Goal: Task Accomplishment & Management: Use online tool/utility

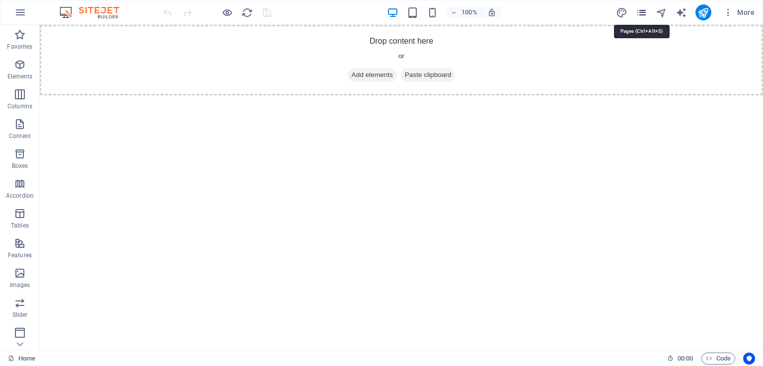
click at [642, 11] on icon "pages" at bounding box center [641, 12] width 11 height 11
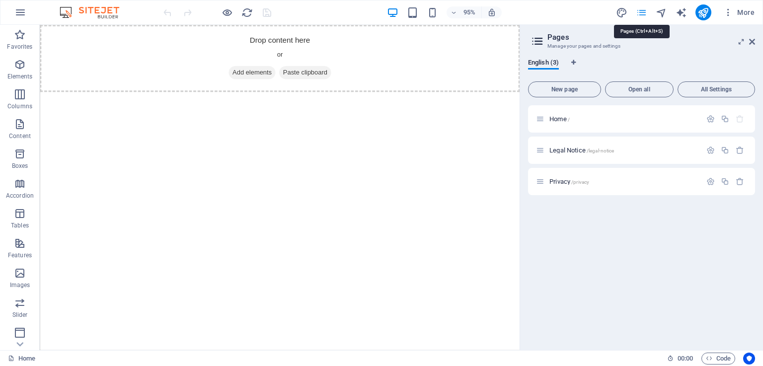
click at [642, 11] on icon "pages" at bounding box center [641, 12] width 11 height 11
click at [730, 12] on icon "button" at bounding box center [728, 12] width 10 height 10
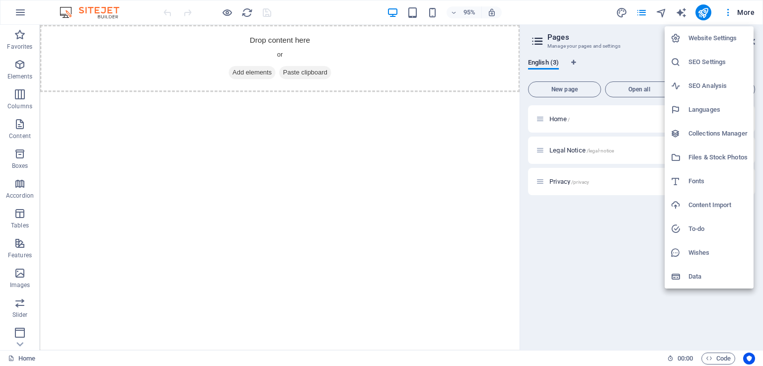
click at [742, 11] on div at bounding box center [381, 183] width 763 height 366
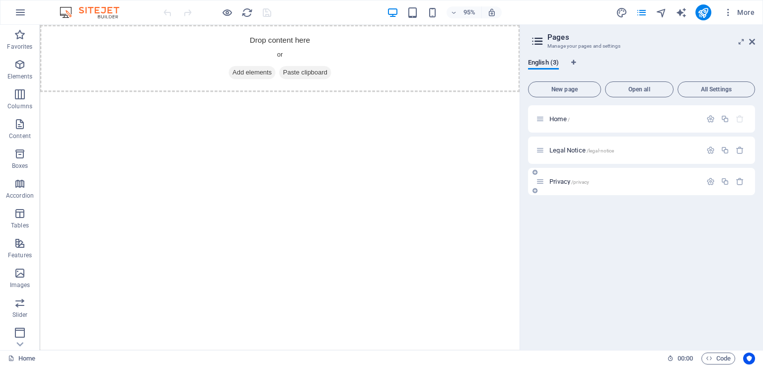
click at [564, 181] on span "Privacy /privacy" at bounding box center [569, 181] width 40 height 7
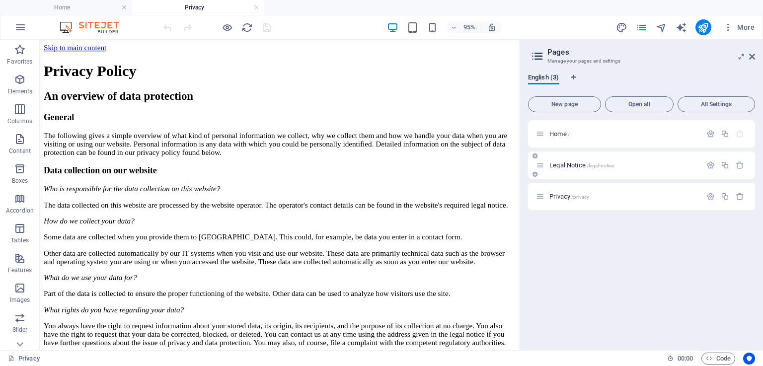
click at [569, 162] on span "Legal Notice /legal-notice" at bounding box center [581, 164] width 65 height 7
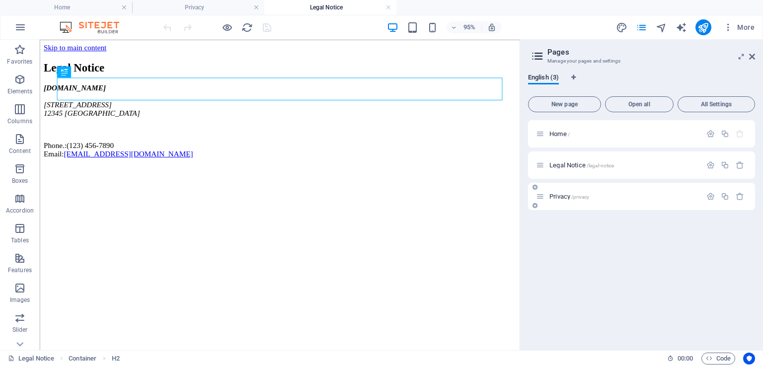
click at [557, 196] on span "Privacy /privacy" at bounding box center [569, 196] width 40 height 7
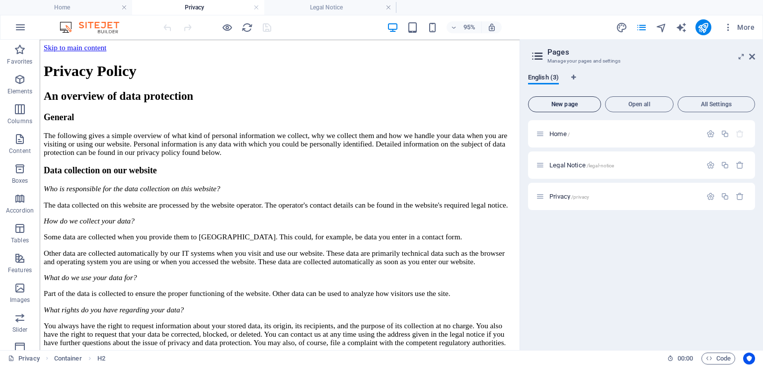
click at [579, 102] on span "New page" at bounding box center [565, 104] width 64 height 6
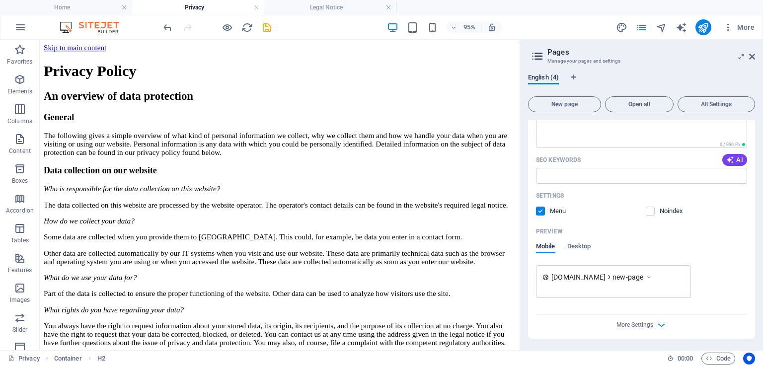
scroll to position [249, 0]
click at [584, 245] on span "Desktop" at bounding box center [579, 247] width 24 height 14
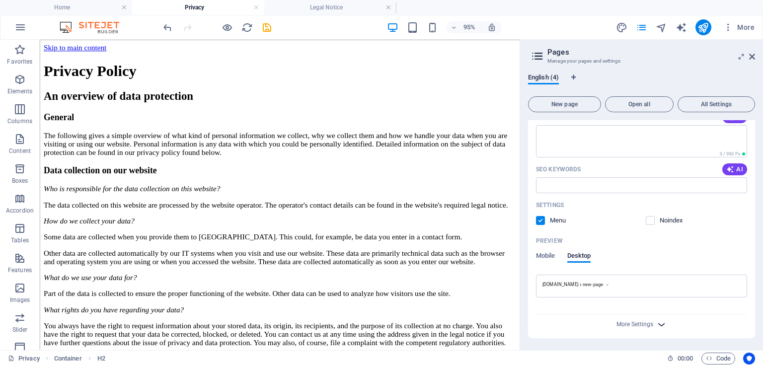
click at [662, 324] on icon "button" at bounding box center [661, 324] width 11 height 11
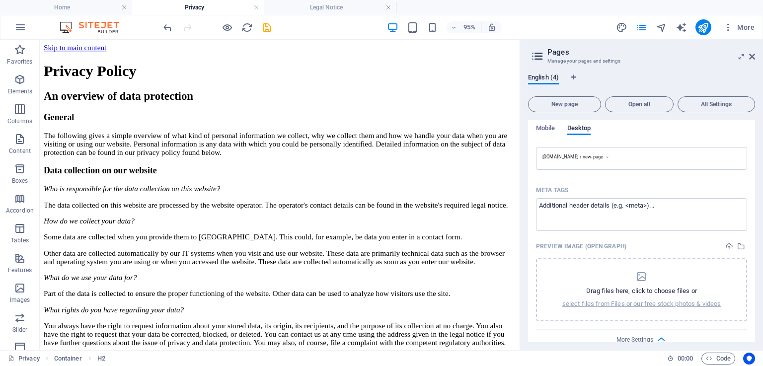
scroll to position [382, 0]
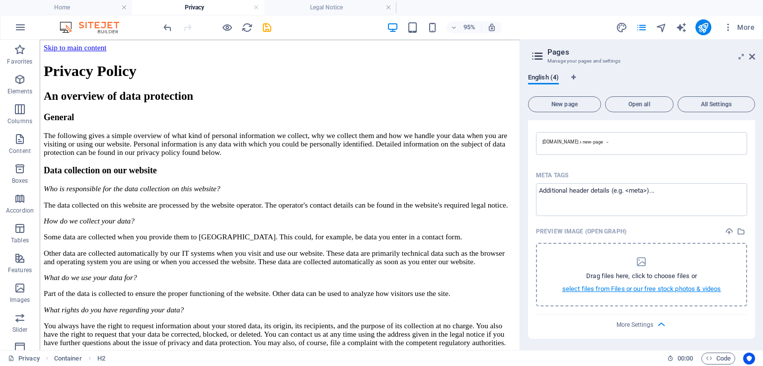
click at [621, 288] on p "select files from Files or our free stock photos & videos" at bounding box center [641, 289] width 159 height 9
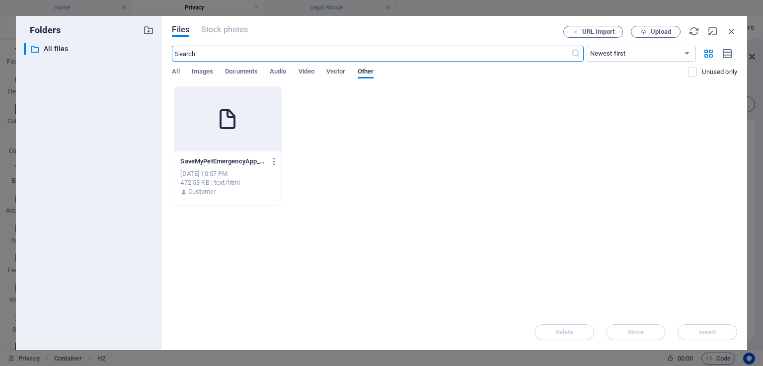
click at [222, 122] on icon at bounding box center [228, 119] width 24 height 24
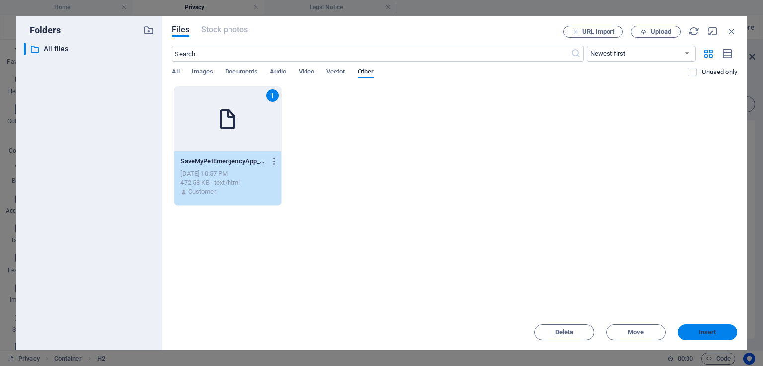
click at [714, 334] on span "Insert" at bounding box center [707, 332] width 17 height 6
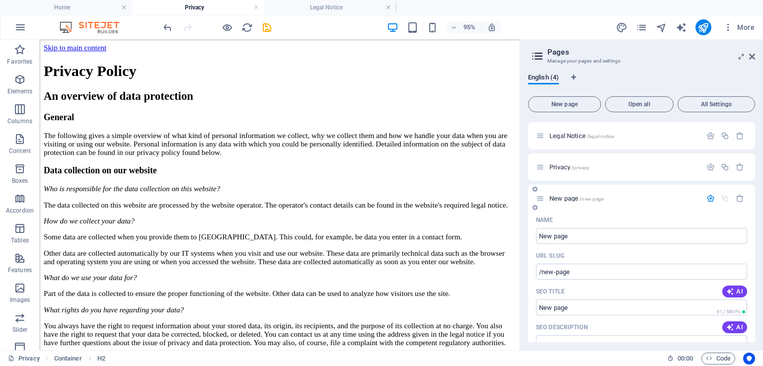
scroll to position [0, 0]
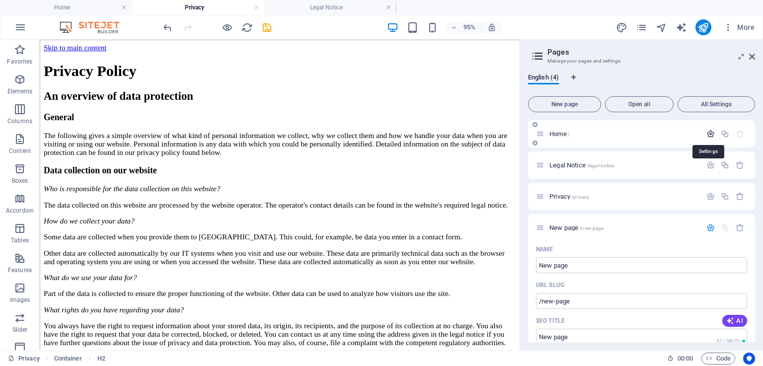
click at [707, 135] on icon "button" at bounding box center [710, 134] width 8 height 8
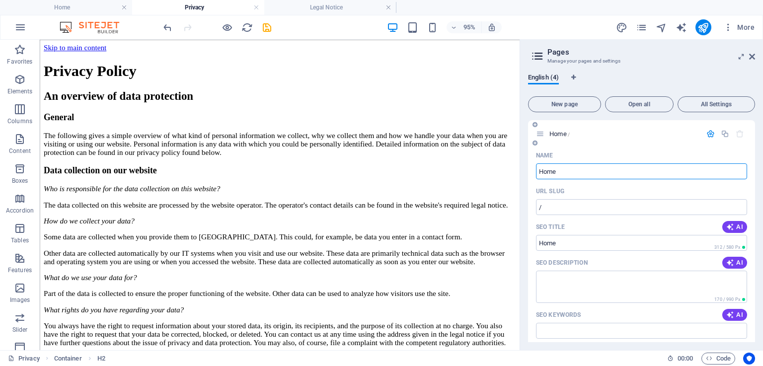
click at [708, 135] on icon "button" at bounding box center [710, 134] width 8 height 8
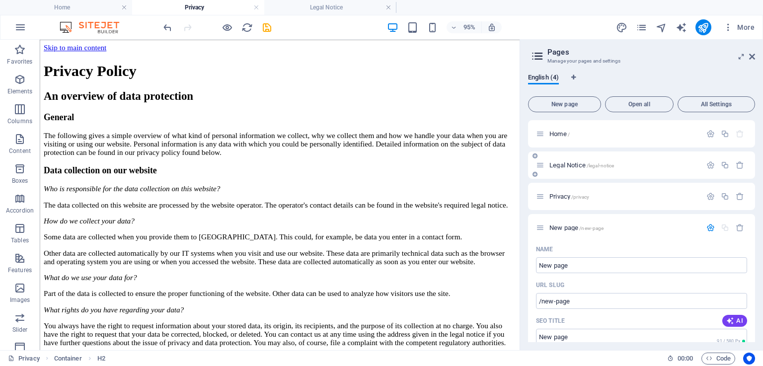
click at [560, 165] on span "Legal Notice /legal-notice" at bounding box center [581, 164] width 65 height 7
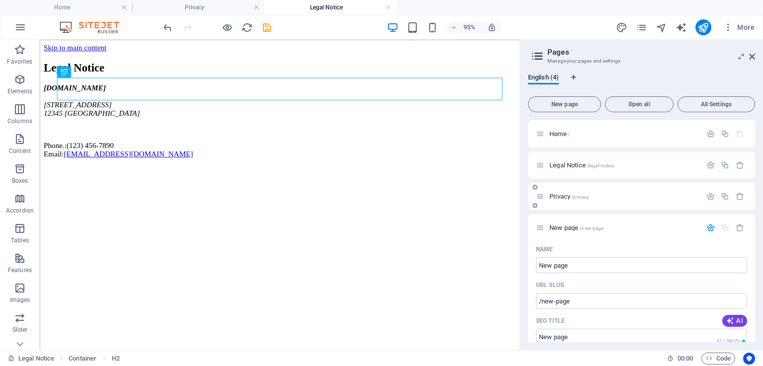
click at [561, 195] on span "Privacy /privacy" at bounding box center [569, 196] width 40 height 7
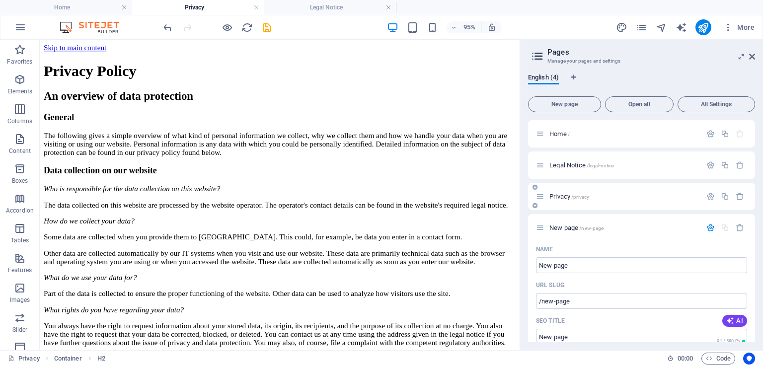
click at [570, 196] on span "Privacy /privacy" at bounding box center [569, 196] width 40 height 7
click at [562, 196] on span "Privacy /privacy" at bounding box center [569, 196] width 40 height 7
click at [588, 197] on span "/privacy" at bounding box center [580, 196] width 18 height 5
click at [539, 197] on icon at bounding box center [540, 196] width 8 height 8
click at [554, 134] on span "Home /" at bounding box center [559, 133] width 20 height 7
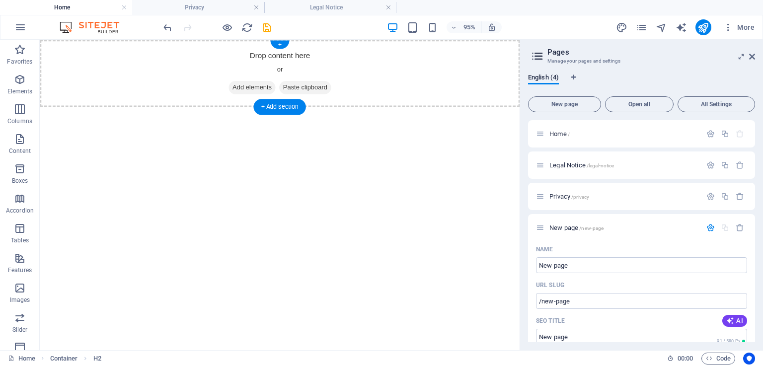
click at [328, 89] on span "Paste clipboard" at bounding box center [319, 90] width 55 height 14
click at [283, 108] on div "+ Add section" at bounding box center [279, 106] width 52 height 16
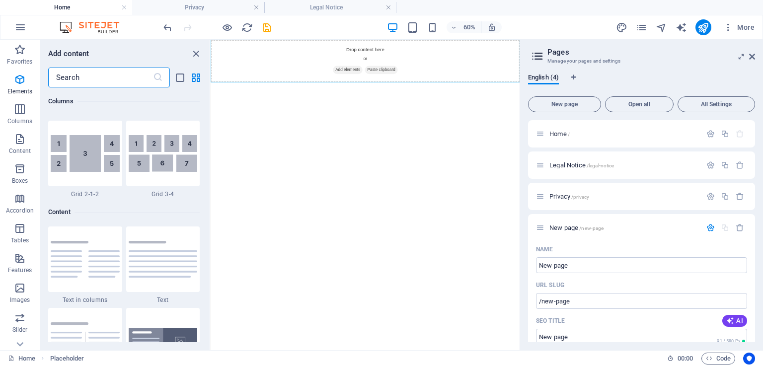
scroll to position [1738, 0]
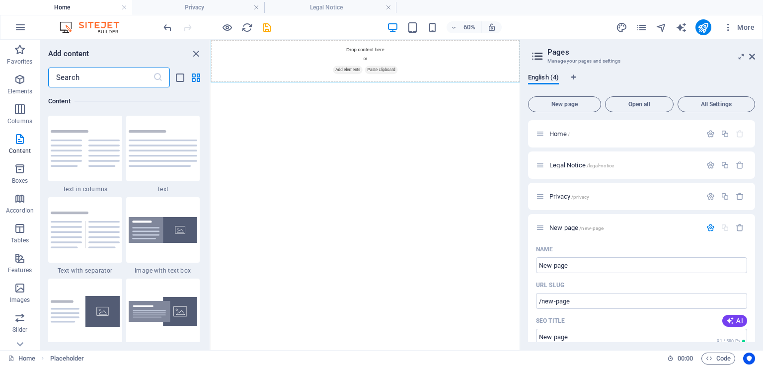
click at [119, 80] on input "text" at bounding box center [100, 78] width 105 height 20
click at [196, 52] on icon "close panel" at bounding box center [195, 53] width 11 height 11
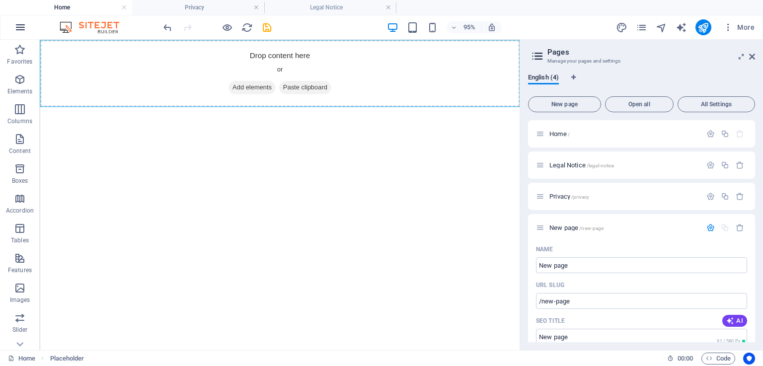
click at [17, 30] on icon "button" at bounding box center [20, 27] width 12 height 12
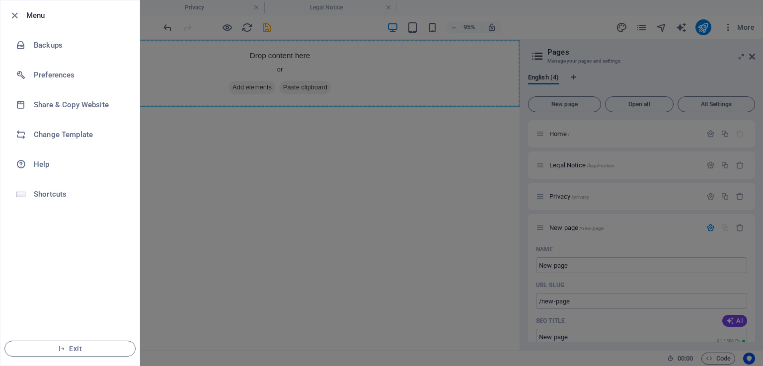
click at [228, 173] on div at bounding box center [381, 183] width 763 height 366
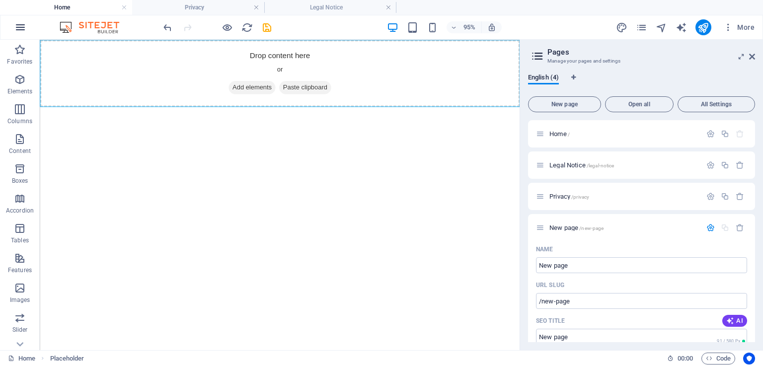
click at [26, 24] on button "button" at bounding box center [20, 27] width 24 height 24
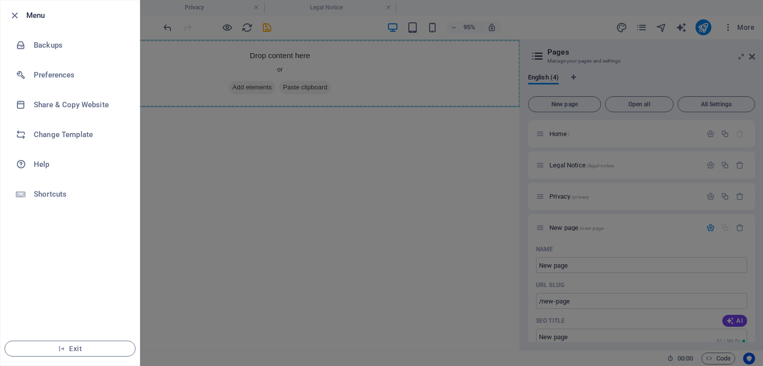
click at [334, 153] on div at bounding box center [381, 183] width 763 height 366
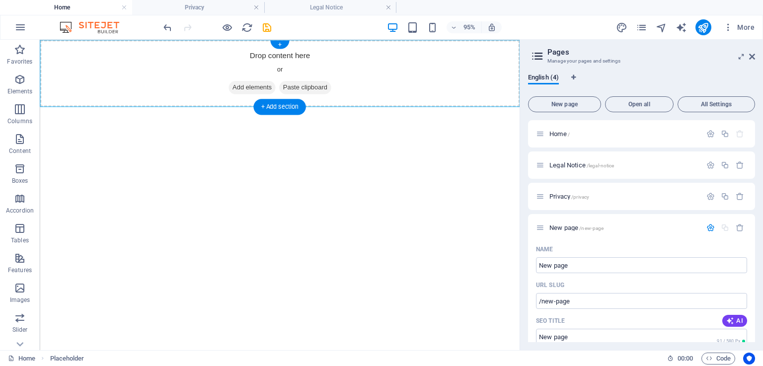
click at [253, 90] on span "Add elements" at bounding box center [262, 90] width 49 height 14
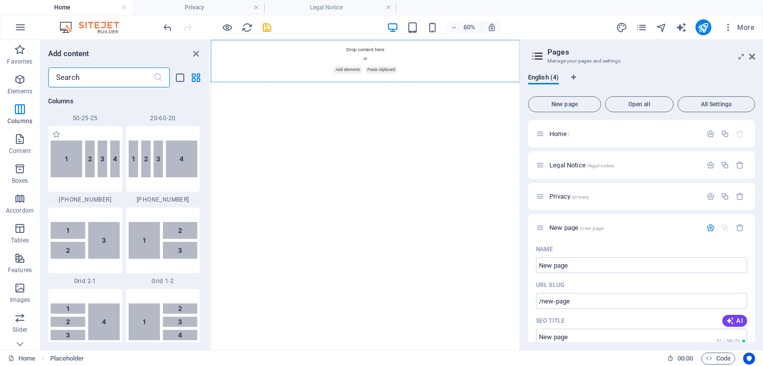
scroll to position [1143, 0]
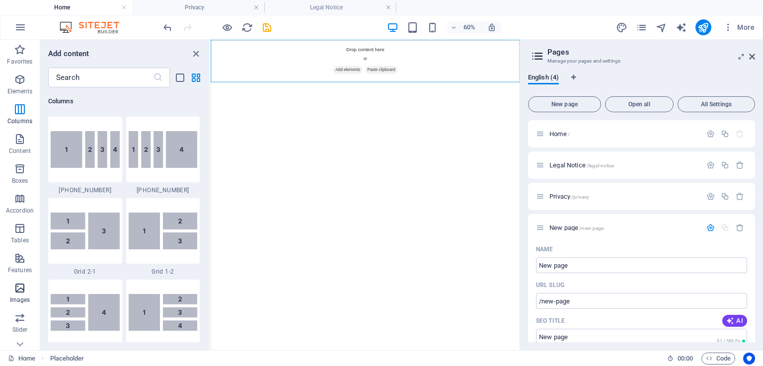
click at [12, 296] on span "Images" at bounding box center [20, 294] width 40 height 24
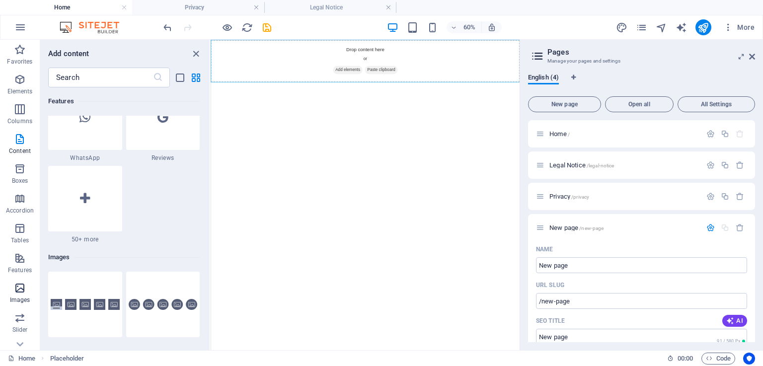
scroll to position [5037, 0]
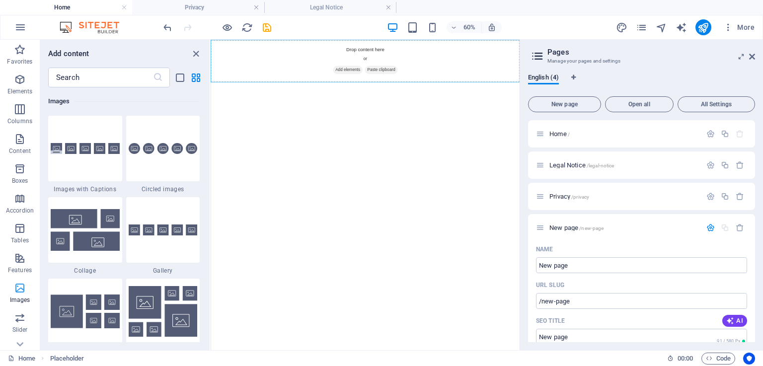
click at [20, 293] on icon "button" at bounding box center [20, 288] width 12 height 12
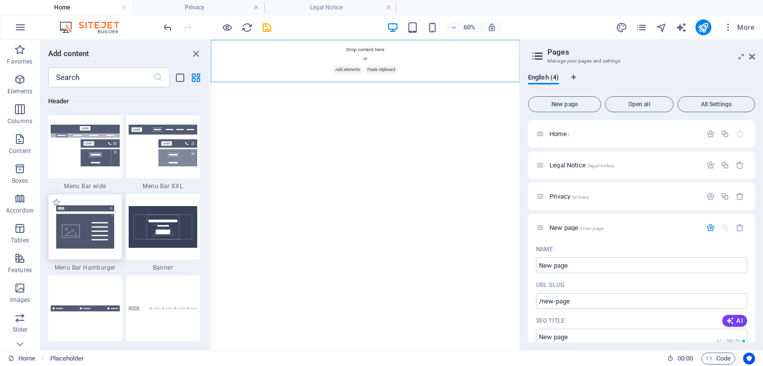
scroll to position [6180, 0]
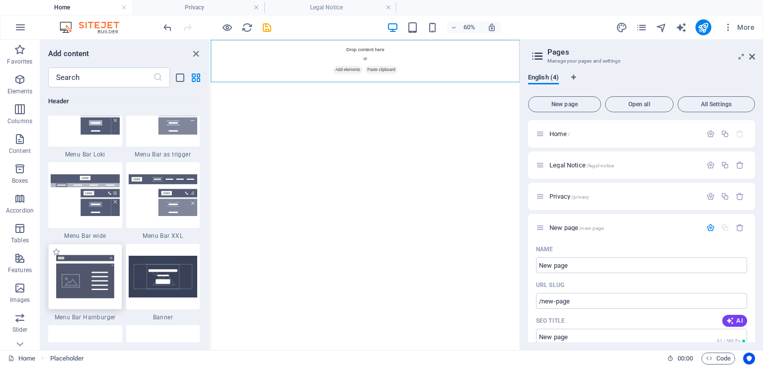
click at [83, 282] on img at bounding box center [85, 277] width 69 height 46
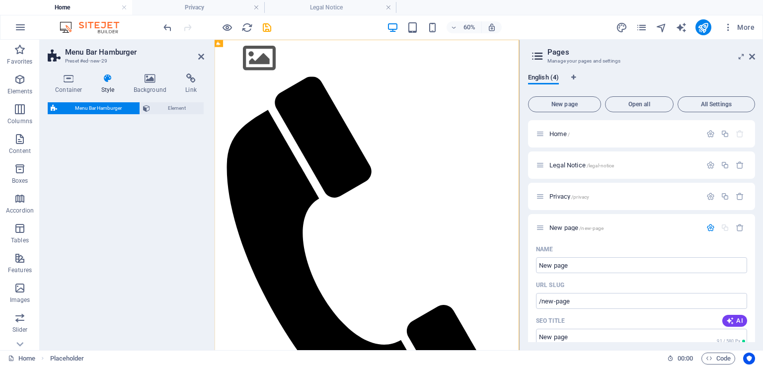
select select "rem"
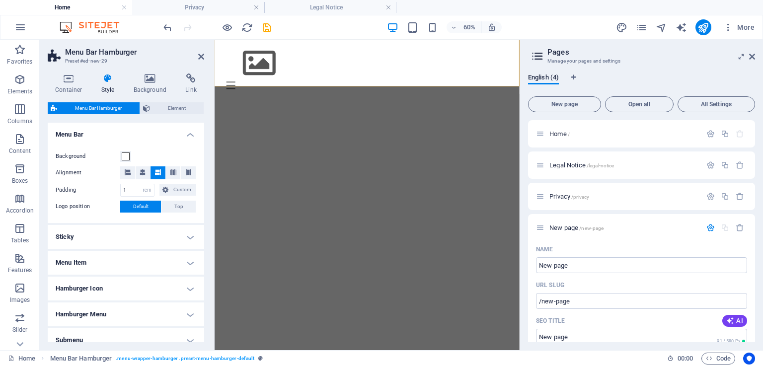
click at [569, 130] on html "Skip to main content Menu Drop content here or Add elements Paste clipboard 01.…" at bounding box center [469, 85] width 508 height 90
click at [204, 54] on icon at bounding box center [201, 57] width 6 height 8
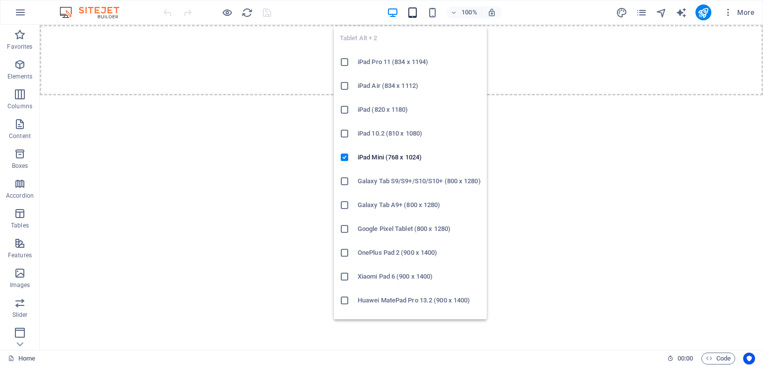
click at [415, 11] on icon "button" at bounding box center [412, 12] width 11 height 11
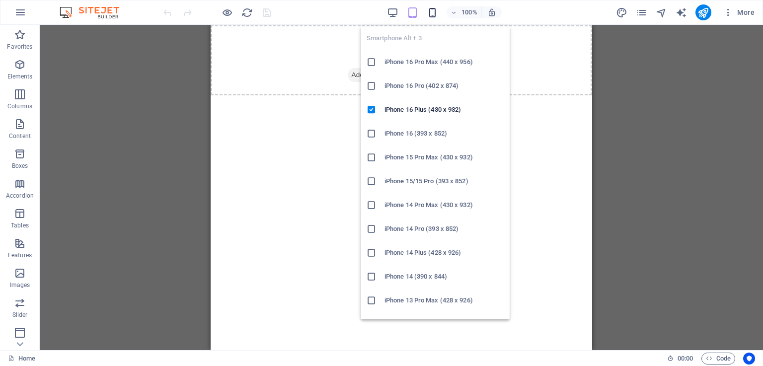
click at [429, 11] on icon "button" at bounding box center [432, 12] width 11 height 11
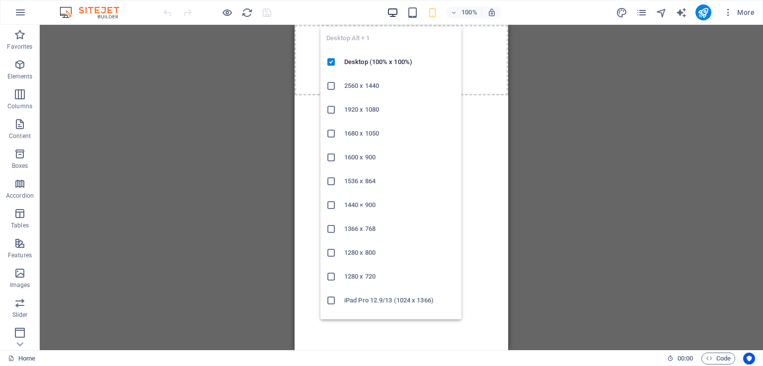
click at [397, 10] on icon "button" at bounding box center [392, 12] width 11 height 11
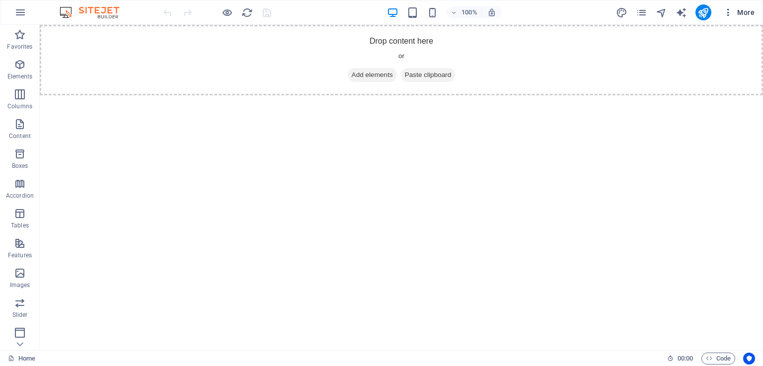
click at [728, 12] on icon "button" at bounding box center [728, 12] width 10 height 10
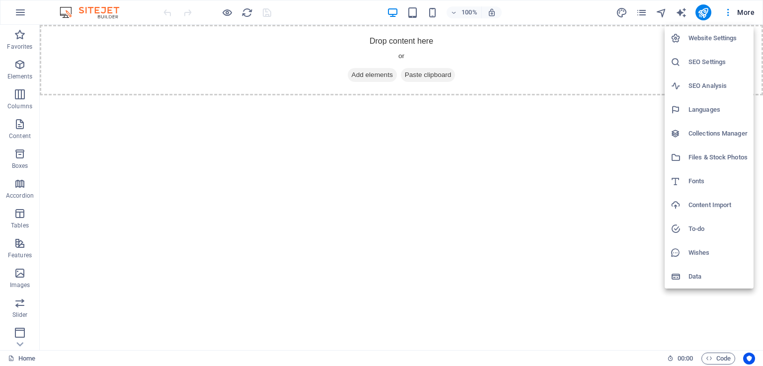
click at [710, 37] on h6 "Website Settings" at bounding box center [717, 38] width 59 height 12
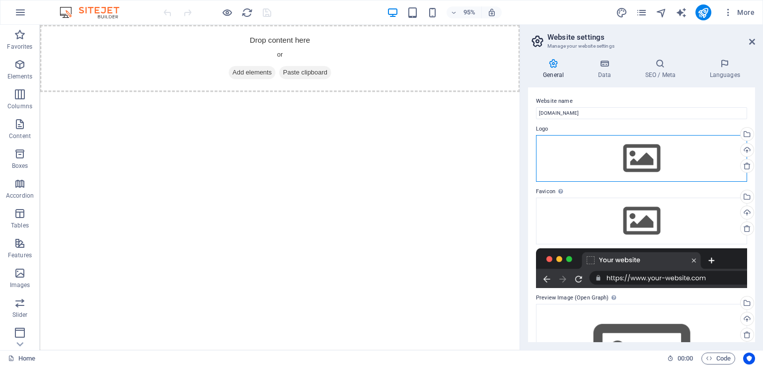
click at [597, 146] on div "Drag files here, click to choose files or select files from Files or our free s…" at bounding box center [641, 158] width 211 height 47
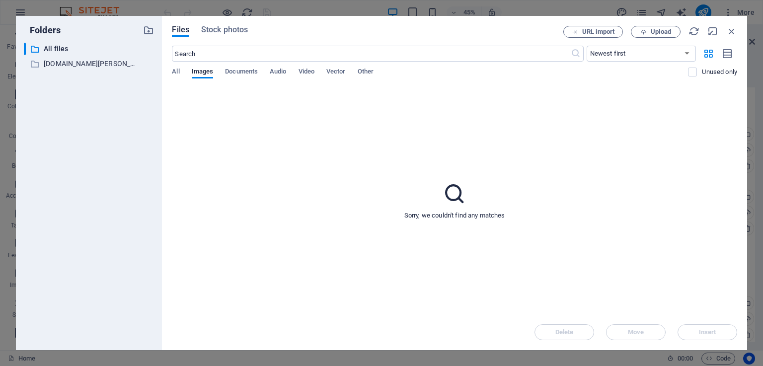
drag, startPoint x: 337, startPoint y: 155, endPoint x: 317, endPoint y: 177, distance: 29.2
click at [317, 177] on div "Sorry, we couldn't find any matches" at bounding box center [454, 200] width 565 height 228
click at [577, 51] on icon at bounding box center [576, 54] width 10 height 10
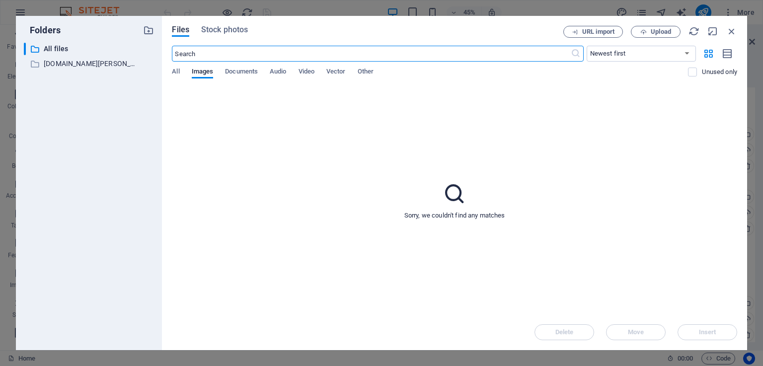
click at [553, 55] on input "text" at bounding box center [371, 54] width 398 height 16
click at [601, 32] on span "URL import" at bounding box center [598, 32] width 32 height 6
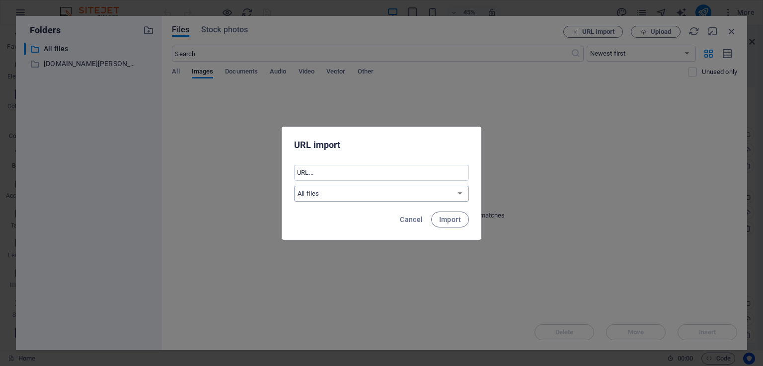
click at [461, 195] on select "All files r2-pub.rork.com" at bounding box center [381, 194] width 175 height 16
click at [368, 170] on input "text" at bounding box center [381, 173] width 175 height 16
paste input "https://r2-pub.rork.com/generated-images/396e0ccd-519e-4778-9edd-1b932fdac601.p…"
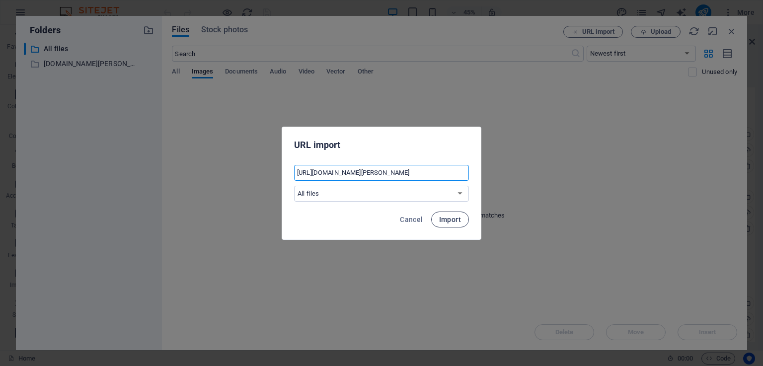
type input "https://r2-pub.rork.com/generated-images/396e0ccd-519e-4778-9edd-1b932fdac601.p…"
click at [456, 216] on span "Import" at bounding box center [450, 220] width 22 height 8
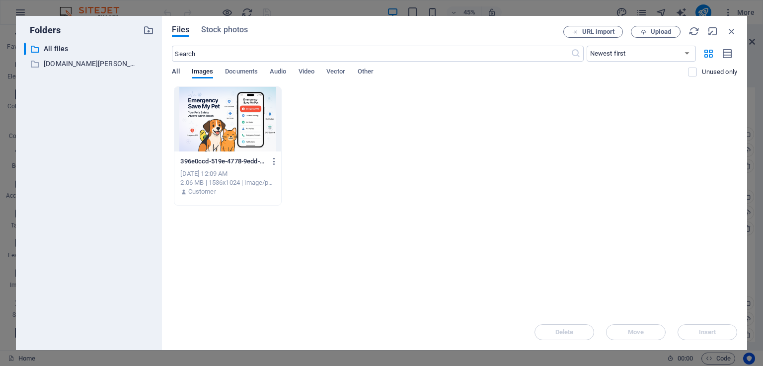
click at [174, 70] on span "All" at bounding box center [175, 73] width 7 height 14
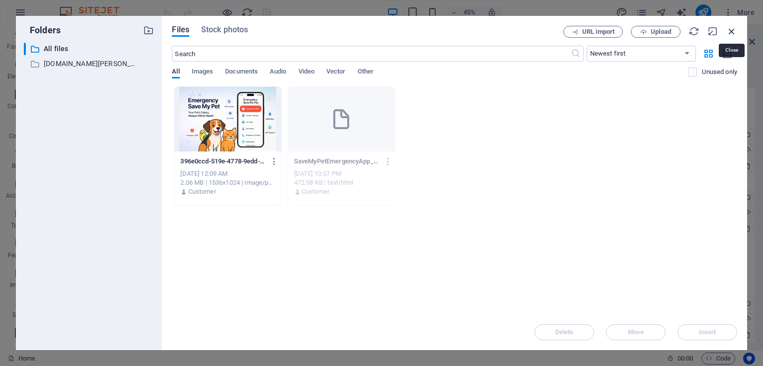
click at [732, 31] on icon "button" at bounding box center [731, 31] width 11 height 11
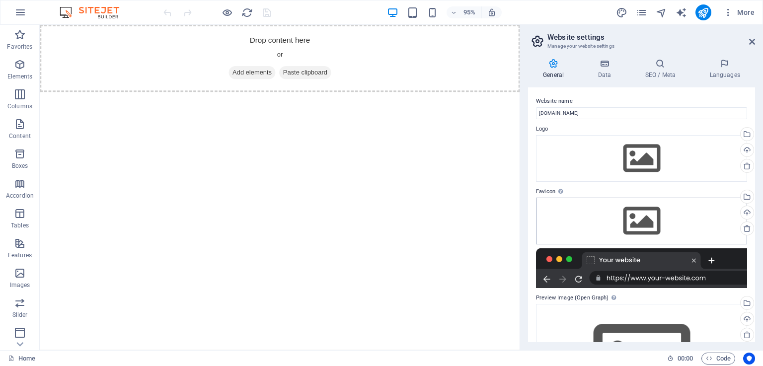
scroll to position [83, 0]
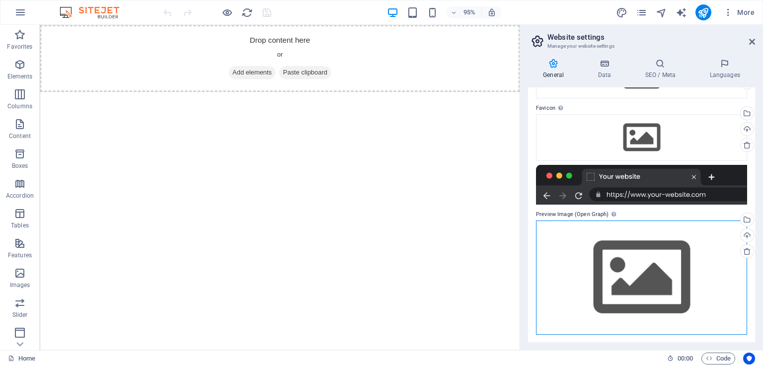
click at [694, 279] on div "Drag files here, click to choose files or select files from Files or our free s…" at bounding box center [641, 278] width 211 height 114
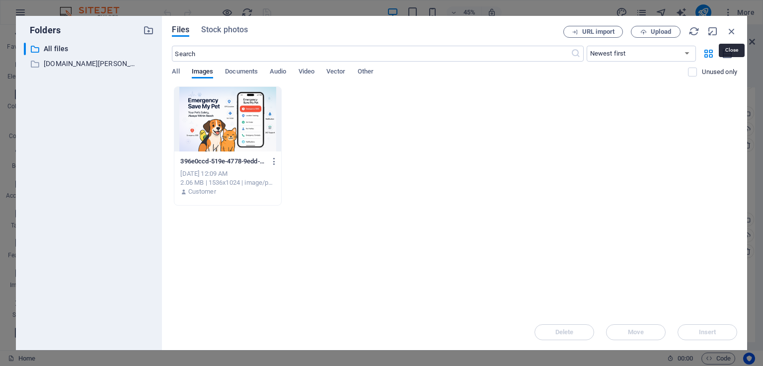
click at [728, 28] on icon "button" at bounding box center [731, 31] width 11 height 11
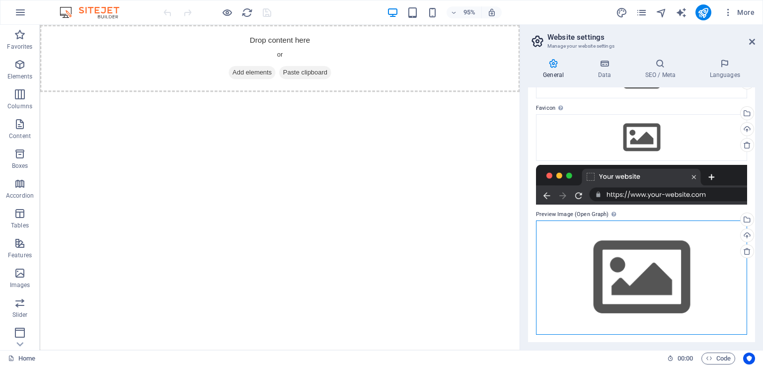
click at [648, 293] on div "Drag files here, click to choose files or select files from Files or our free s…" at bounding box center [641, 278] width 211 height 114
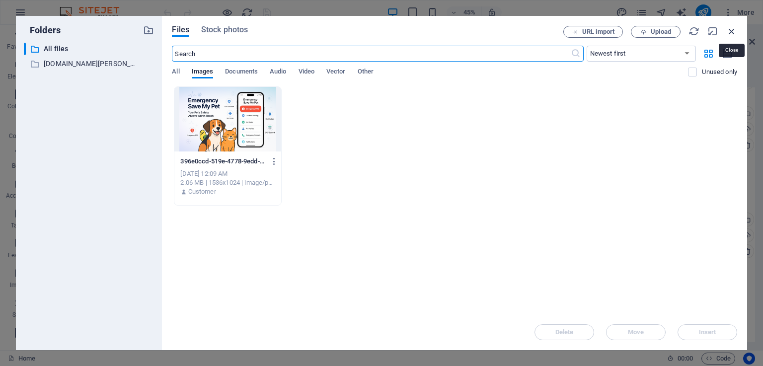
click at [737, 28] on icon "button" at bounding box center [731, 31] width 11 height 11
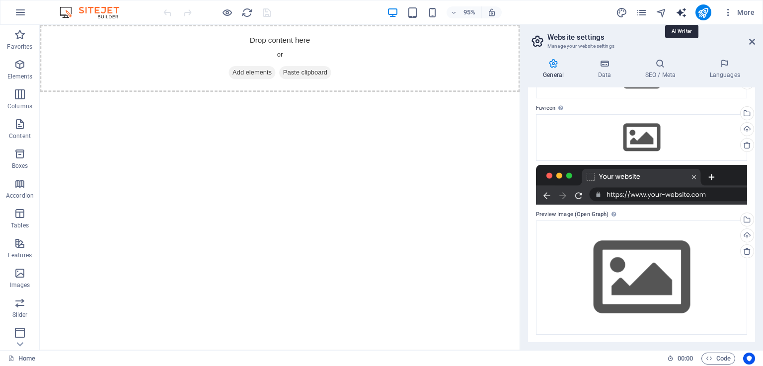
click at [679, 10] on icon "text_generator" at bounding box center [681, 12] width 11 height 11
select select "English"
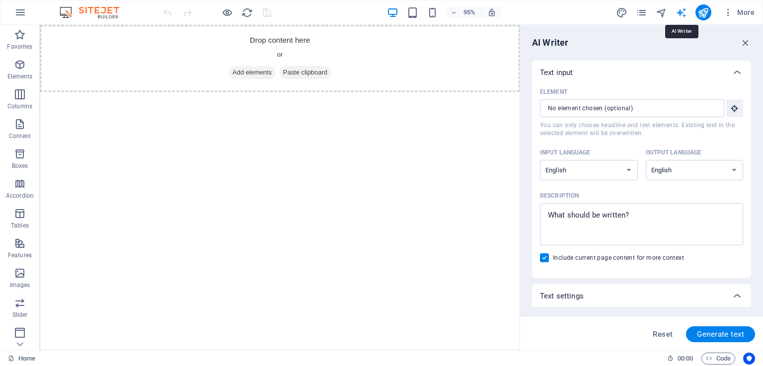
scroll to position [0, 0]
click at [598, 211] on textarea "Description x ​" at bounding box center [641, 224] width 193 height 32
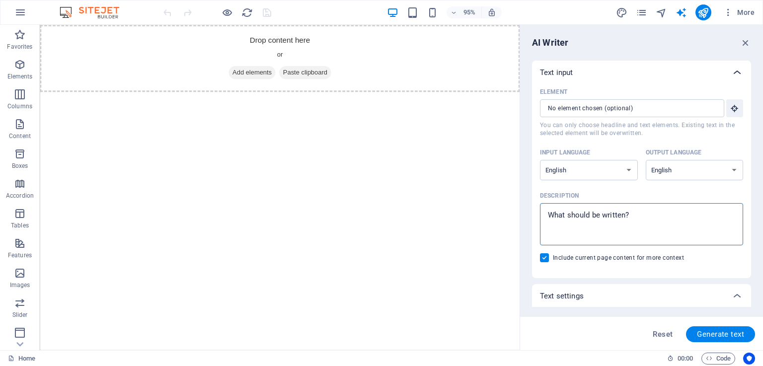
click at [737, 71] on icon at bounding box center [737, 73] width 12 height 12
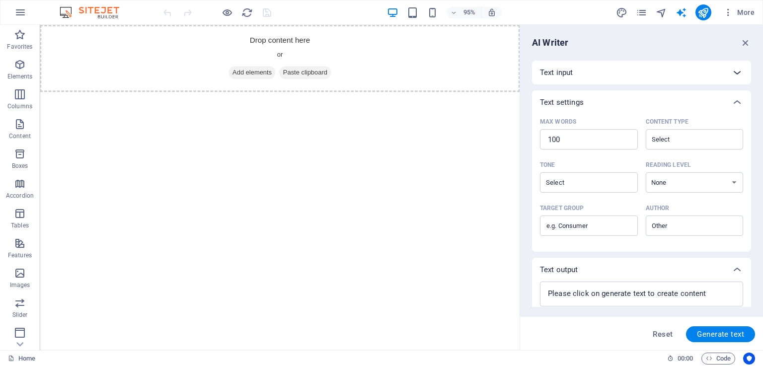
click at [731, 70] on icon at bounding box center [737, 73] width 12 height 12
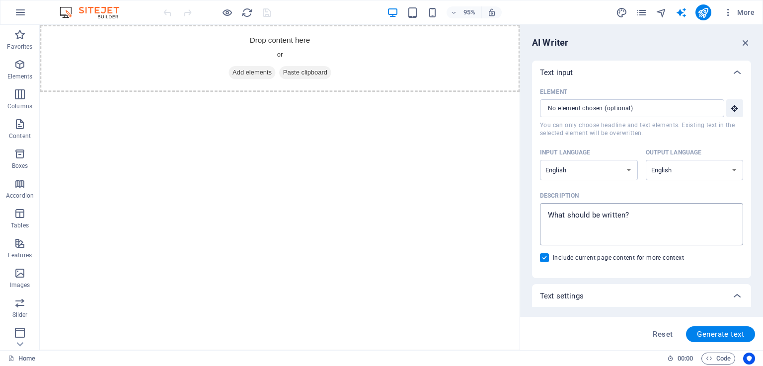
type textarea "x"
click at [573, 215] on textarea "Description x ​" at bounding box center [641, 224] width 193 height 32
paste textarea "<!DOCTYPE html> <html lang="en"> <head> <meta charset="UTF-8"> <meta name="view…"
type textarea "<!DOCTYPE html> <html lang="en"> <head> <meta charset="UTF-8"> <meta name="view…"
type textarea "x"
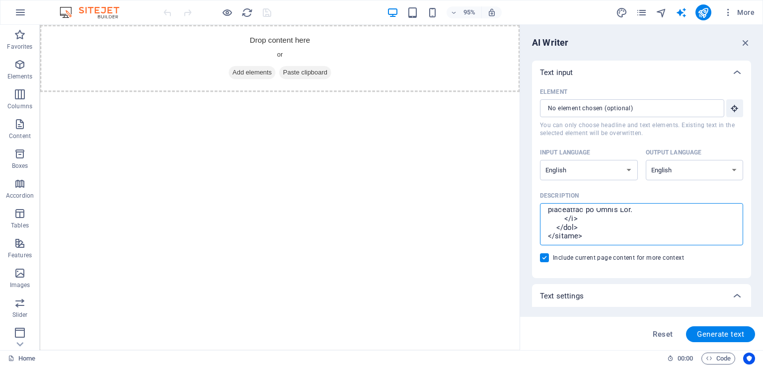
scroll to position [6618, 0]
type textarea "<!DOCTYPE html> <html lang="en"> <head> <meta charset="UTF-8"> <meta name="view…"
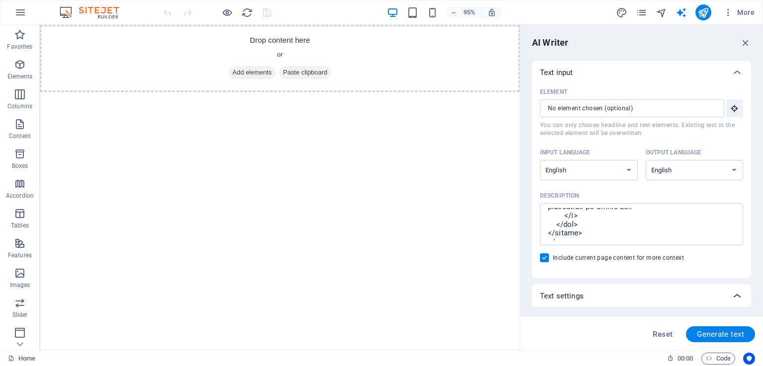
click at [737, 292] on icon at bounding box center [737, 296] width 12 height 12
click at [733, 294] on icon at bounding box center [737, 296] width 12 height 12
click at [719, 335] on span "Generate text" at bounding box center [720, 334] width 47 height 8
type textarea "x"
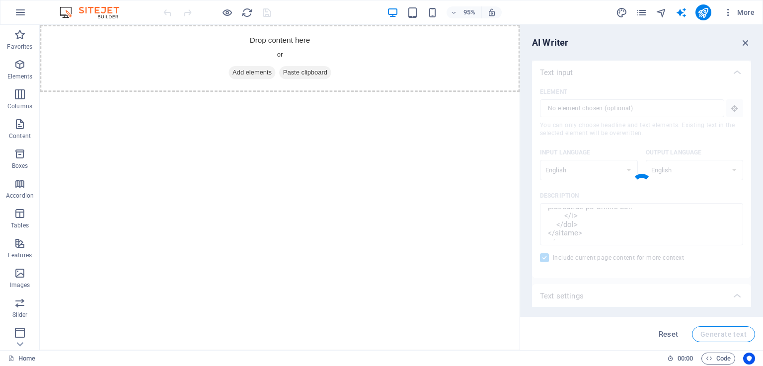
scroll to position [6609, 0]
type textarea "x"
type textarea "Introducing an innovative app designed solely for pet safety, featuring tools l…"
type textarea "x"
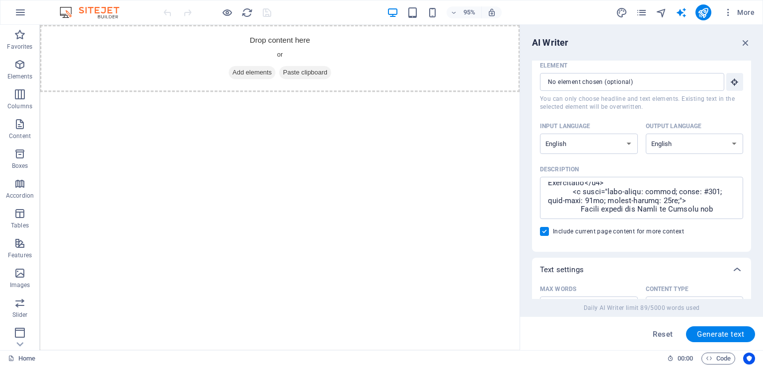
scroll to position [6171, 0]
click at [726, 10] on icon "button" at bounding box center [728, 12] width 10 height 10
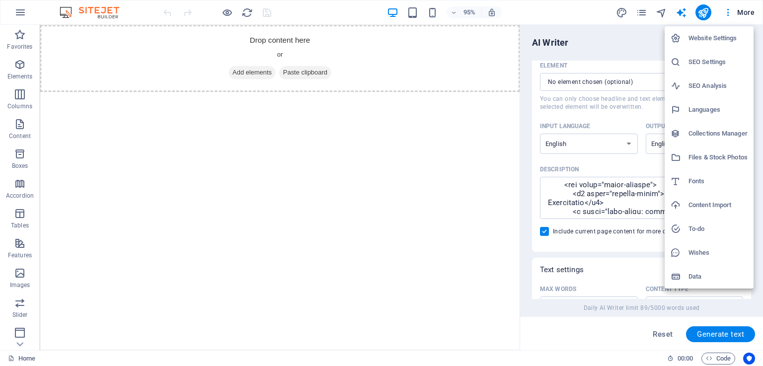
click at [722, 36] on h6 "Website Settings" at bounding box center [717, 38] width 59 height 12
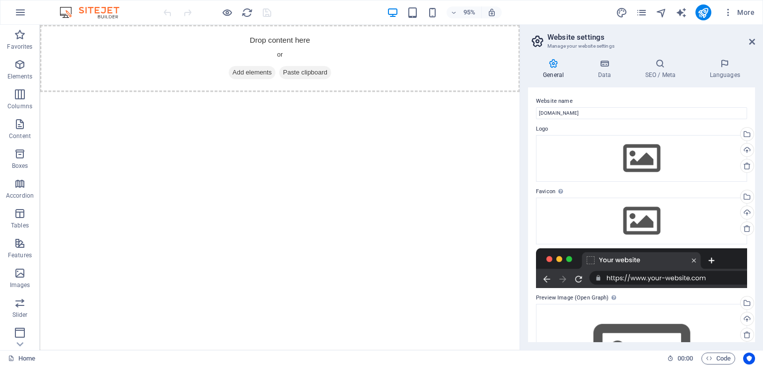
scroll to position [83, 0]
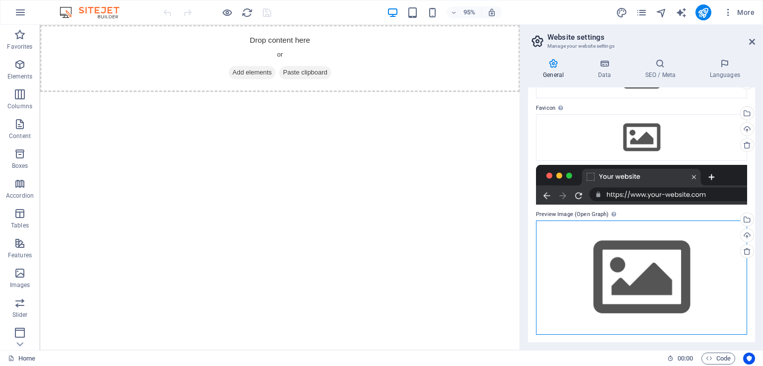
click at [674, 281] on div "Drag files here, click to choose files or select files from Files or our free s…" at bounding box center [641, 278] width 211 height 114
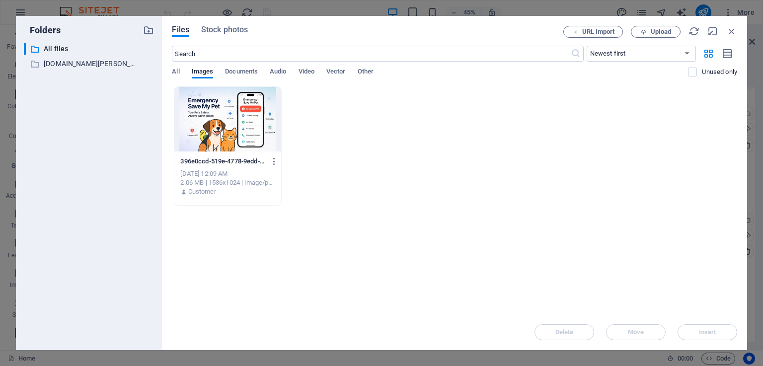
click at [229, 123] on div at bounding box center [227, 119] width 106 height 65
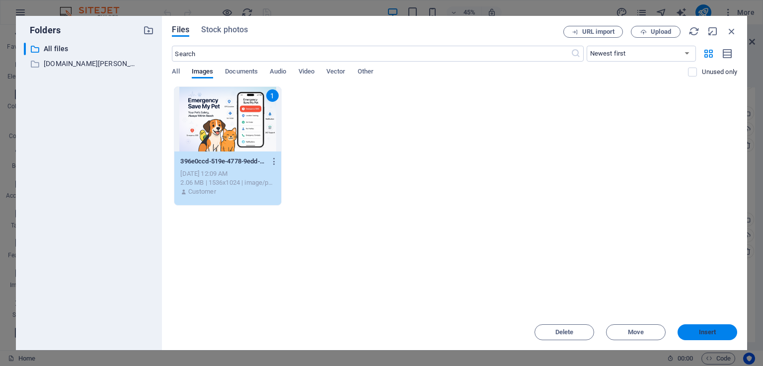
click at [705, 331] on span "Insert" at bounding box center [707, 332] width 17 height 6
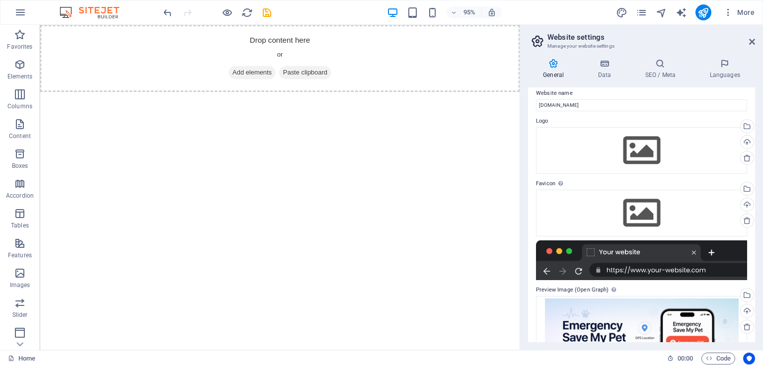
scroll to position [0, 0]
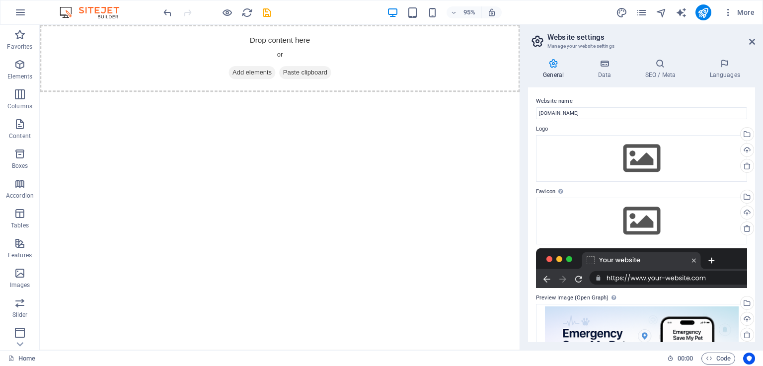
click at [712, 278] on div at bounding box center [641, 268] width 211 height 40
click at [697, 281] on div at bounding box center [641, 268] width 211 height 40
click at [625, 158] on div "Drag files here, click to choose files or select files from Files or our free s…" at bounding box center [641, 158] width 211 height 47
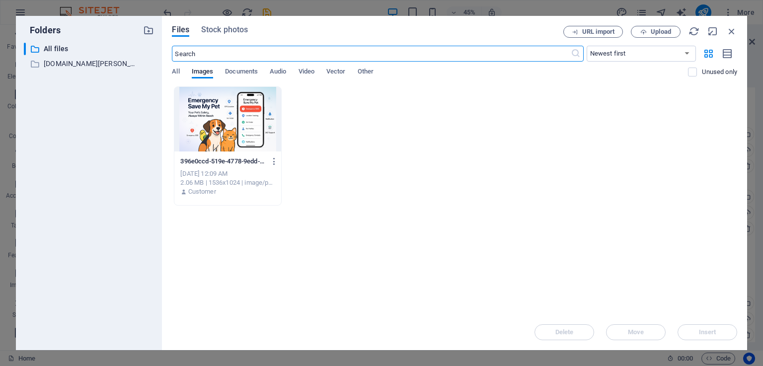
click at [200, 120] on div at bounding box center [227, 119] width 106 height 65
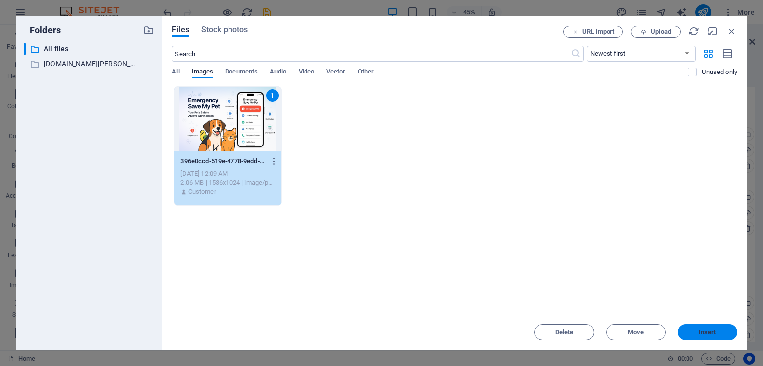
click at [715, 335] on span "Insert" at bounding box center [707, 332] width 17 height 6
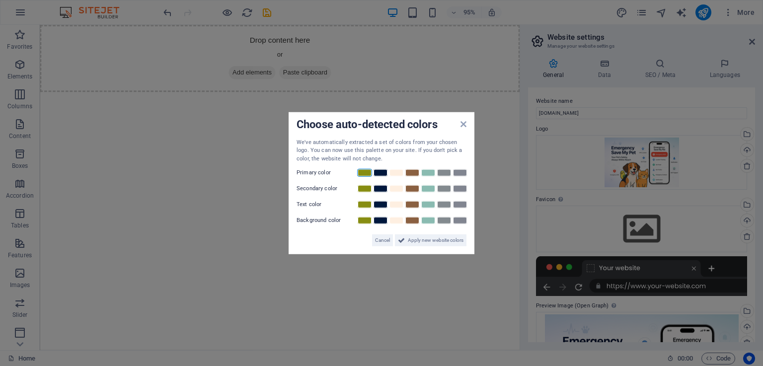
click at [370, 172] on link at bounding box center [364, 173] width 15 height 8
click at [427, 241] on span "Apply new website colors" at bounding box center [436, 240] width 56 height 12
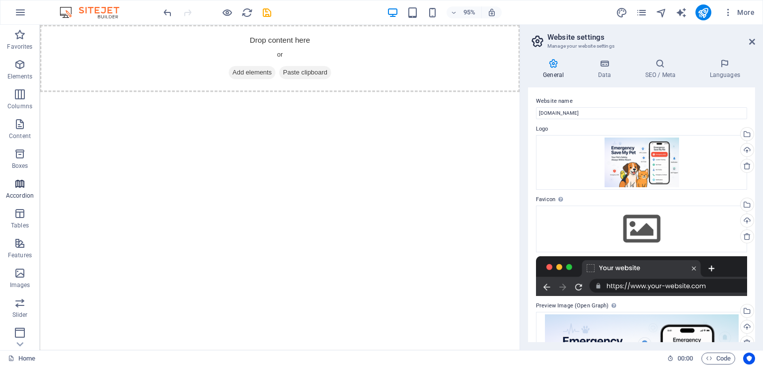
click at [29, 193] on p "Accordion" at bounding box center [20, 196] width 28 height 8
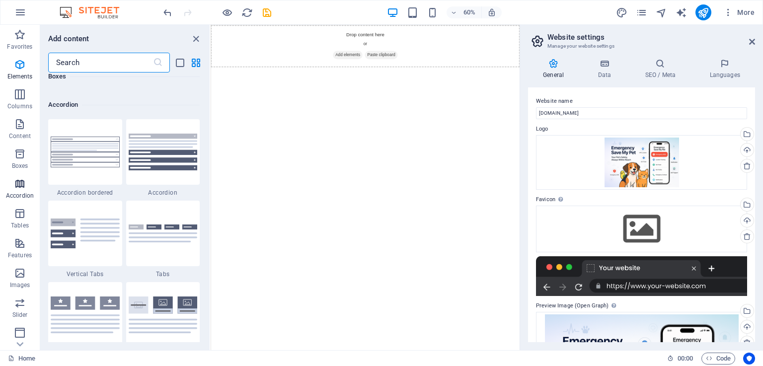
scroll to position [3172, 0]
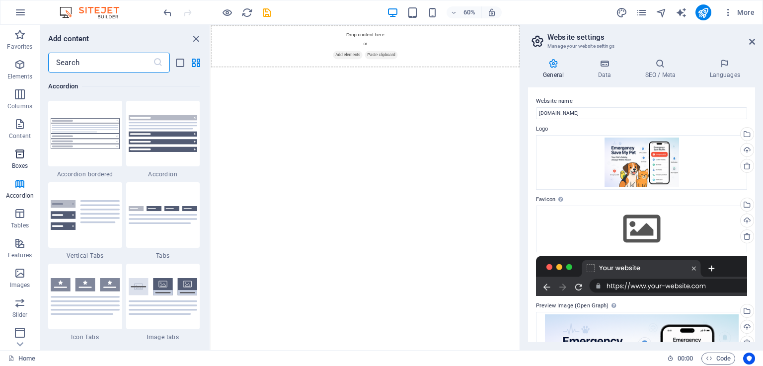
click at [14, 154] on icon "button" at bounding box center [20, 154] width 12 height 12
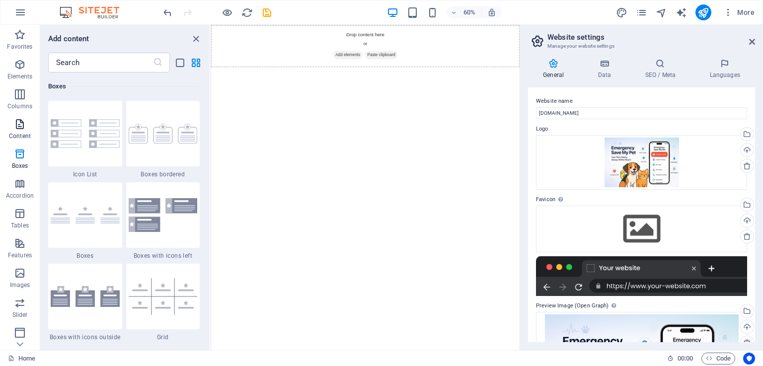
click at [19, 134] on p "Content" at bounding box center [20, 136] width 22 height 8
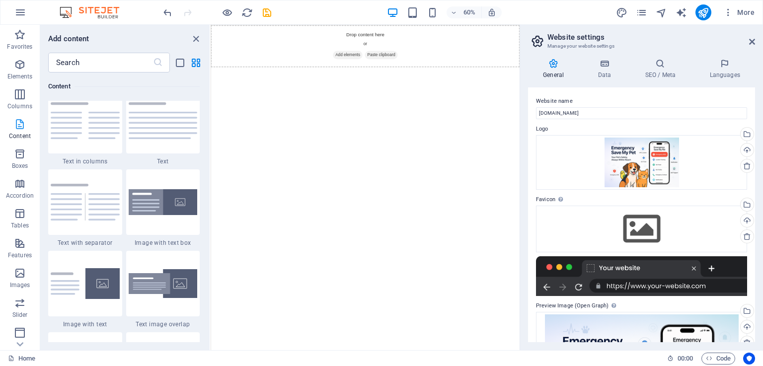
scroll to position [1738, 0]
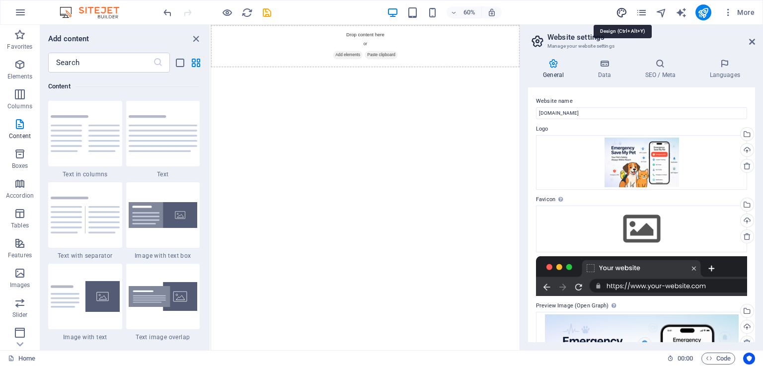
click at [623, 9] on icon "design" at bounding box center [621, 12] width 11 height 11
select select "px"
select select "400"
select select "px"
select select "rem"
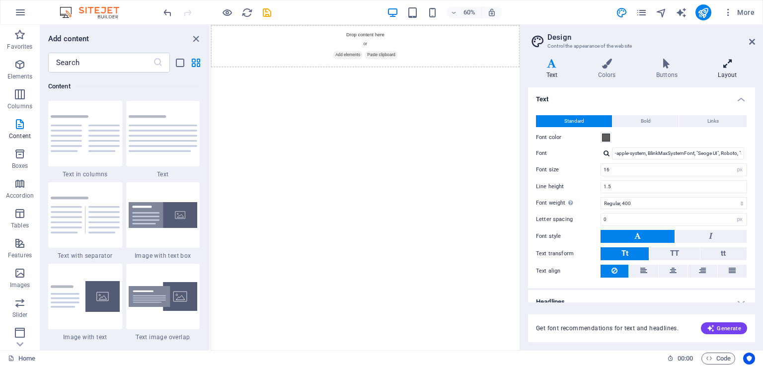
click at [728, 67] on icon at bounding box center [727, 64] width 55 height 10
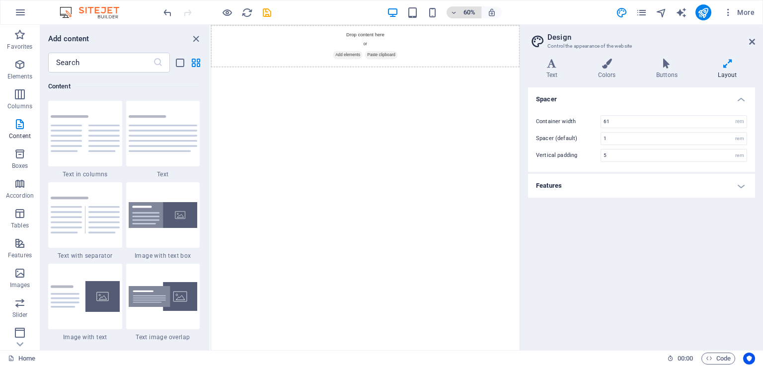
click at [454, 10] on icon "button" at bounding box center [454, 12] width 7 height 6
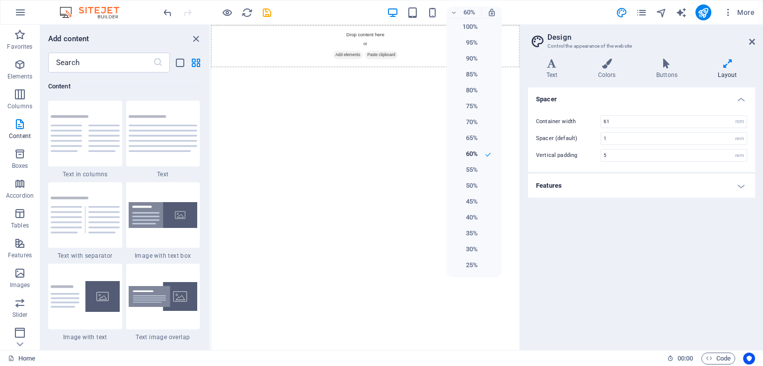
click at [453, 11] on div at bounding box center [381, 183] width 763 height 366
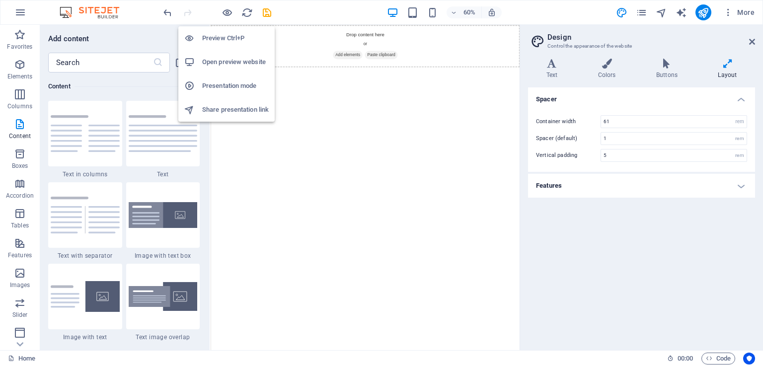
click at [229, 61] on h6 "Open preview website" at bounding box center [235, 62] width 67 height 12
click at [225, 38] on h6 "Preview Ctrl+P" at bounding box center [235, 38] width 67 height 12
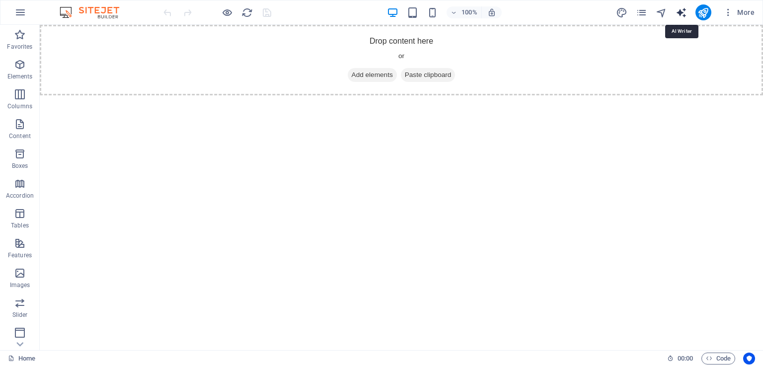
click at [684, 11] on icon "text_generator" at bounding box center [681, 12] width 11 height 11
select select "English"
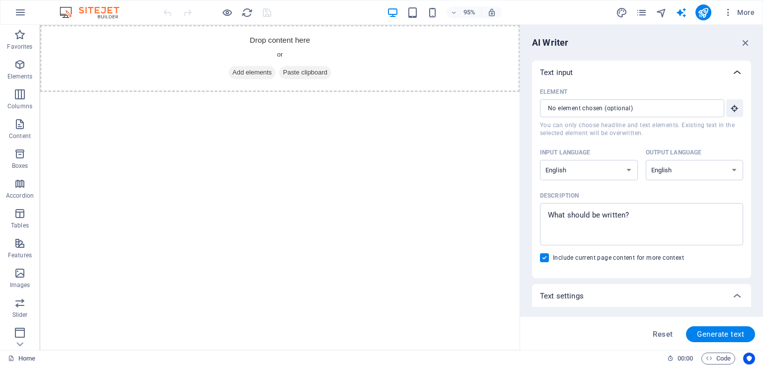
click at [733, 71] on icon at bounding box center [737, 73] width 12 height 12
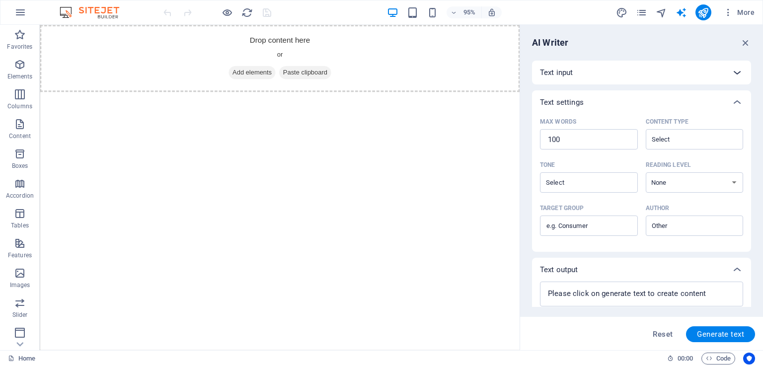
click at [733, 71] on icon at bounding box center [737, 73] width 12 height 12
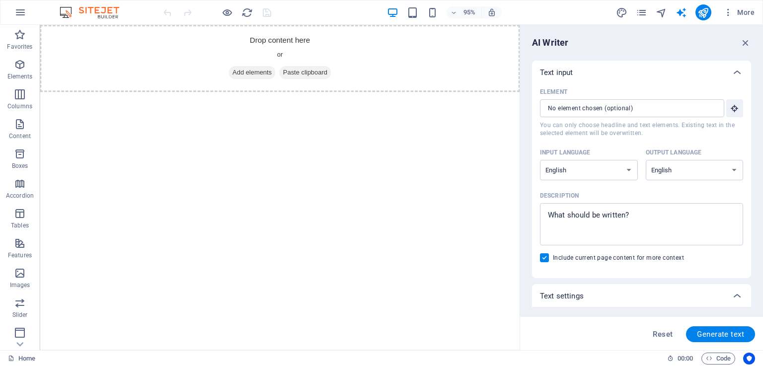
click at [428, 95] on html "Skip to main content Drop content here or Add elements Paste clipboard" at bounding box center [292, 60] width 505 height 71
click at [722, 356] on span "Code" at bounding box center [718, 359] width 25 height 12
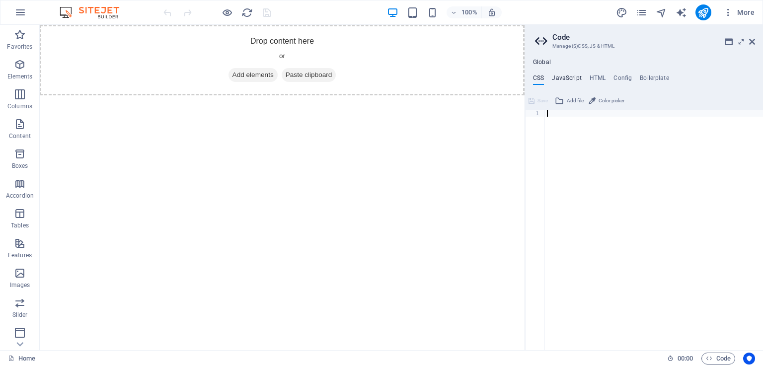
click at [573, 79] on h4 "JavaScript" at bounding box center [566, 80] width 29 height 11
paste textarea "# Access at: http://yourserver.com/emergency-save-my-pet.jsp"
type textarea "#"
type textarea "c"
type textarea "#"
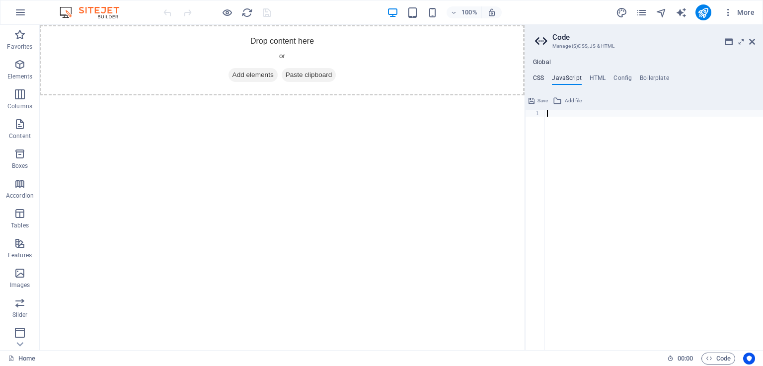
click at [541, 78] on h4 "CSS" at bounding box center [538, 80] width 11 height 11
paste textarea "# Access at: http://yourserver.com/emergency-save-my-pet.jsp"
type textarea "# Access at: http://yourserver.com/emergency-save-my-pet.jsp"
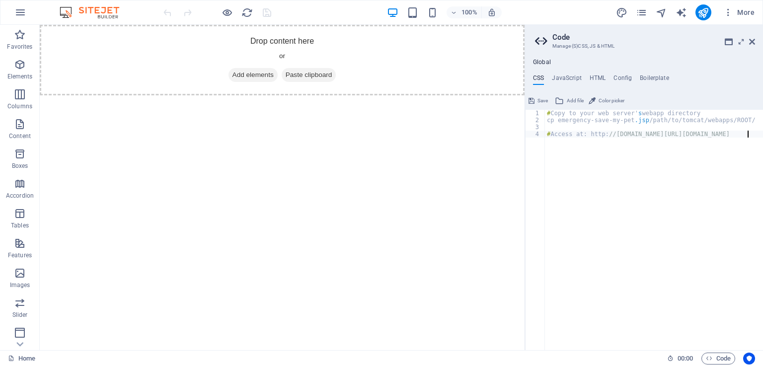
click at [525, 180] on div at bounding box center [526, 187] width 2 height 325
click at [535, 102] on button "Save" at bounding box center [538, 101] width 22 height 12
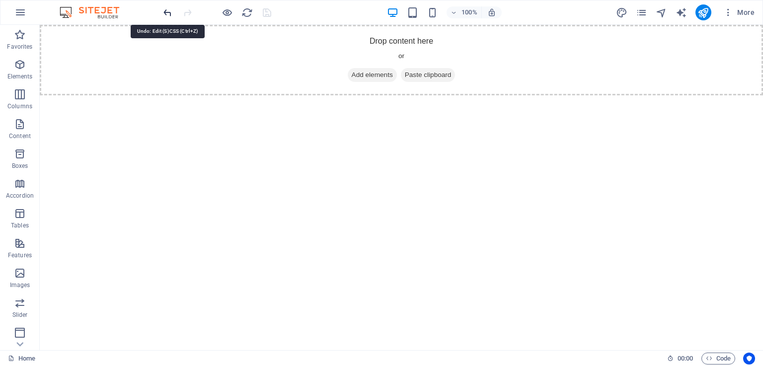
click at [167, 11] on icon "undo" at bounding box center [167, 12] width 11 height 11
click at [28, 13] on button "button" at bounding box center [20, 12] width 24 height 24
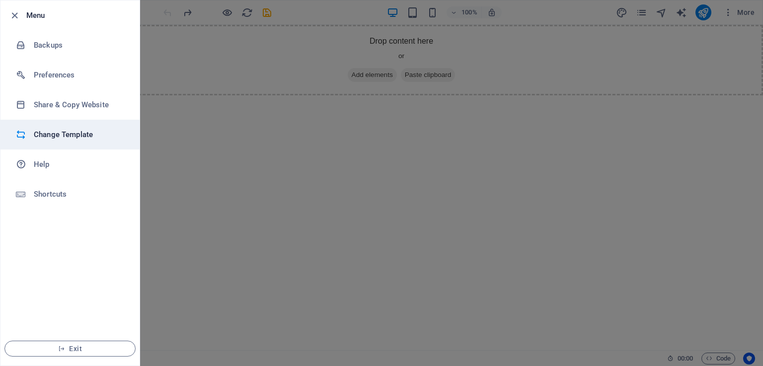
click at [52, 132] on h6 "Change Template" at bounding box center [80, 135] width 92 height 12
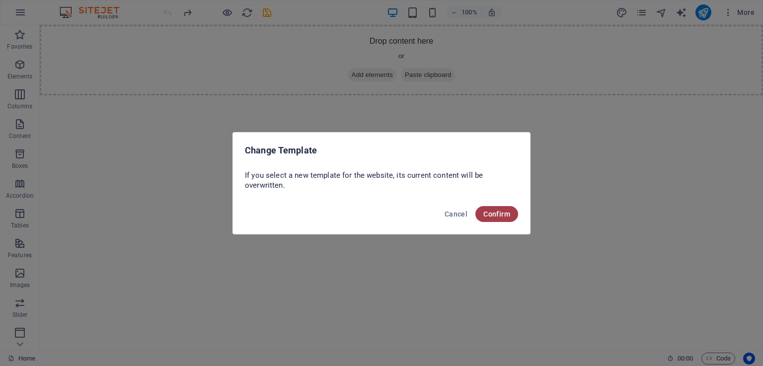
click at [504, 212] on span "Confirm" at bounding box center [496, 214] width 27 height 8
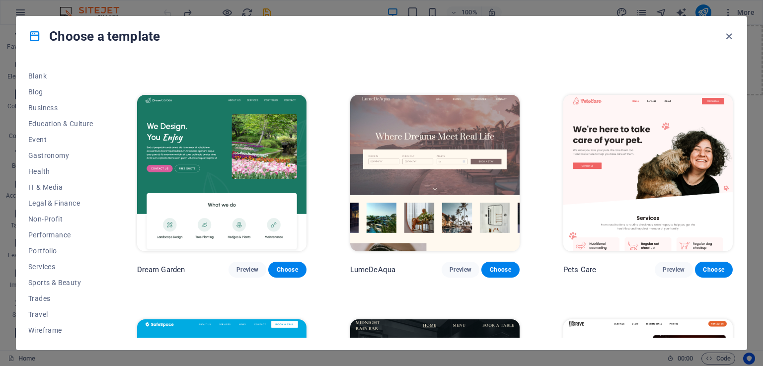
scroll to position [1739, 0]
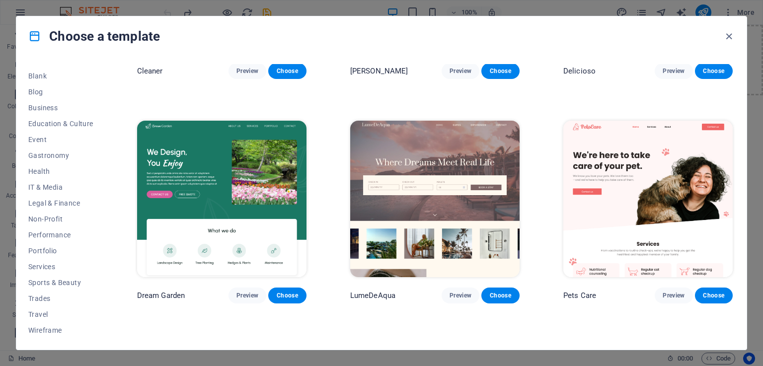
click at [657, 177] on img at bounding box center [647, 199] width 169 height 156
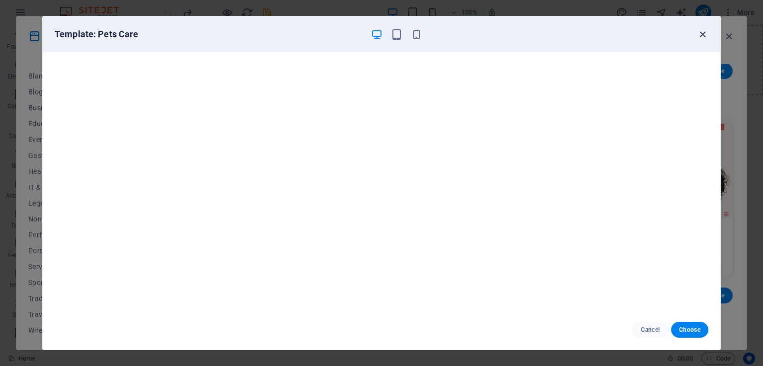
click at [703, 32] on icon "button" at bounding box center [702, 34] width 11 height 11
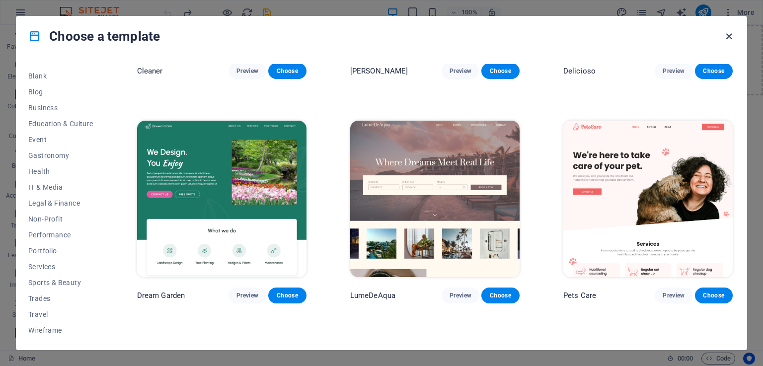
click at [728, 34] on icon "button" at bounding box center [728, 36] width 11 height 11
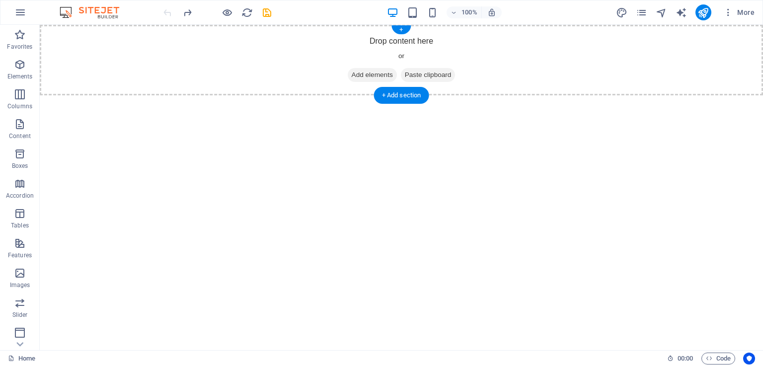
click at [410, 55] on div "Drop content here or Add elements Paste clipboard" at bounding box center [401, 60] width 723 height 71
click at [409, 97] on div "+ Add section" at bounding box center [401, 95] width 55 height 17
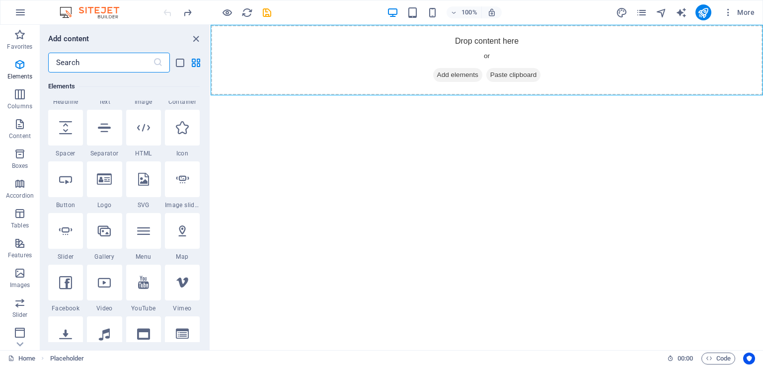
scroll to position [0, 0]
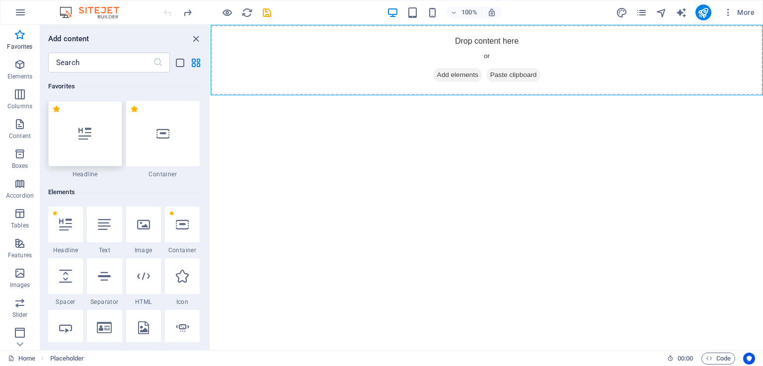
click at [97, 130] on div at bounding box center [85, 134] width 74 height 66
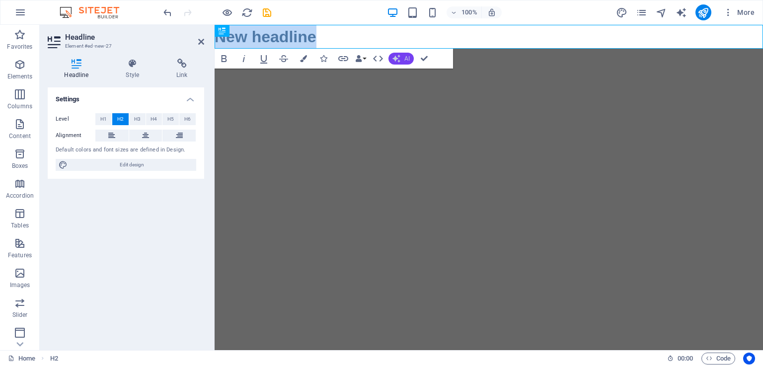
click at [398, 57] on icon "button" at bounding box center [396, 59] width 8 height 8
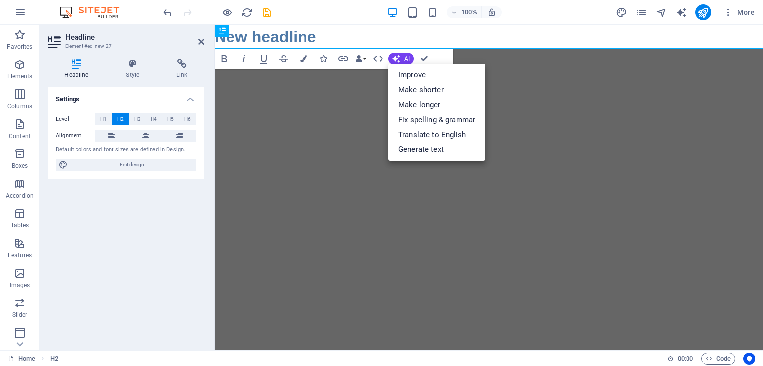
click at [352, 49] on html "Skip to main content New headline" at bounding box center [489, 37] width 548 height 24
click at [328, 49] on html "Skip to main content New headline" at bounding box center [489, 37] width 548 height 24
click at [267, 49] on html "Skip to main content New headline" at bounding box center [489, 37] width 548 height 24
drag, startPoint x: 286, startPoint y: 163, endPoint x: 240, endPoint y: 96, distance: 80.7
click at [240, 49] on html "Skip to main content New headline" at bounding box center [489, 37] width 548 height 24
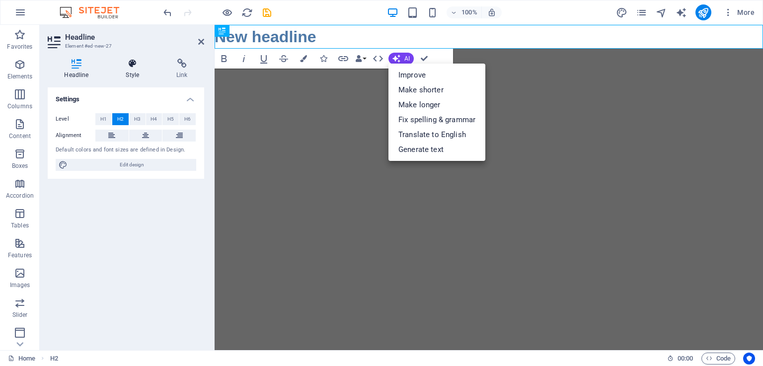
click at [144, 63] on icon at bounding box center [132, 64] width 47 height 10
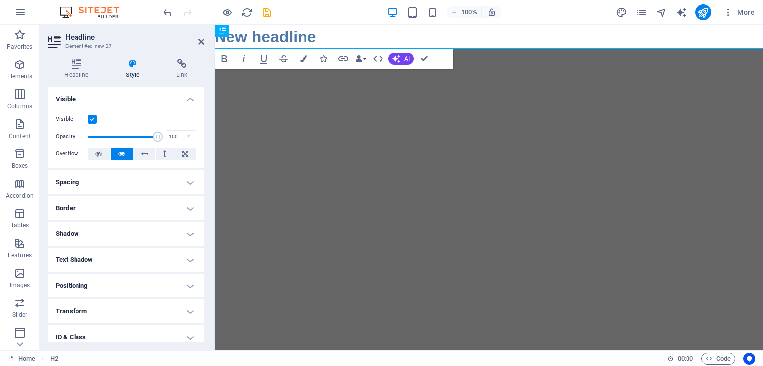
click at [542, 49] on html "Skip to main content New headline" at bounding box center [489, 37] width 548 height 24
drag, startPoint x: 542, startPoint y: 140, endPoint x: 500, endPoint y: 116, distance: 48.9
click at [504, 49] on html "Skip to main content New headline" at bounding box center [489, 37] width 548 height 24
click at [730, 8] on icon "button" at bounding box center [728, 12] width 10 height 10
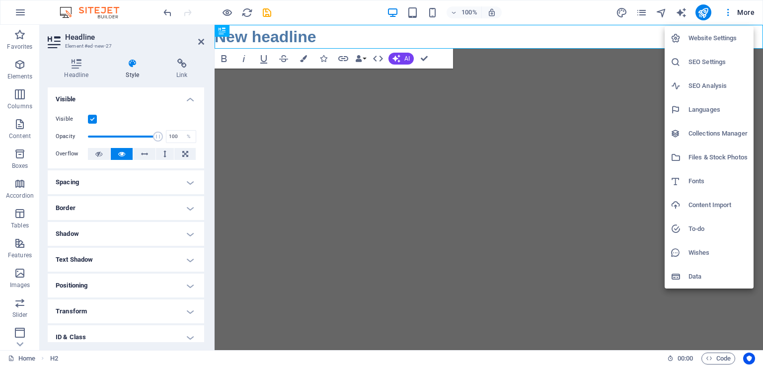
click at [708, 39] on h6 "Website Settings" at bounding box center [717, 38] width 59 height 12
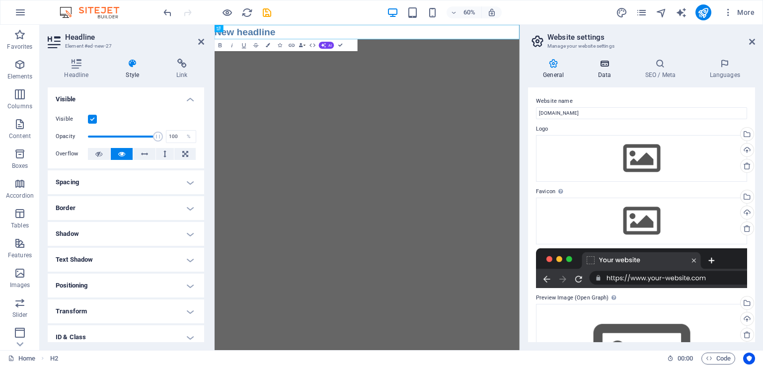
click at [610, 59] on icon at bounding box center [604, 64] width 43 height 10
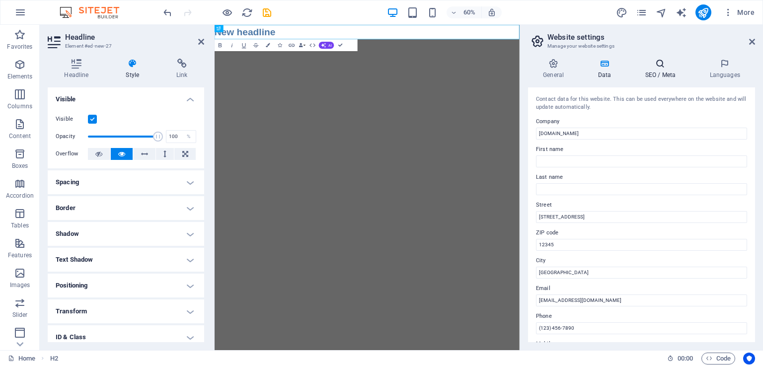
click at [665, 68] on icon at bounding box center [660, 64] width 61 height 10
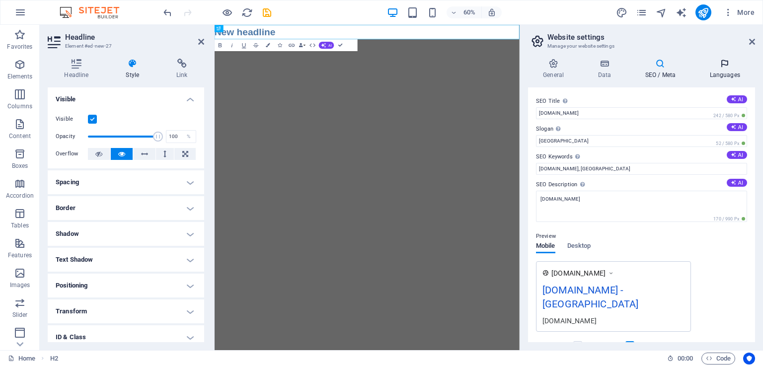
click at [718, 73] on h4 "Languages" at bounding box center [724, 69] width 61 height 21
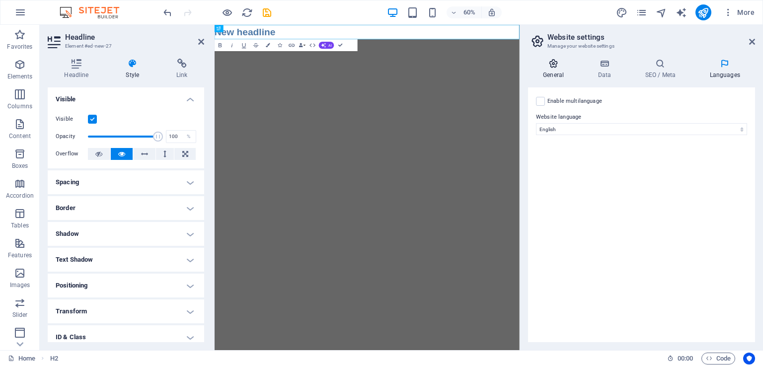
click at [577, 74] on h4 "General" at bounding box center [555, 69] width 55 height 21
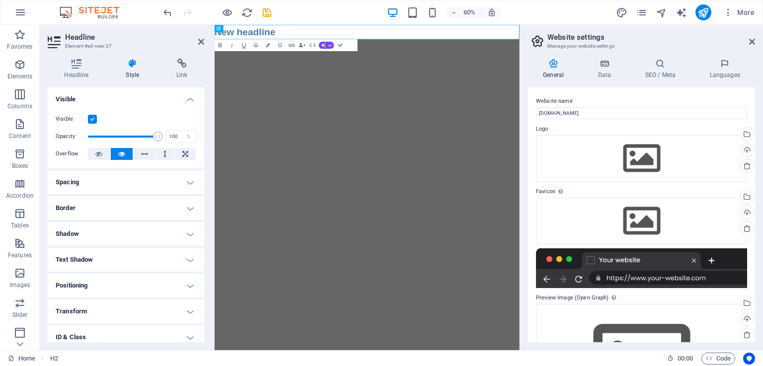
click at [640, 49] on html "Skip to main content New headline" at bounding box center [469, 37] width 508 height 24
drag, startPoint x: 5, startPoint y: 276, endPoint x: 13, endPoint y: 273, distance: 8.2
click at [7, 276] on span "Images" at bounding box center [20, 279] width 40 height 24
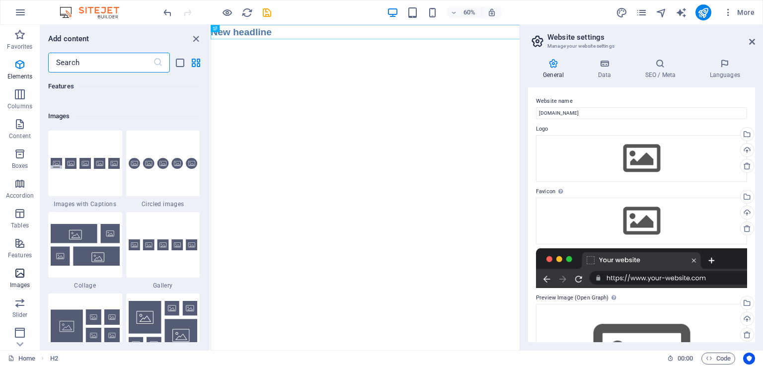
scroll to position [5037, 0]
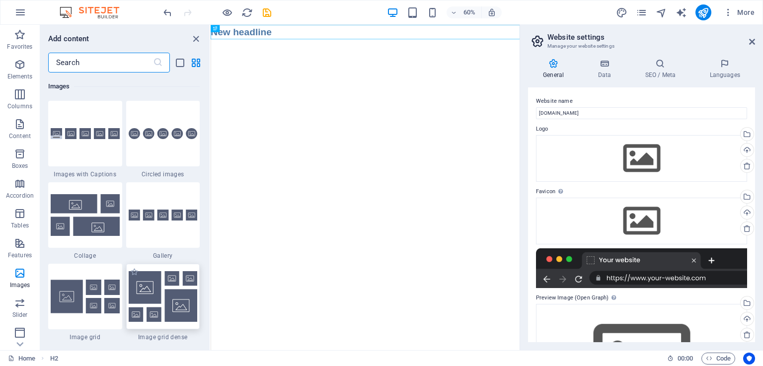
click at [167, 294] on img at bounding box center [163, 296] width 69 height 51
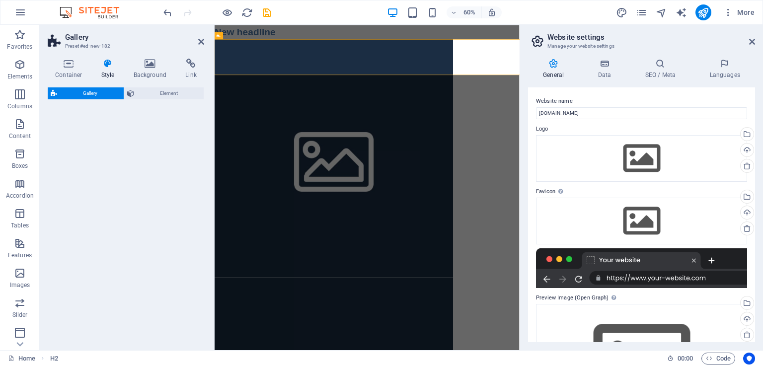
select select "rem"
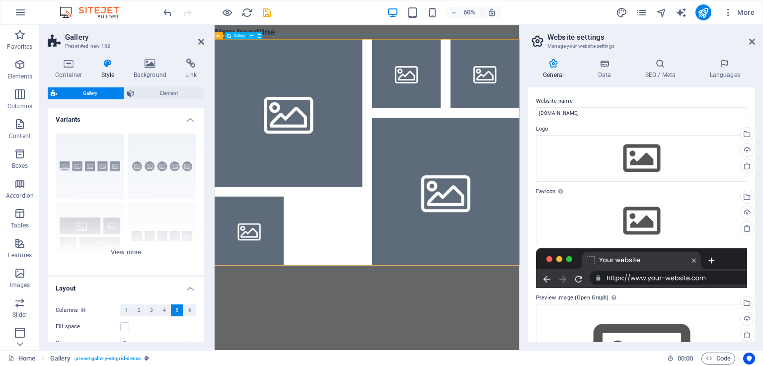
click at [498, 118] on ul at bounding box center [469, 237] width 524 height 393
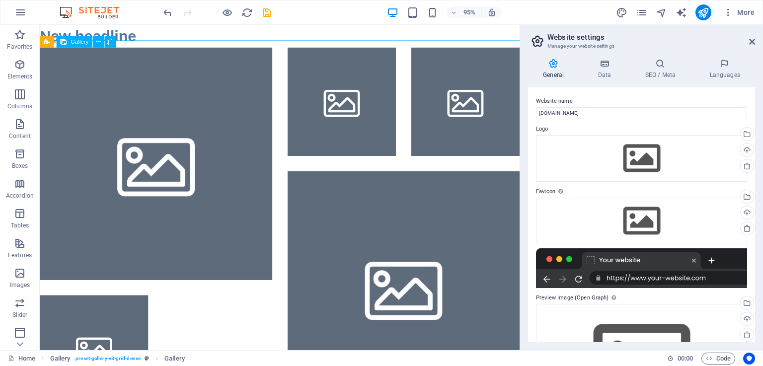
click at [242, 150] on li at bounding box center [162, 171] width 245 height 245
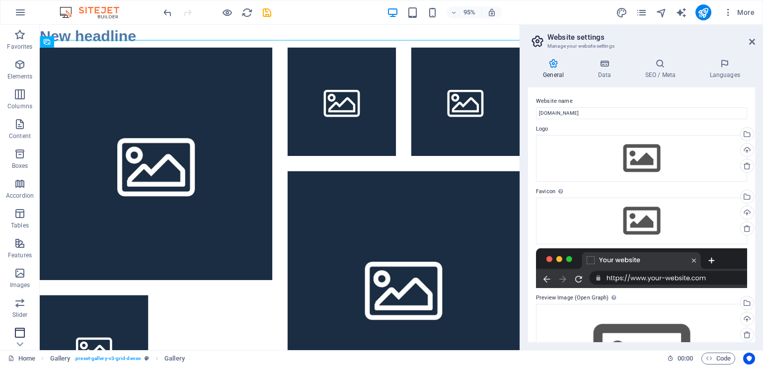
click at [19, 335] on icon "button" at bounding box center [20, 333] width 12 height 12
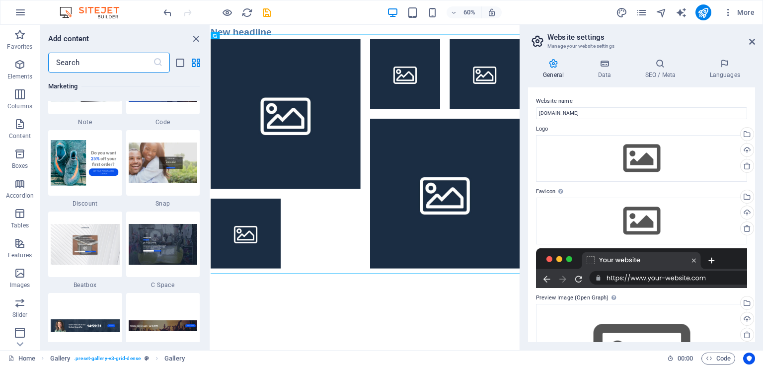
scroll to position [8664, 0]
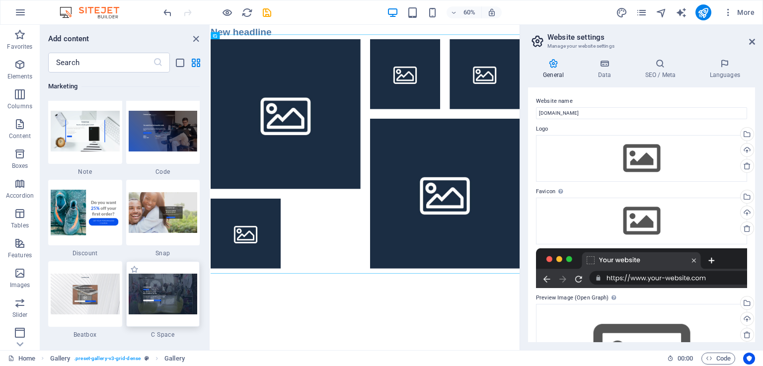
click at [182, 296] on img at bounding box center [163, 294] width 69 height 40
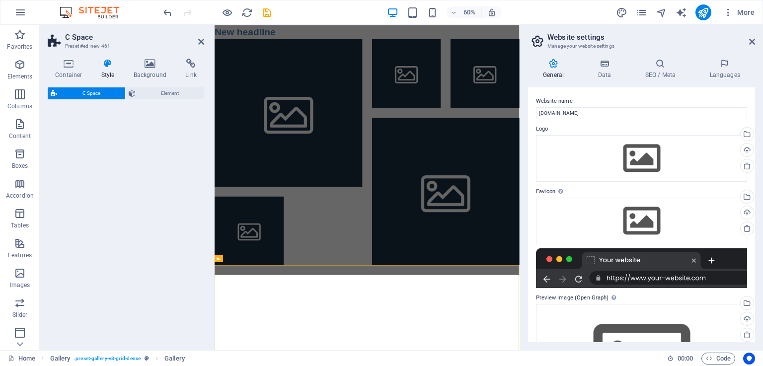
select select "%"
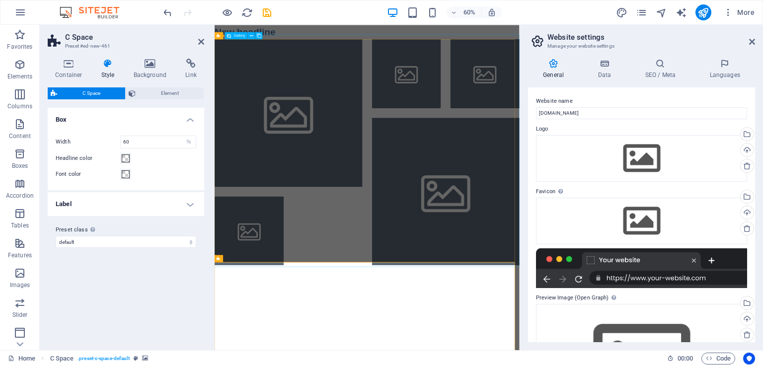
drag, startPoint x: 448, startPoint y: 477, endPoint x: 497, endPoint y: 269, distance: 213.8
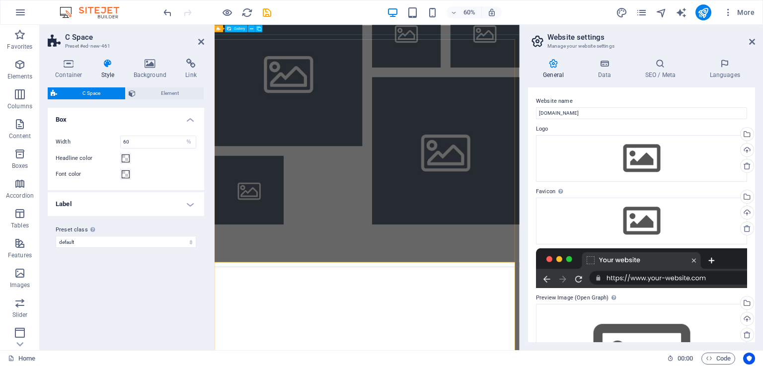
scroll to position [0, 0]
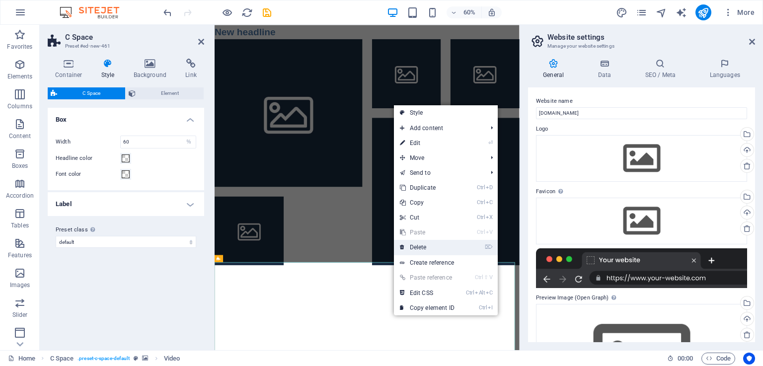
click at [419, 244] on link "⌦ Delete" at bounding box center [427, 247] width 67 height 15
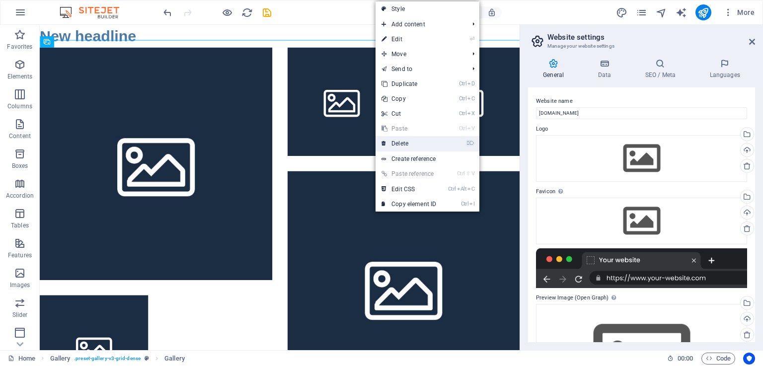
click at [401, 142] on link "⌦ Delete" at bounding box center [409, 143] width 67 height 15
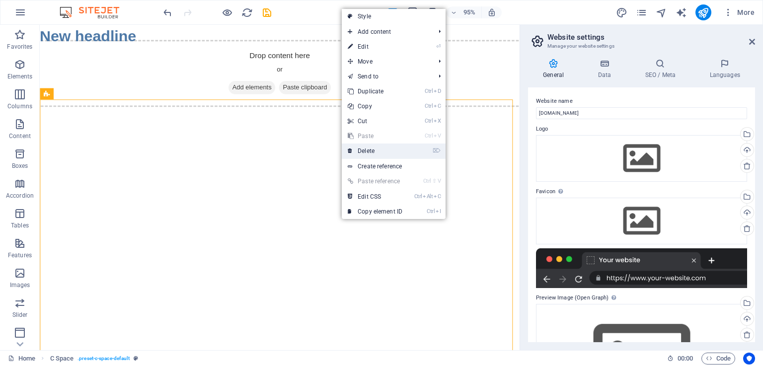
click at [367, 149] on link "⌦ Delete" at bounding box center [375, 151] width 67 height 15
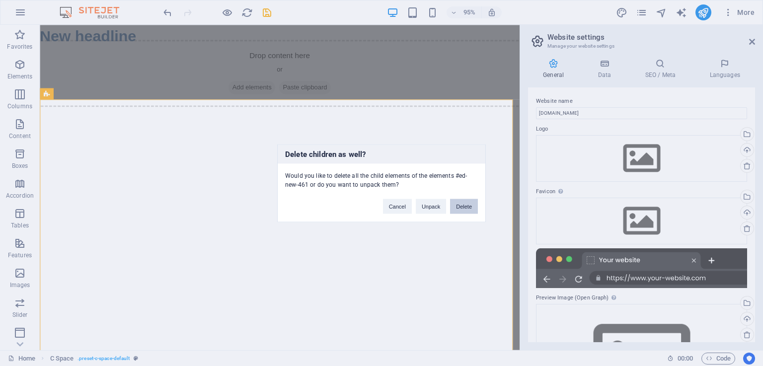
click at [461, 202] on button "Delete" at bounding box center [464, 206] width 28 height 15
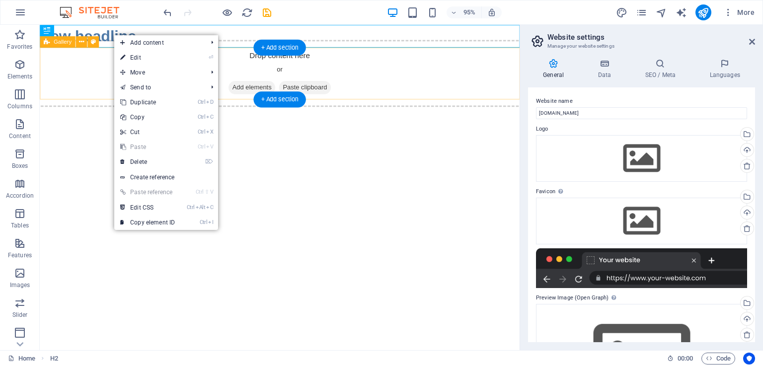
click at [82, 102] on div "Drop content here or Add elements Paste clipboard" at bounding box center [292, 76] width 521 height 71
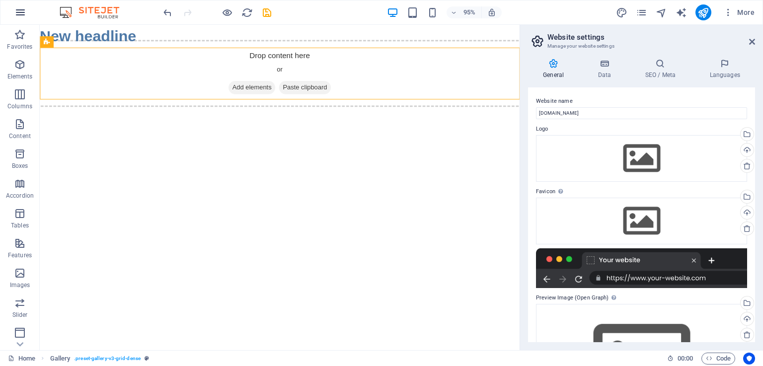
click at [20, 11] on icon "button" at bounding box center [20, 12] width 12 height 12
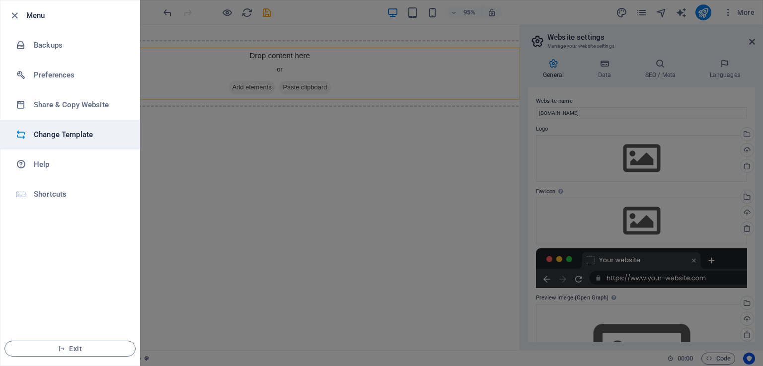
click at [74, 138] on h6 "Change Template" at bounding box center [80, 135] width 92 height 12
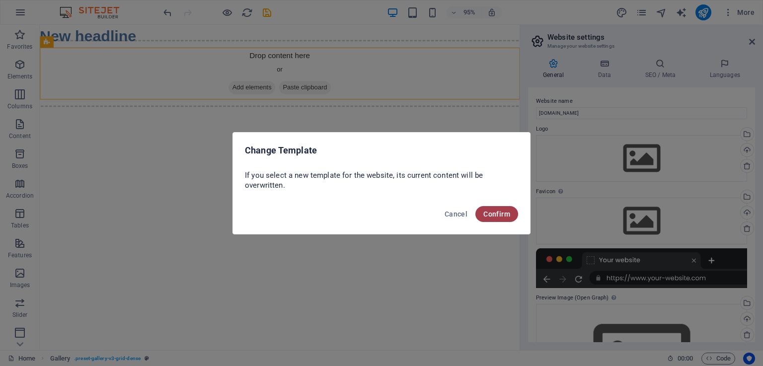
click at [494, 209] on button "Confirm" at bounding box center [496, 214] width 43 height 16
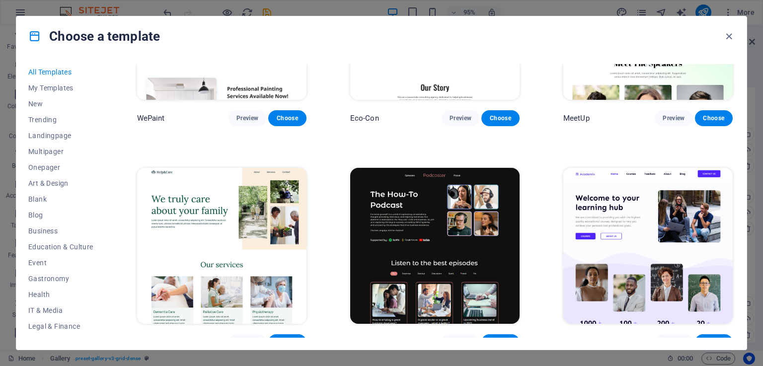
scroll to position [844, 0]
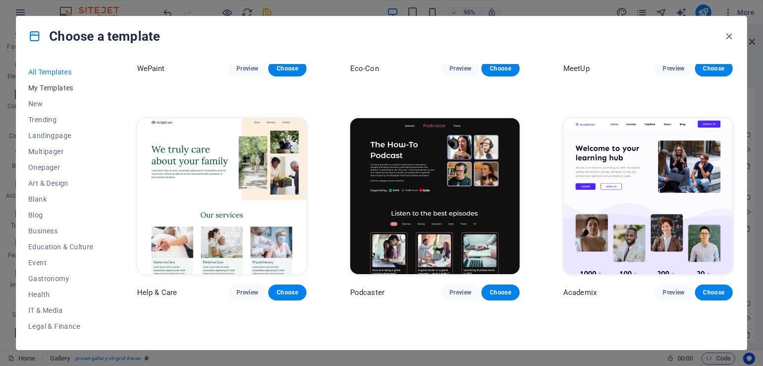
click at [67, 87] on span "My Templates" at bounding box center [60, 88] width 65 height 8
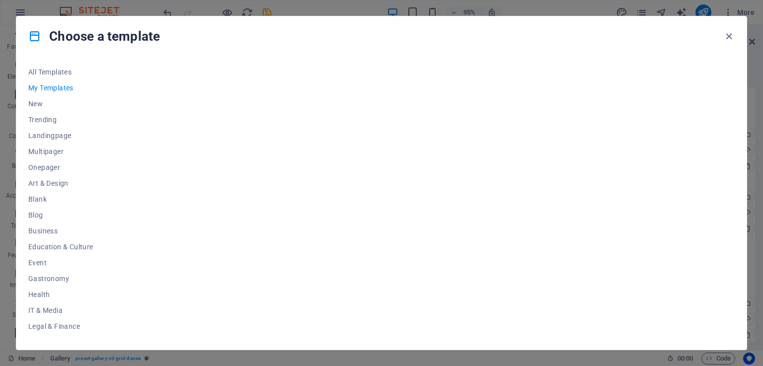
drag, startPoint x: 375, startPoint y: 123, endPoint x: 345, endPoint y: 107, distance: 34.0
click at [345, 107] on div at bounding box center [435, 201] width 600 height 274
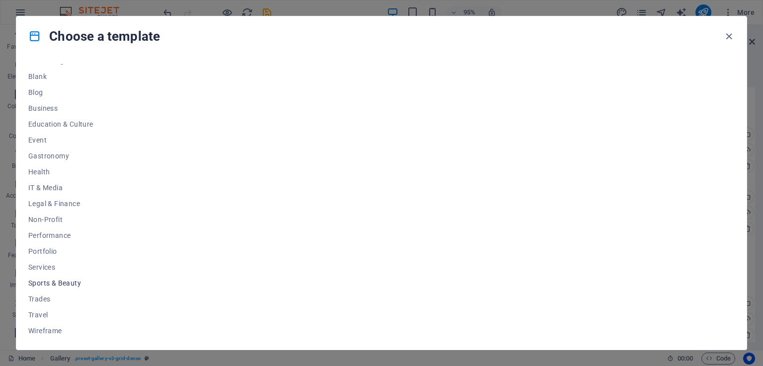
scroll to position [123, 0]
click at [56, 267] on span "Services" at bounding box center [60, 267] width 65 height 8
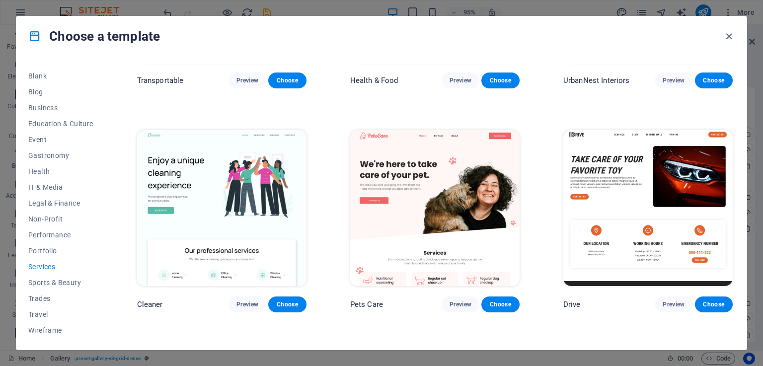
scroll to position [376, 0]
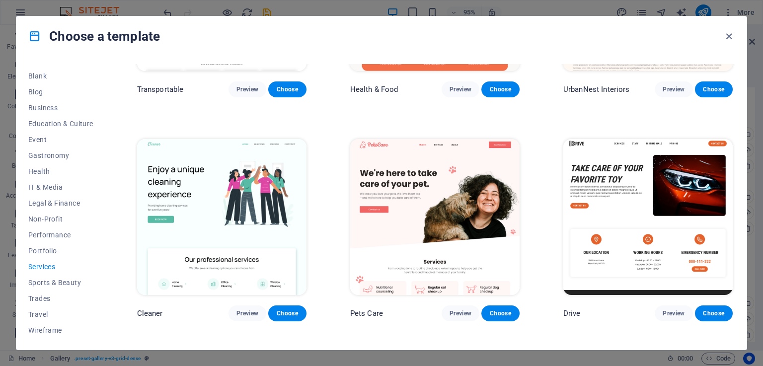
click at [424, 191] on img at bounding box center [434, 217] width 169 height 156
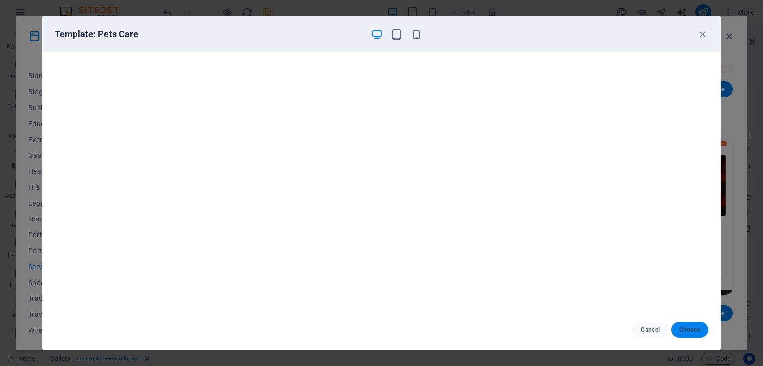
click at [691, 333] on span "Choose" at bounding box center [689, 330] width 21 height 8
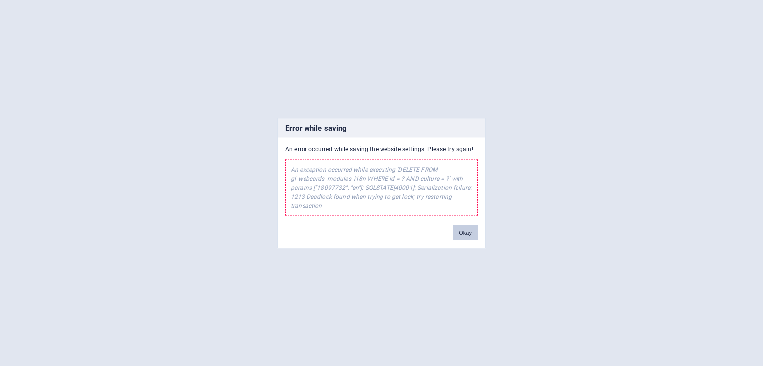
click at [465, 230] on button "Okay" at bounding box center [465, 232] width 25 height 15
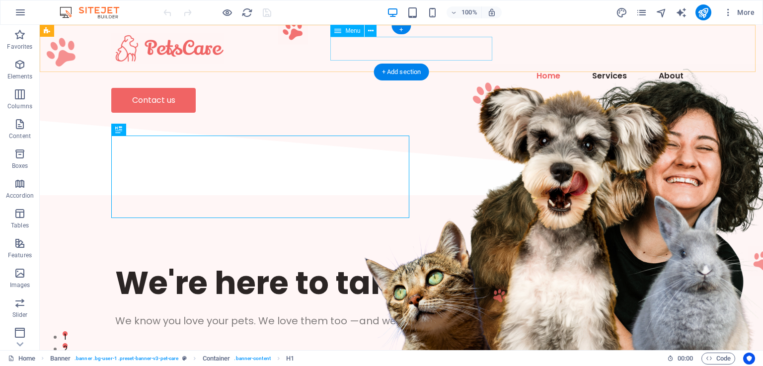
click at [415, 64] on nav "Home Services About" at bounding box center [401, 76] width 580 height 24
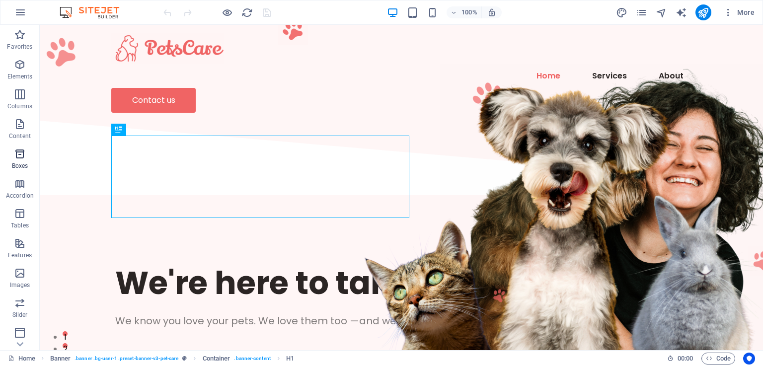
drag, startPoint x: 20, startPoint y: 189, endPoint x: 22, endPoint y: 169, distance: 20.4
click at [21, 189] on icon "button" at bounding box center [20, 184] width 12 height 12
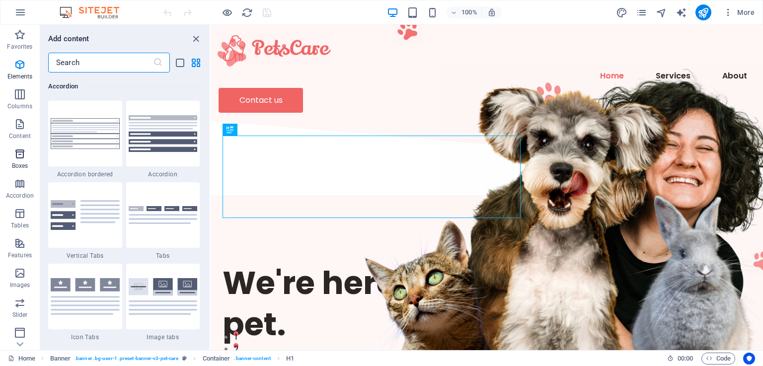
scroll to position [3172, 0]
click at [20, 211] on icon "button" at bounding box center [20, 214] width 12 height 12
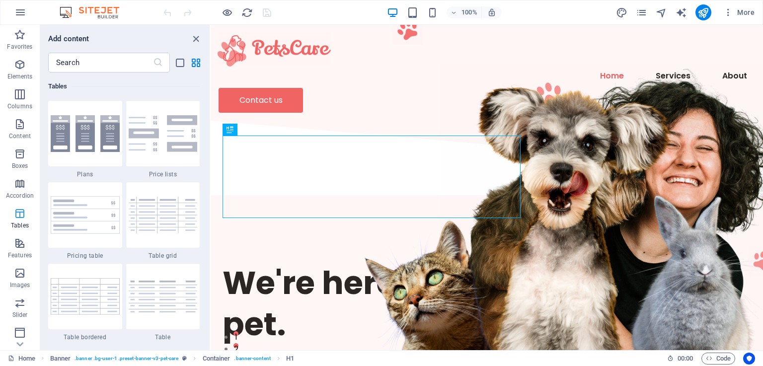
scroll to position [3441, 0]
click at [21, 278] on icon "button" at bounding box center [20, 273] width 12 height 12
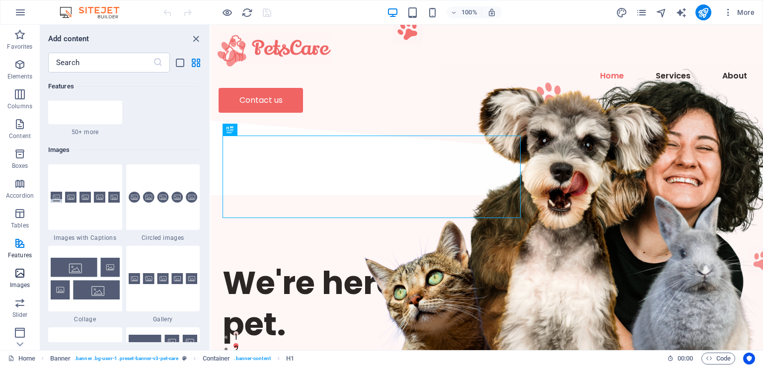
scroll to position [5037, 0]
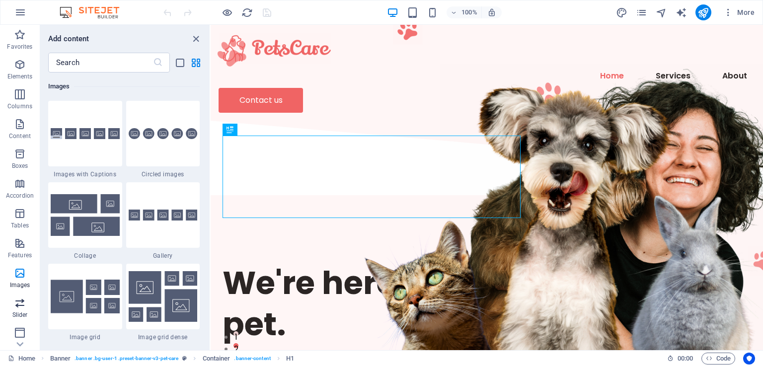
click at [20, 304] on icon "button" at bounding box center [20, 303] width 12 height 12
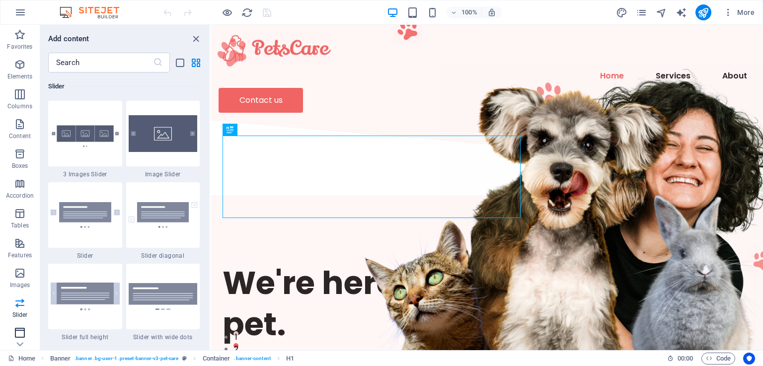
click at [23, 334] on icon "button" at bounding box center [20, 333] width 12 height 12
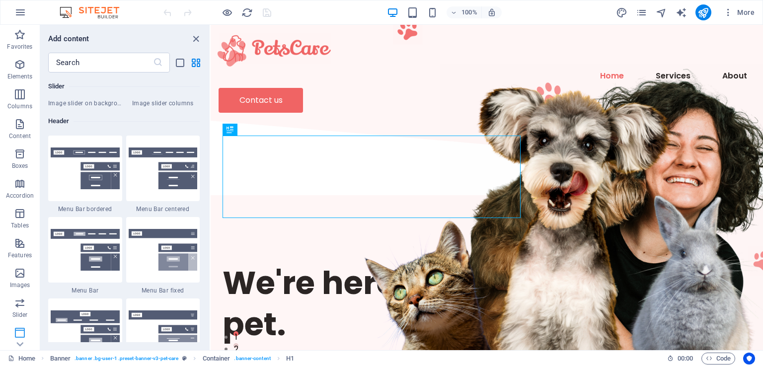
scroll to position [5981, 0]
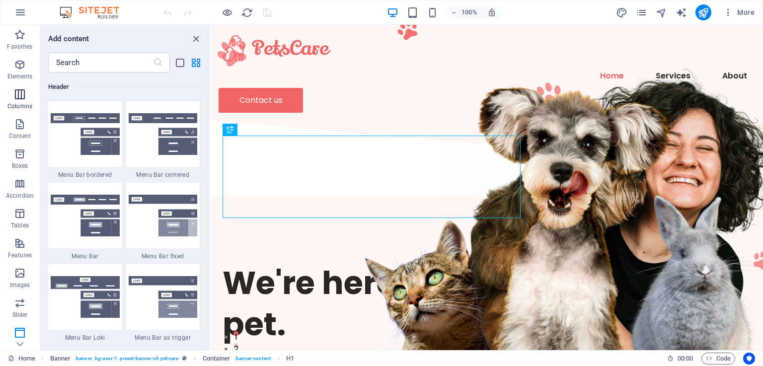
click at [22, 96] on icon "button" at bounding box center [20, 94] width 12 height 12
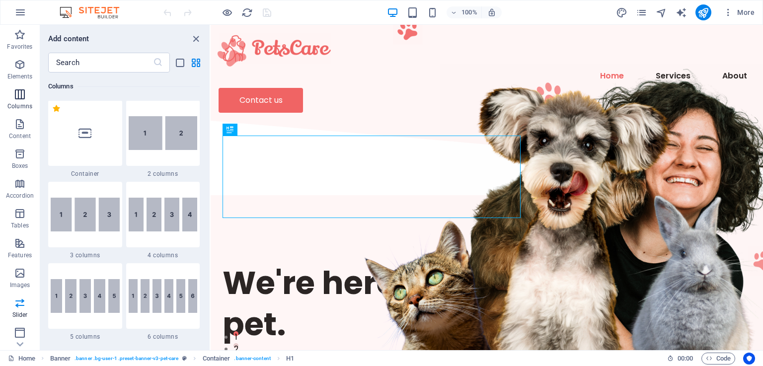
scroll to position [491, 0]
click at [181, 144] on img at bounding box center [163, 134] width 69 height 34
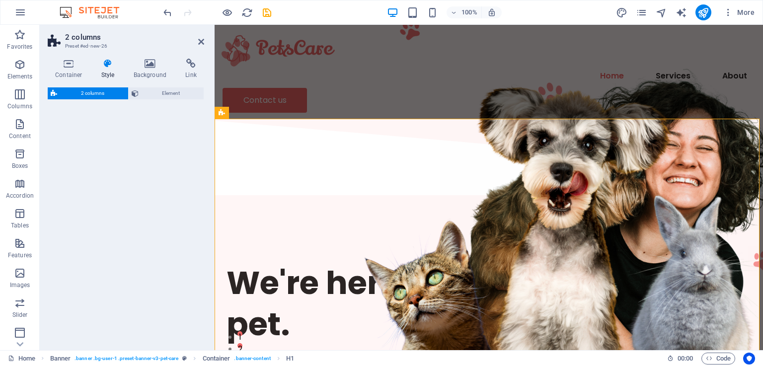
select select "rem"
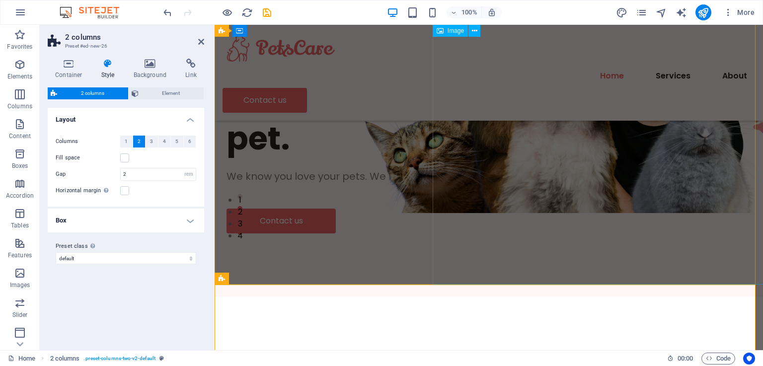
scroll to position [0, 0]
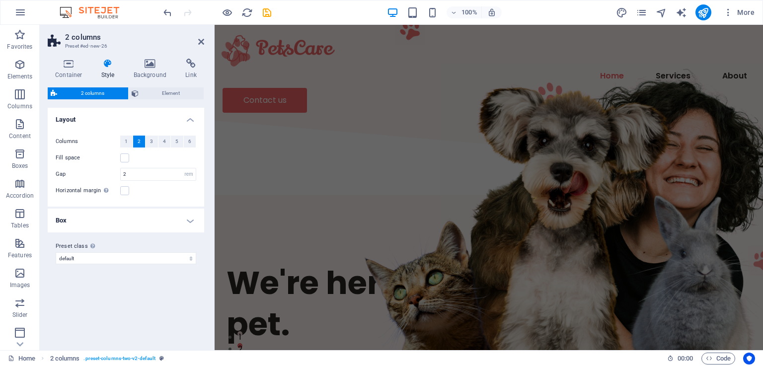
drag, startPoint x: 693, startPoint y: 208, endPoint x: 562, endPoint y: 79, distance: 184.1
click at [562, 199] on div "We're here to take care of your pet. We know you love your pets. We love them t…" at bounding box center [489, 341] width 548 height 284
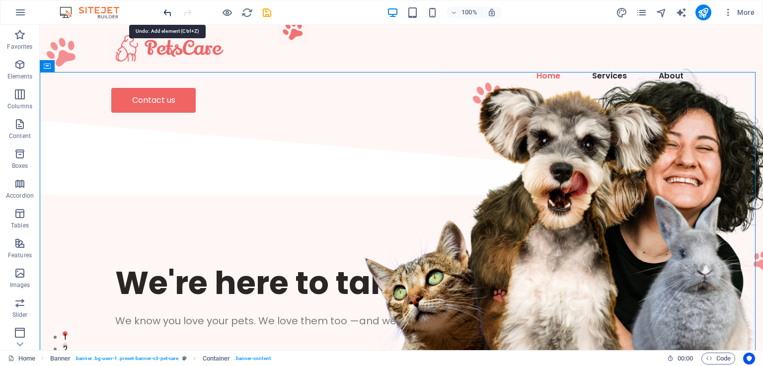
click at [163, 12] on icon "undo" at bounding box center [167, 12] width 11 height 11
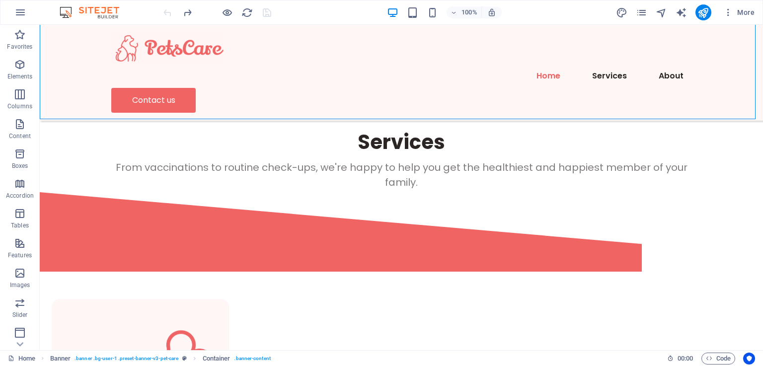
scroll to position [381, 0]
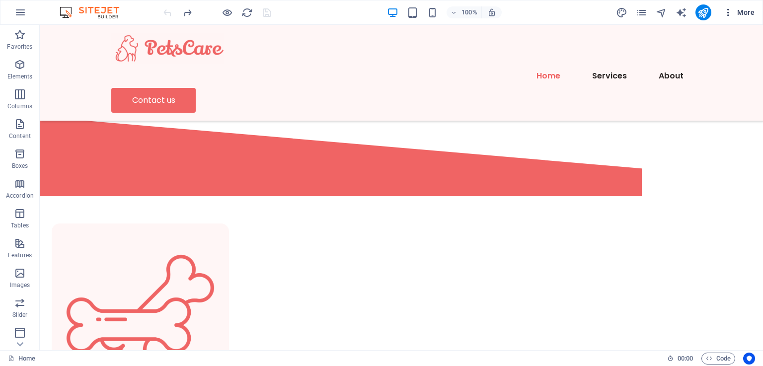
click at [730, 12] on icon "button" at bounding box center [728, 12] width 10 height 10
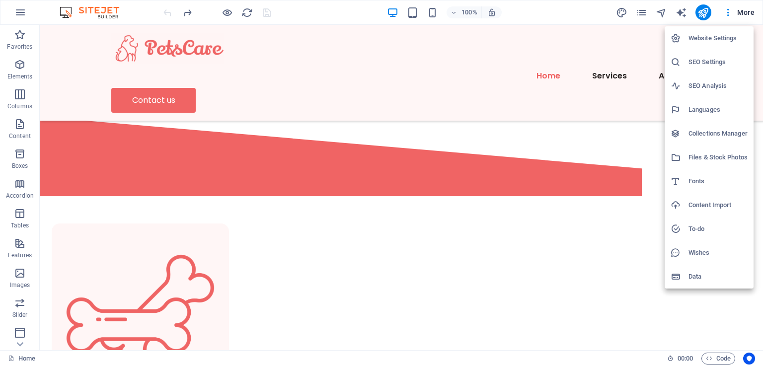
click at [683, 11] on div at bounding box center [381, 183] width 763 height 366
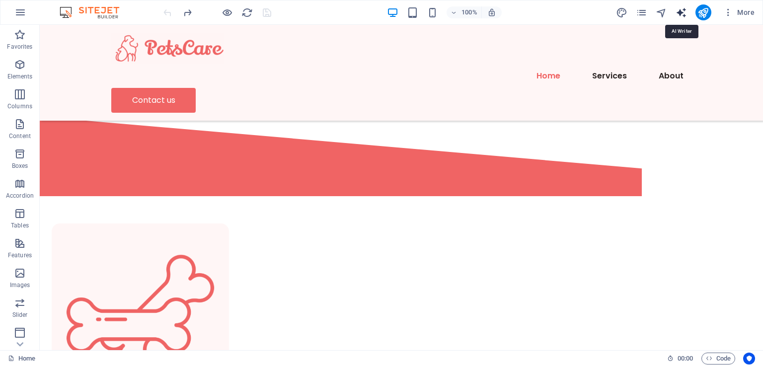
click at [681, 11] on icon "text_generator" at bounding box center [681, 12] width 11 height 11
select select "English"
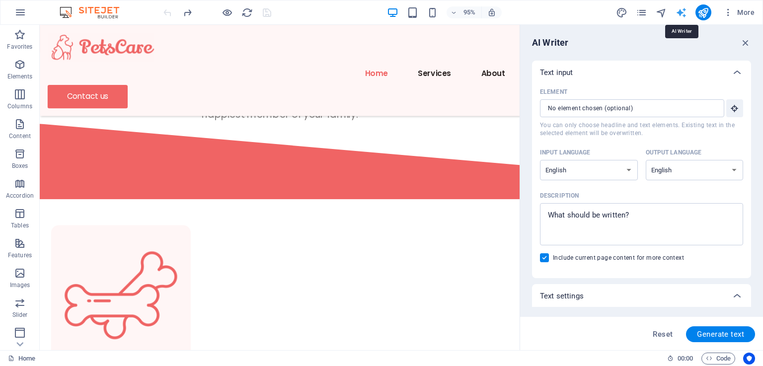
scroll to position [0, 0]
click at [602, 110] on input "Element ​ You can only choose headline and text elements. Existing text in the …" at bounding box center [628, 108] width 177 height 18
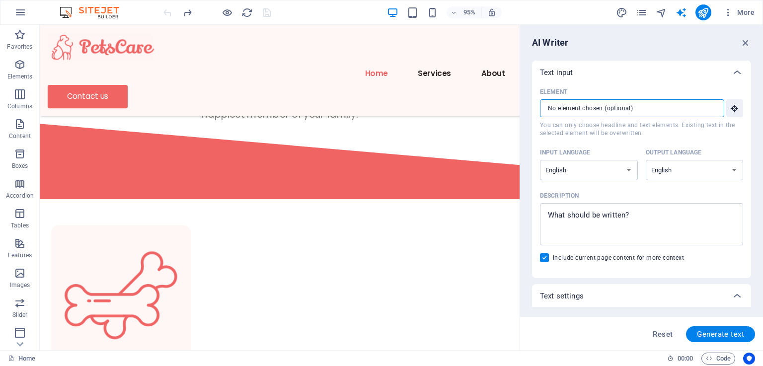
paste input "text"
type textarea "x"
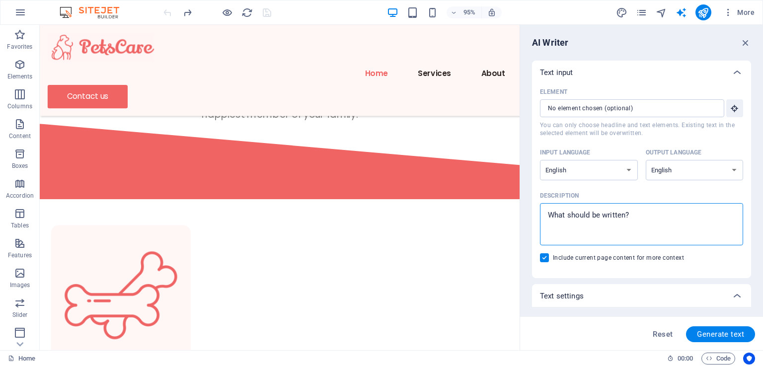
click at [585, 217] on textarea "Description x ​" at bounding box center [641, 224] width 193 height 32
paste textarea "# Copy to your web server's webapp directory cp emergency-save-my-pet.jsp /path…"
type textarea "# Copy to your web server's webapp directory cp emergency-save-my-pet.jsp /path…"
type textarea "x"
type textarea "# Copy to your web server's webapp directory cp emergency-save-my-pet.jsp /path…"
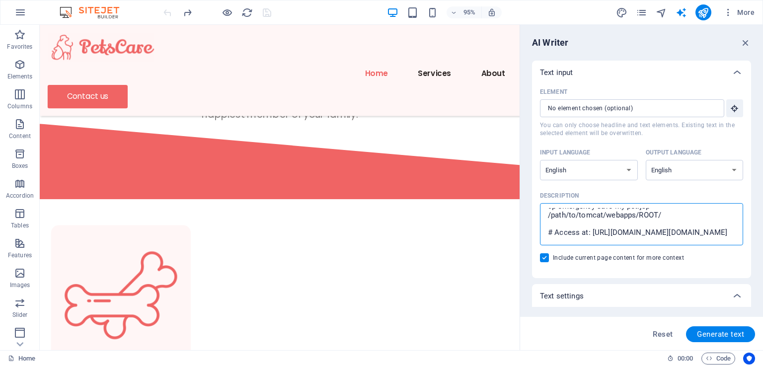
type textarea "x"
type textarea "# Copy to your web server's webapp directory cp emergency-save-my-pet.jsp /path…"
type textarea "x"
type textarea "# Copy to your web server's webapp directory cp emergency-save-my-pet.jsp /path…"
type textarea "x"
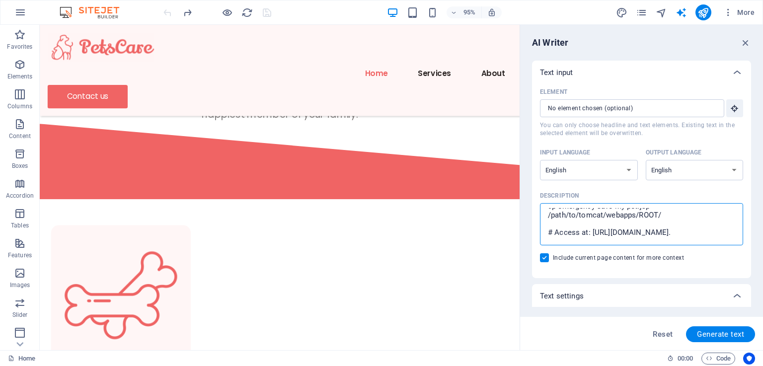
type textarea "# Copy to your web server's webapp directory cp emergency-save-my-pet.jsp /path…"
type textarea "x"
type textarea "# Copy to your web server's webapp directory cp emergency-save-my-pet.jsp /path…"
type textarea "x"
type textarea "# Copy to your web server's webapp directory cp emergency-save-my-pet.jsp /path…"
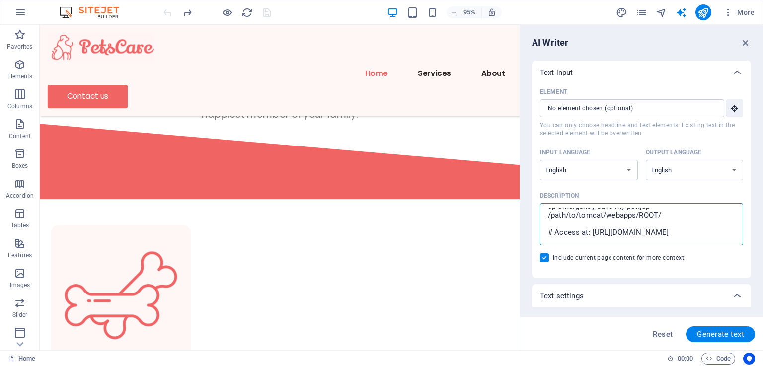
type textarea "x"
type textarea "# Copy to your web server's webapp directory cp emergency-save-my-pet.jsp /path…"
type textarea "x"
type textarea "# Copy to your web server's webapp directory cp emergency-save-my-pet.jsp /path…"
type textarea "x"
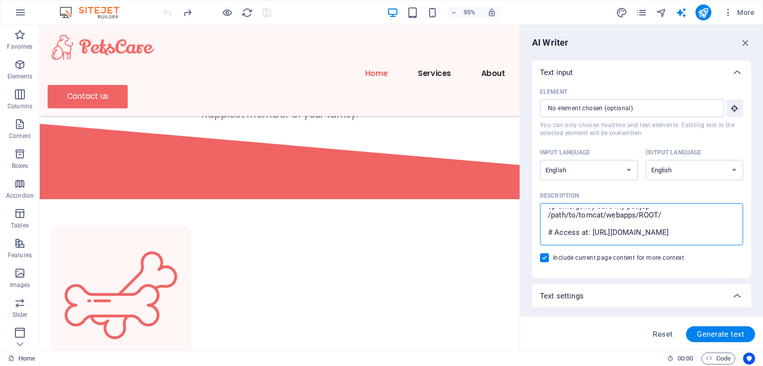
type textarea "# Copy to your web server's webapp directory cp emergency-save-my-pet.jsp /path…"
type textarea "x"
type textarea "# Copy to your web server's webapp directory cp emergency-save-my-pet.jsp /path…"
type textarea "x"
type textarea "# Copy to your web server's webapp directory cp emergency-save-my-pet.jsp /path…"
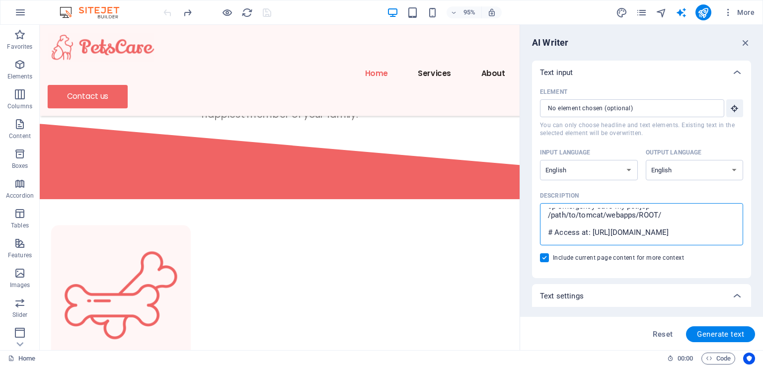
type textarea "x"
type textarea "# Copy to your web server's webapp directory cp emergency-save-my-pet.jsp /path…"
type textarea "x"
type textarea "# Copy to your web server's webapp directory cp emergency-save-my-pet.jsp /path…"
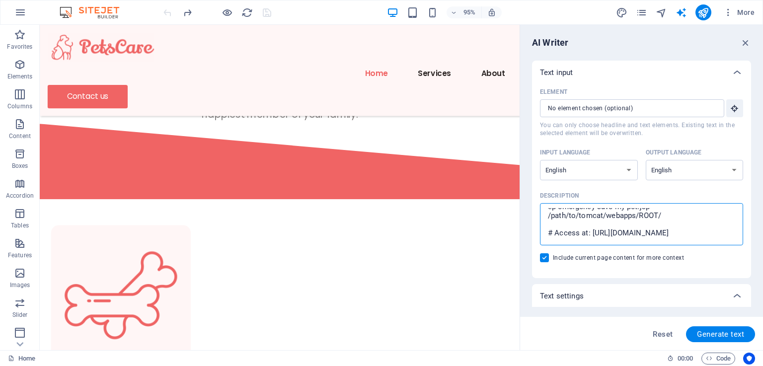
type textarea "x"
type textarea "# Copy to your web server's webapp directory cp emergency-save-my-pet.jsp /path…"
type textarea "x"
type textarea "# Copy to your web server's webapp directory cp emergency-save-my-pet.jsp /path…"
type textarea "x"
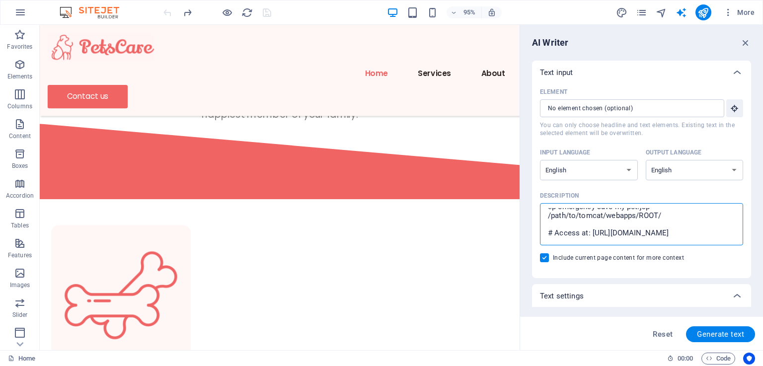
type textarea "# Copy to your web server's webapp directory cp emergency-save-my-pet.jsp /path…"
type textarea "x"
type textarea "# Copy to your web server's webapp directory cp emergency-save-my-pet.jsp /path…"
type textarea "x"
type textarea "# Copy to your web server's webapp directory cp emergency-save-my-pet.jsp /path…"
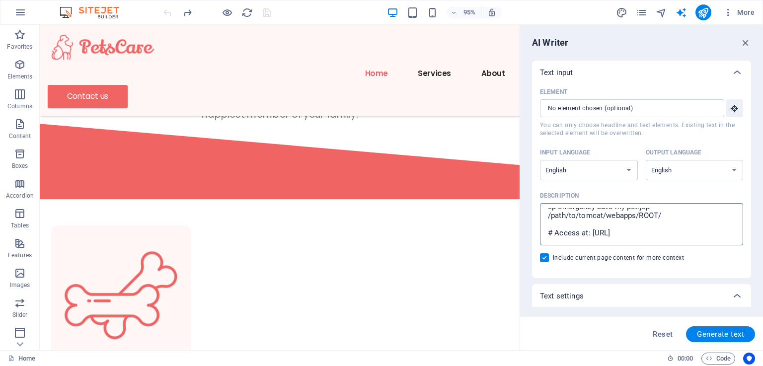
type textarea "x"
type textarea "# Copy to your web server's webapp directory cp emergency-save-my-pet.jsp /path…"
type textarea "x"
type textarea "# Copy to your web server's webapp directory cp emergency-save-my-pet.jsp /path…"
type textarea "x"
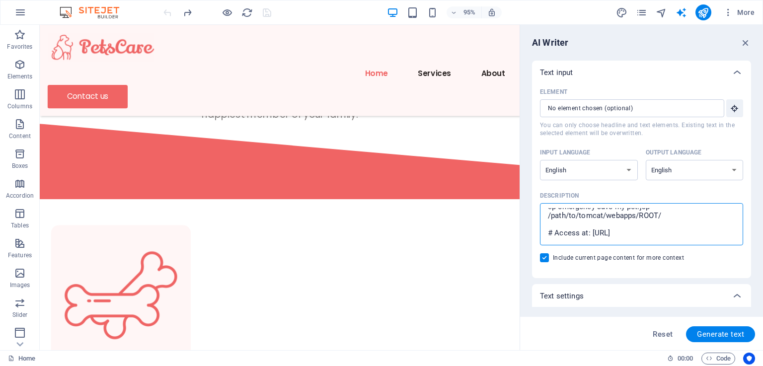
type textarea "# Copy to your web server's webapp directory cp emergency-save-my-pet.jsp /path…"
type textarea "x"
type textarea "# Copy to your web server's webapp directory cp emergency-save-my-pet.jsp /path…"
type textarea "x"
type textarea "# Copy to your web server's webapp directory cp emergency-save-my-pet.jsp /path…"
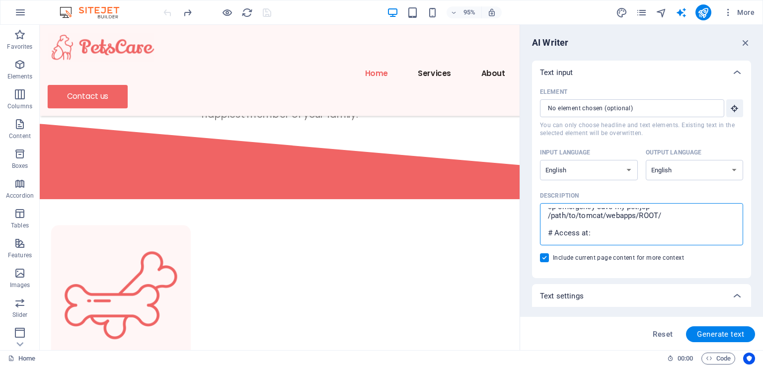
type textarea "x"
type textarea "# Copy to your web server's webapp directory cp emergency-save-my-pet.jsp /path…"
type textarea "x"
type textarea "# Copy to your web server's webapp directory cp emergency-save-my-pet.jsp /path…"
type textarea "x"
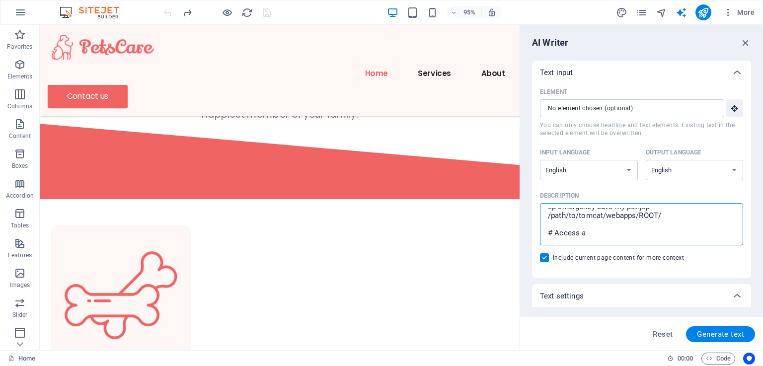
type textarea "# Copy to your web server's webapp directory cp emergency-save-my-pet.jsp /path…"
type textarea "x"
type textarea "# Copy to your web server's webapp directory cp emergency-save-my-pet.jsp /path…"
type textarea "x"
type textarea "# Copy to your web server's webapp directory cp emergency-save-my-pet.jsp /path…"
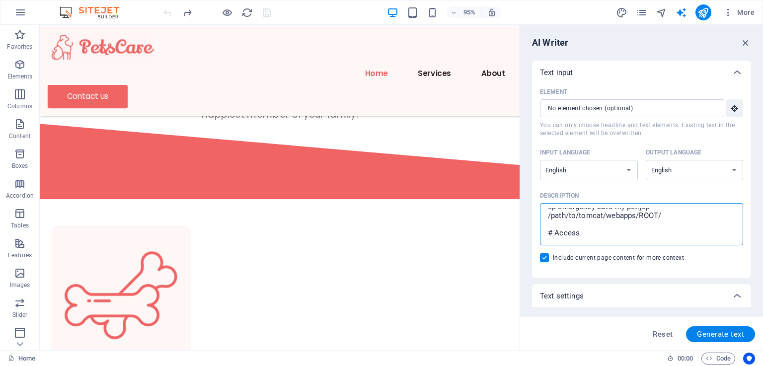
type textarea "x"
type textarea "# Copy to your web server's webapp directory cp emergency-save-my-pet.jsp /path…"
type textarea "x"
type textarea "# Copy to your web server's webapp directory cp emergency-save-my-pet.jsp /path…"
type textarea "x"
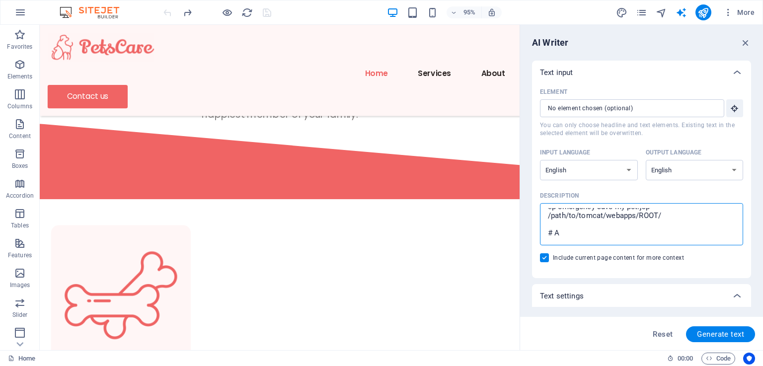
type textarea "# Copy to your web server's webapp directory cp emergency-save-my-pet.jsp /path…"
type textarea "x"
type textarea "# Copy to your web server's webapp directory cp emergency-save-my-pet.jsp /path…"
type textarea "x"
type textarea "# Copy to your web server's webapp directory cp emergency-save-my-pet.jsp /path…"
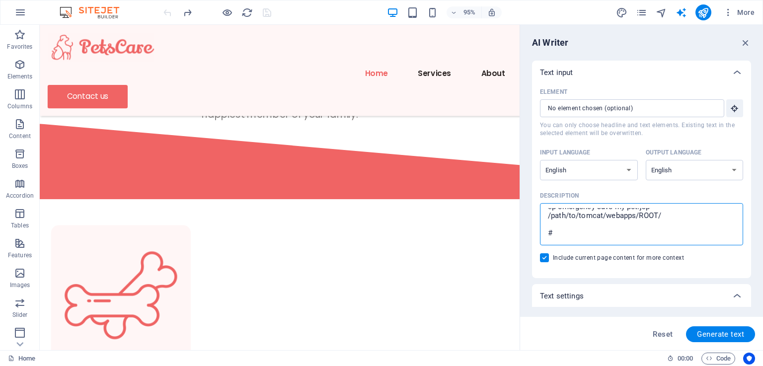
type textarea "x"
type textarea "# Copy to your web server's webapp directory cp emergency-save-my-pet.jsp /path…"
type textarea "x"
type textarea "# Copy to your web server's webapp directory cp emergency-save-my-pet.jsp /path…"
type textarea "x"
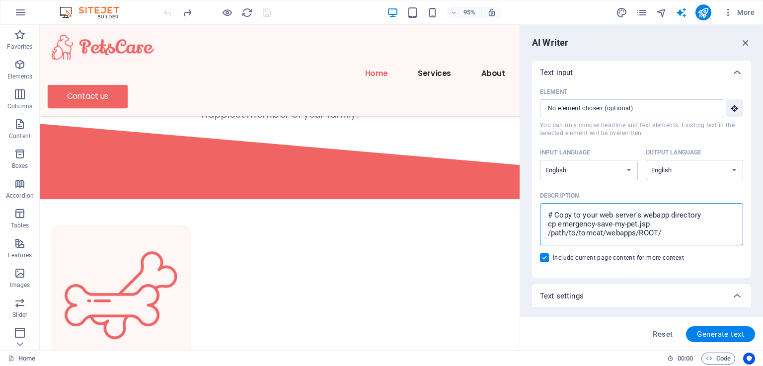
type textarea "# Copy to your web server's webapp directory cp emergency-save-my-pet.jsp /path…"
type textarea "x"
type textarea "# Copy to your web server's webapp directory cp emergency-save-my-pet.jsp /path…"
type textarea "x"
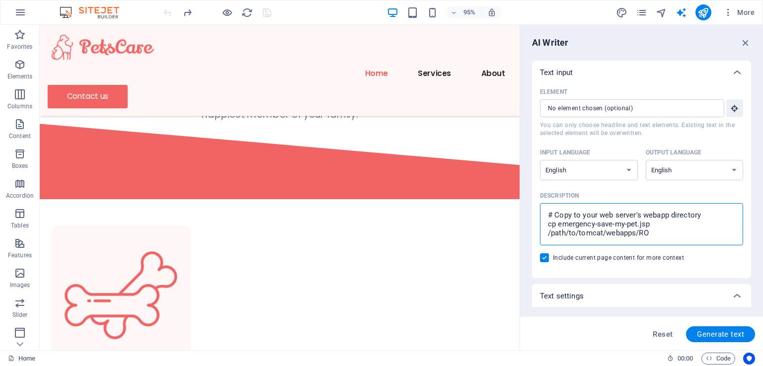
type textarea "# Copy to your web server's webapp directory cp emergency-save-my-pet.jsp /path…"
type textarea "x"
type textarea "# Copy to your web server's webapp directory cp emergency-save-my-pet.jsp /path…"
type textarea "x"
type textarea "# Copy to your web server's webapp directory cp emergency-save-my-pet.jsp /path…"
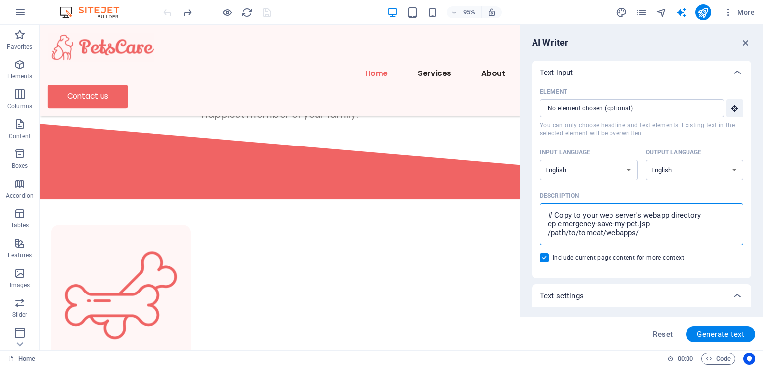
type textarea "x"
type textarea "# Copy to your web server's webapp directory cp emergency-save-my-pet.jsp /path…"
type textarea "x"
type textarea "# Copy to your web server's webapp directory cp emergency-save-my-pet.jsp /path…"
type textarea "x"
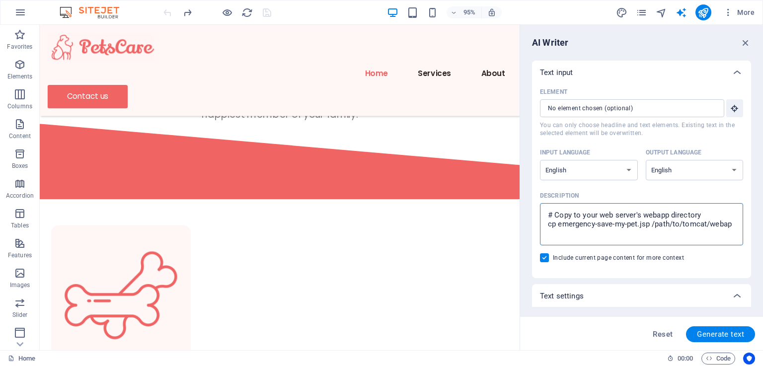
type textarea "# Copy to your web server's webapp directory cp emergency-save-my-pet.jsp /path…"
type textarea "x"
type textarea "# Copy to your web server's webapp directory cp emergency-save-my-pet.jsp /path…"
type textarea "x"
type textarea "# Copy to your web server's webapp directory cp emergency-save-my-pet.jsp /path…"
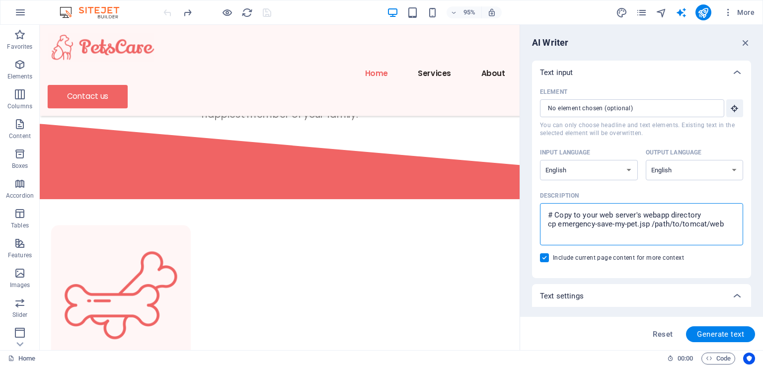
type textarea "x"
type textarea "# Copy to your web server's webapp directory cp emergency-save-my-pet.jsp /path…"
type textarea "x"
type textarea "# Copy to your web server's webapp directory cp emergency-save-my-pet.jsp /path…"
type textarea "x"
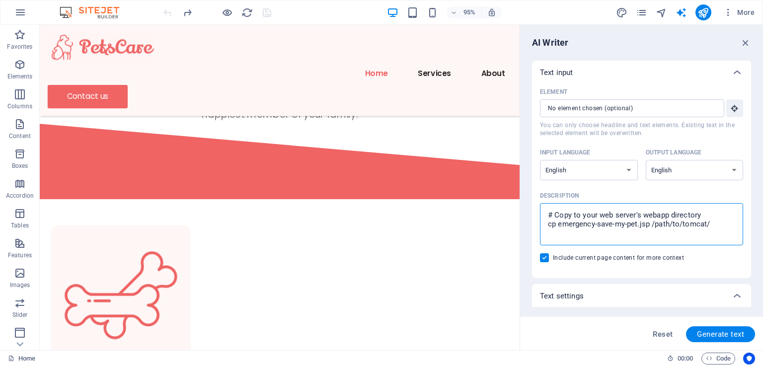
type textarea "# Copy to your web server's webapp directory cp emergency-save-my-pet.jsp /path…"
type textarea "x"
type textarea "# Copy to your web server's webapp directory cp emergency-save-my-pet.jsp /path…"
type textarea "x"
type textarea "# Copy to your web server's webapp directory cp emergency-save-my-pet.jsp /path…"
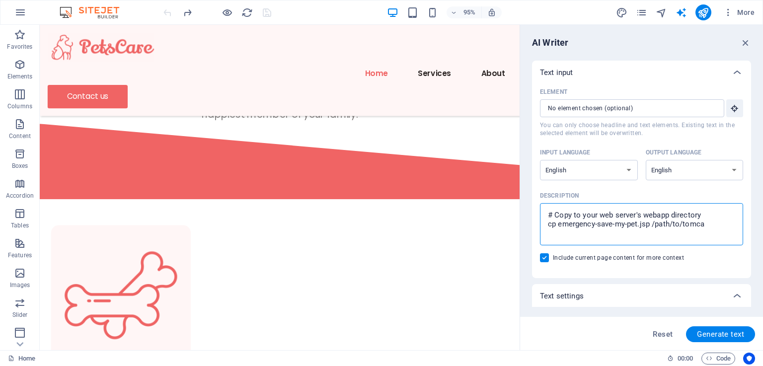
type textarea "x"
type textarea "# Copy to your web server's webapp directory cp emergency-save-my-pet.jsp /path…"
type textarea "x"
type textarea "# Copy to your web server's webapp directory cp emergency-save-my-pet.jsp /path…"
type textarea "x"
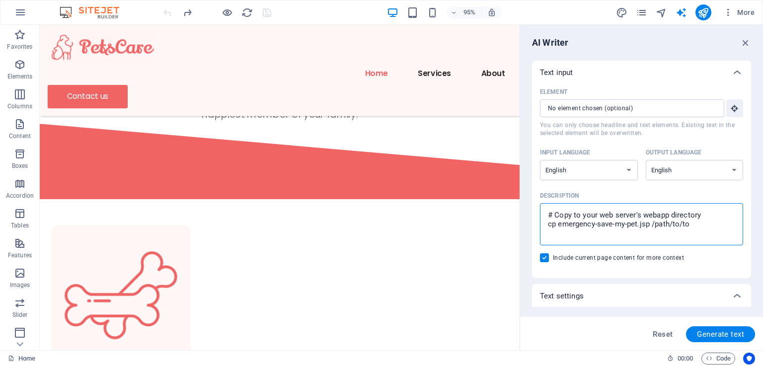
type textarea "# Copy to your web server's webapp directory cp emergency-save-my-pet.jsp /path…"
type textarea "x"
type textarea "# Copy to your web server's webapp directory cp emergency-save-my-pet.jsp /path…"
type textarea "x"
type textarea "# Copy to your web server's webapp directory cp emergency-save-my-pet.jsp /path…"
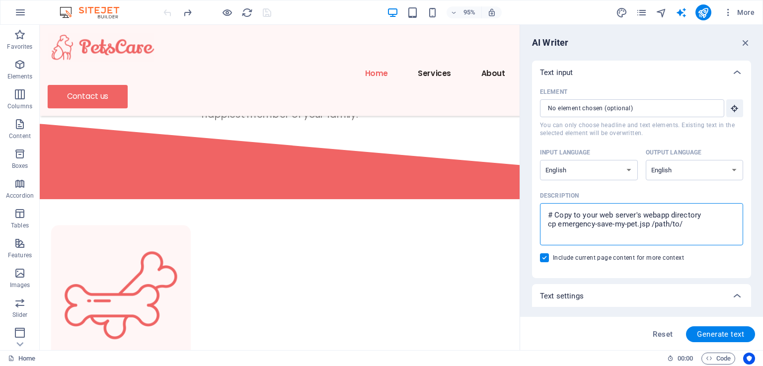
type textarea "x"
type textarea "# Copy to your web server's webapp directory cp emergency-save-my-pet.jsp /path…"
type textarea "x"
type textarea "# Copy to your web server's webapp directory cp emergency-save-my-pet.jsp /path/"
type textarea "x"
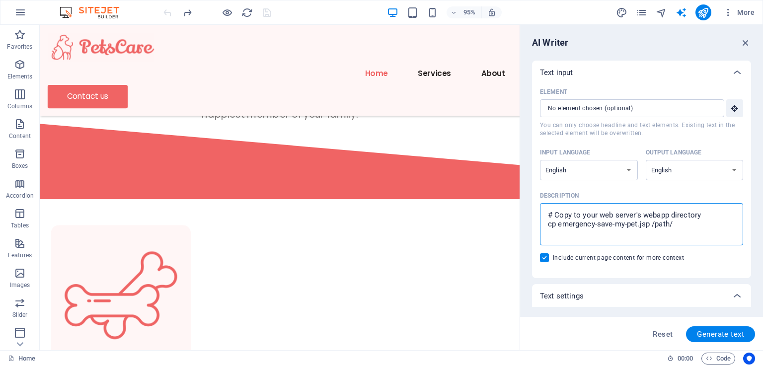
type textarea "# Copy to your web server's webapp directory cp emergency-save-my-pet.jsp /path"
type textarea "x"
type textarea "# Copy to your web server's webapp directory cp emergency-save-my-pet.jsp /pat"
type textarea "x"
type textarea "# Copy to your web server's webapp directory cp emergency-save-my-pet.jsp /pa"
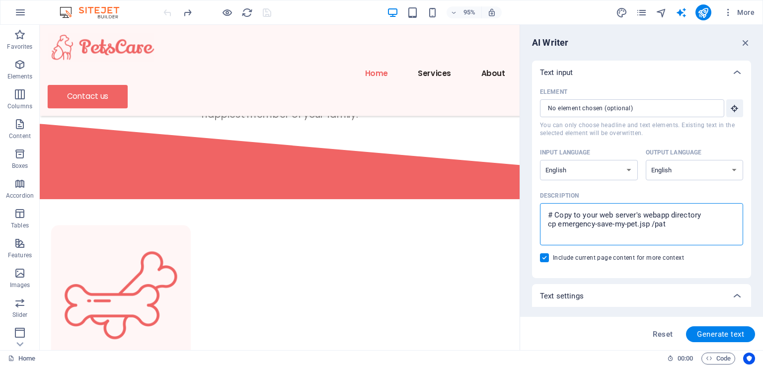
type textarea "x"
type textarea "# Copy to your web server's webapp directory cp emergency-save-my-pet.jsp /p"
type textarea "x"
type textarea "# Copy to your web server's webapp directory cp emergency-save-my-pet.jsp /"
type textarea "x"
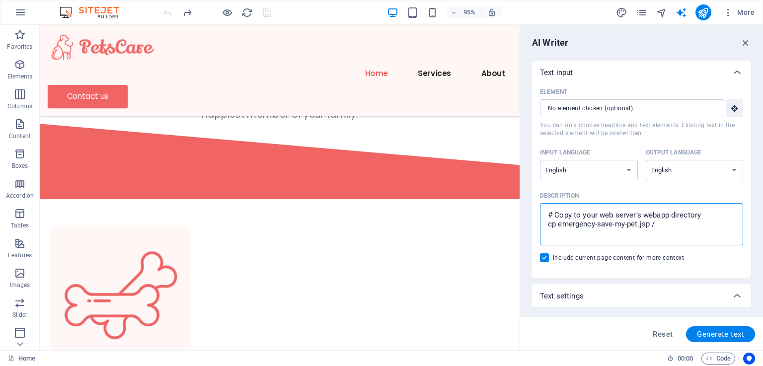
type textarea "# Copy to your web server's webapp directory cp emergency-save-my-pet.jsp"
type textarea "x"
type textarea "# Copy to your web server's webapp directory cp emergency-save-my-pet.jsp"
type textarea "x"
type textarea "# Copy to your web server's webapp directory cp emergency-save-my-pet.js"
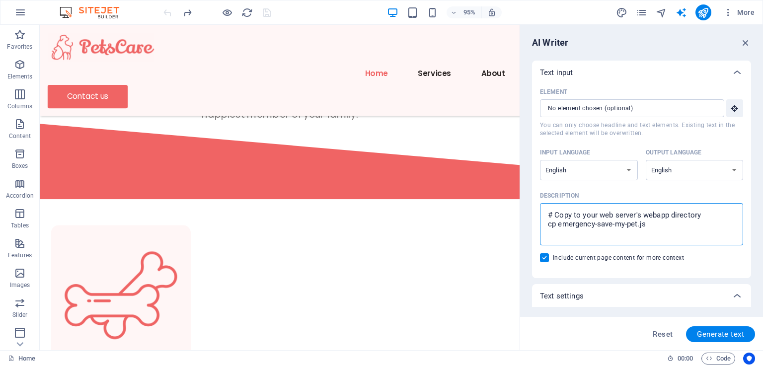
type textarea "x"
type textarea "# Copy to your web server's webapp directory cp emergency-save-my-pet.j"
type textarea "x"
type textarea "# Copy to your web server's webapp directory cp emergency-save-my-pet."
type textarea "x"
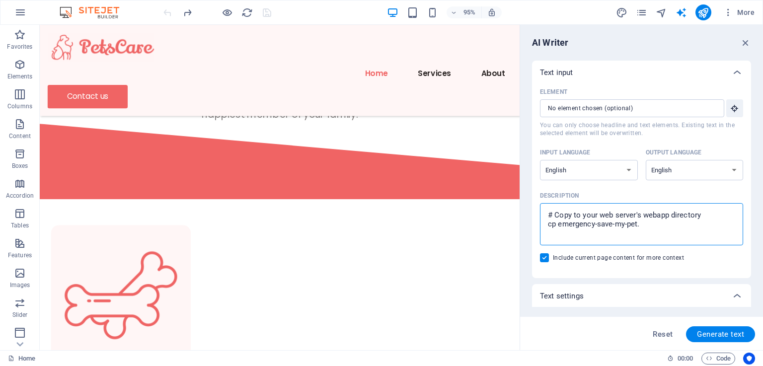
type textarea "# Copy to your web server's webapp directory cp emergency-save-my-pet"
type textarea "x"
type textarea "# Copy to your web server's webapp directory cp emergency-save-my-pe"
type textarea "x"
type textarea "# Copy to your web server's webapp directory cp emergency-save-my-p"
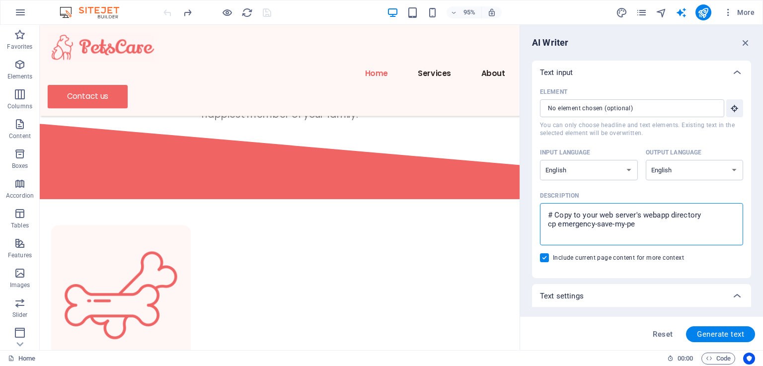
type textarea "x"
type textarea "# Copy to your web server's webapp directory cp emergency-save-my-"
type textarea "x"
type textarea "# Copy to your web server's webapp directory cp emergency-save-my"
type textarea "x"
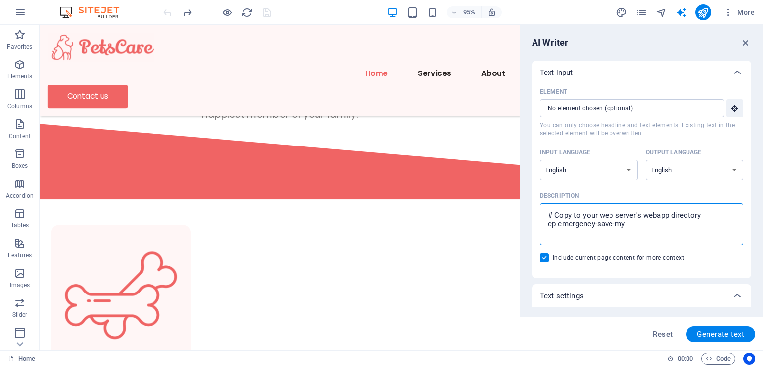
type textarea "# Copy to your web server's webapp directory cp emergency-save-m"
type textarea "x"
type textarea "# Copy to your web server's webapp directory cp emergency-save-"
type textarea "x"
type textarea "# Copy to your web server's webapp directory cp emergency-sav"
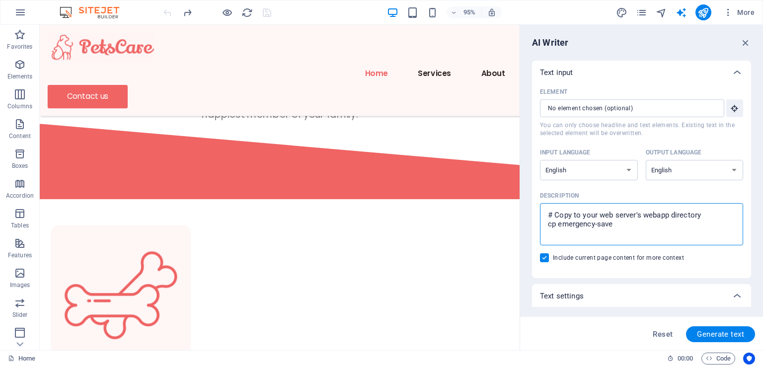
type textarea "x"
type textarea "# Copy to your web server's webapp directory cp emergency-sa"
type textarea "x"
type textarea "# Copy to your web server's webapp directory cp emergency-s"
type textarea "x"
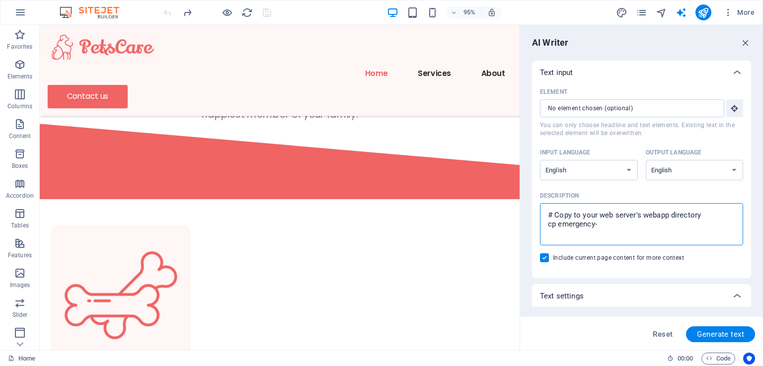
type textarea "# Copy to your web server's webapp directory cp emergency"
type textarea "x"
type textarea "# Copy to your web server's webapp directory [PERSON_NAME]"
type textarea "x"
type textarea "# Copy to your web server's webapp directory c"
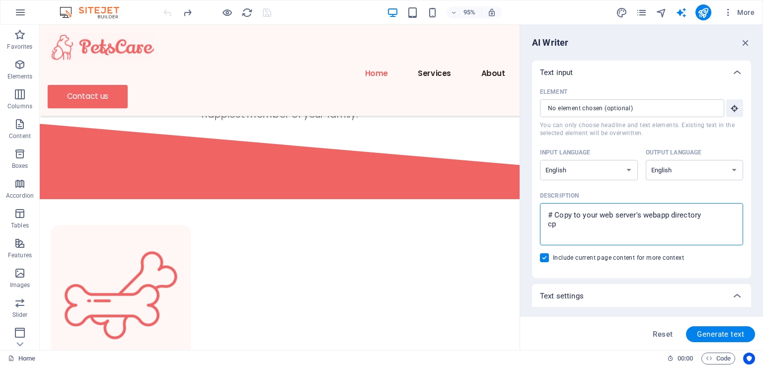
type textarea "x"
type textarea "# Copy to your web server's webapp directory"
type textarea "x"
type textarea "# Copy to your web server's webapp directo"
type textarea "x"
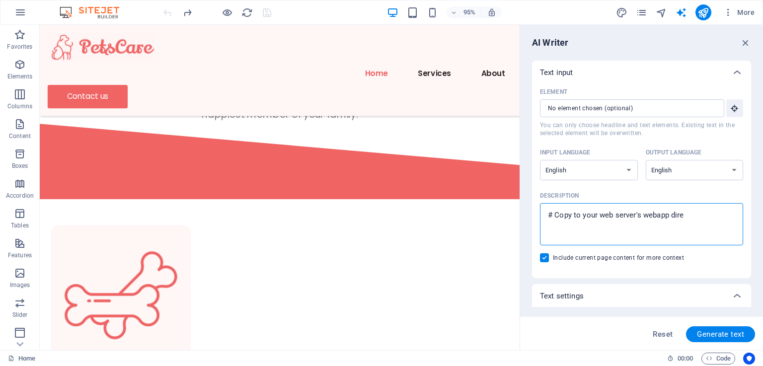
type textarea "# Copy to your web server's webapp dir"
type textarea "x"
type textarea "# Copy to your web server's webapp di"
type textarea "x"
type textarea "# Copy to your web server's weba"
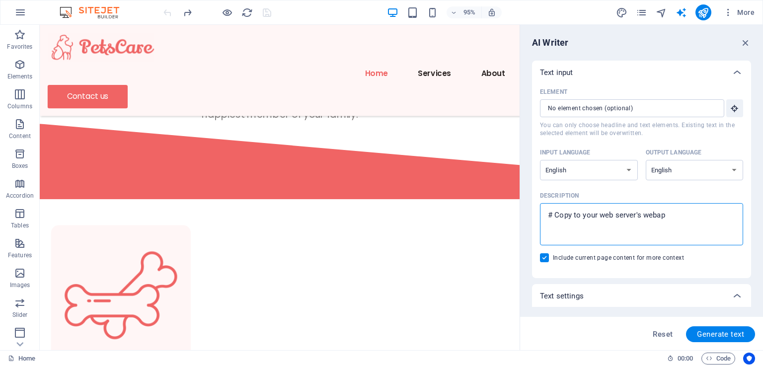
type textarea "x"
type textarea "# Copy to your web server's"
type textarea "x"
type textarea "# Copy to your web server"
type textarea "x"
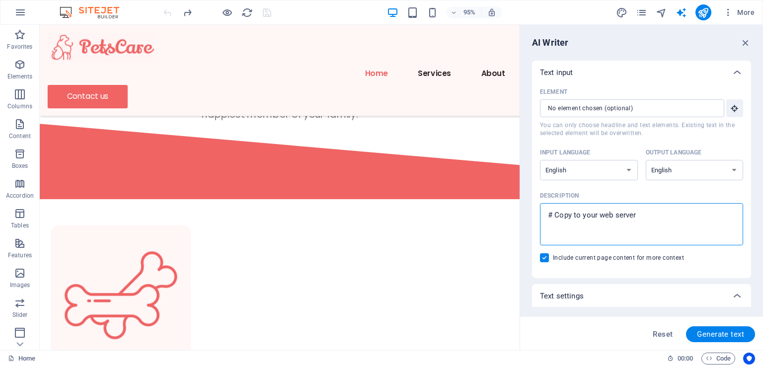
type textarea "# Copy to your web serve"
type textarea "x"
type textarea "# Copy to your web serv"
type textarea "x"
type textarea "# Copy to your web se"
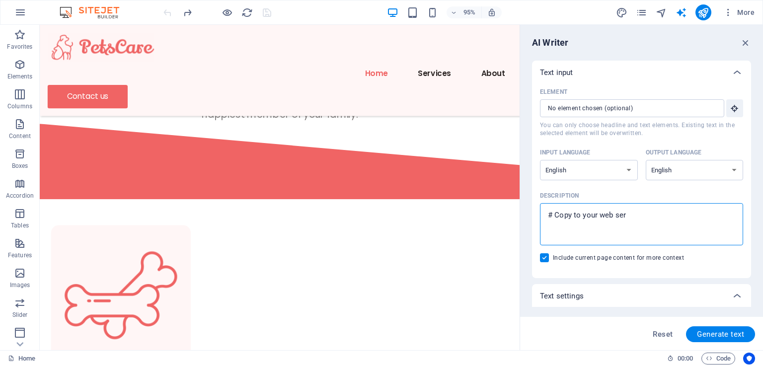
type textarea "x"
type textarea "# Copy to your web s"
type textarea "x"
type textarea "# Copy to your web"
type textarea "x"
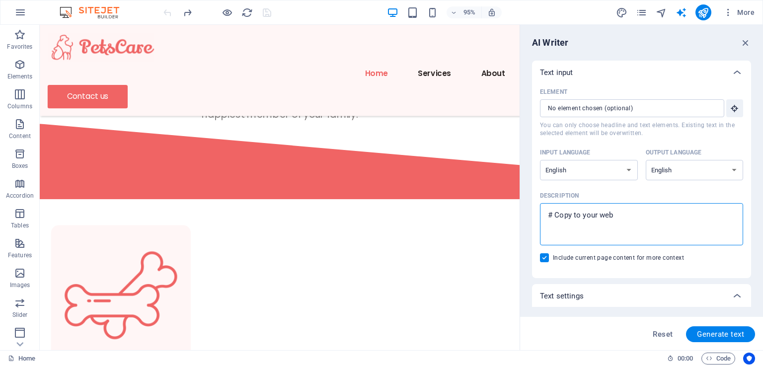
type textarea "# Copy to your web"
type textarea "x"
type textarea "# Copy to your"
type textarea "x"
type textarea "# Copy to your"
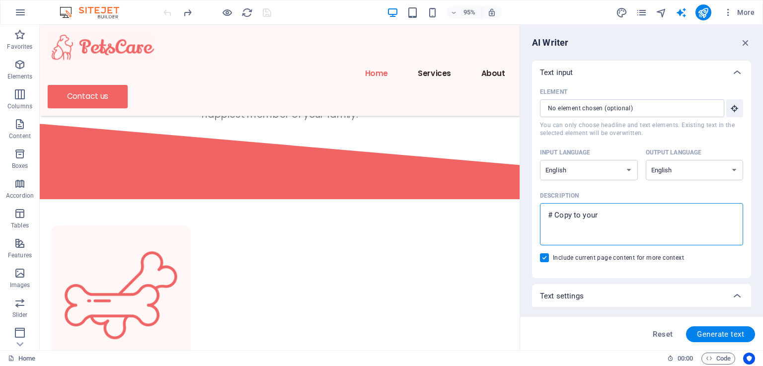
type textarea "x"
type textarea "# Copy to you"
type textarea "x"
type textarea "# Copy to y"
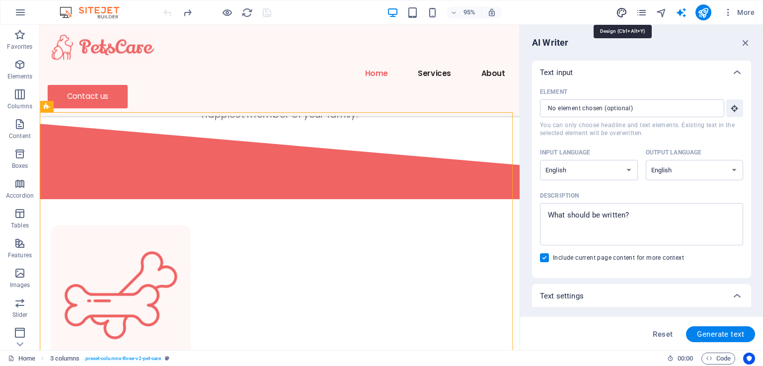
click at [620, 14] on icon "design" at bounding box center [621, 12] width 11 height 11
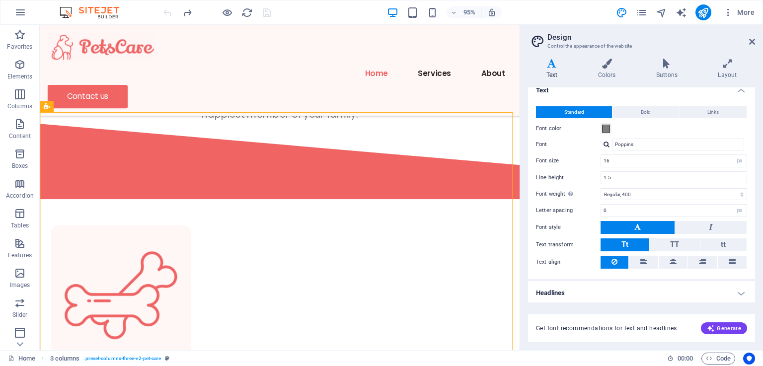
scroll to position [9, 0]
click at [627, 329] on span "Get font recommendations for text and headlines." at bounding box center [607, 328] width 143 height 8
click at [680, 322] on div "Get font recommendations for text and headlines. Generate" at bounding box center [641, 328] width 227 height 28
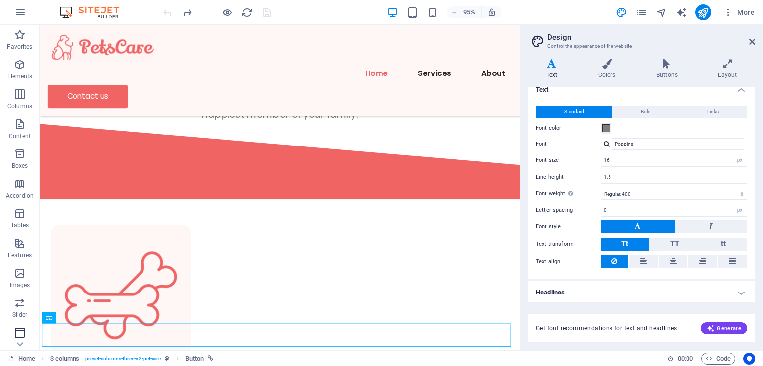
click at [20, 327] on icon "button" at bounding box center [20, 333] width 12 height 12
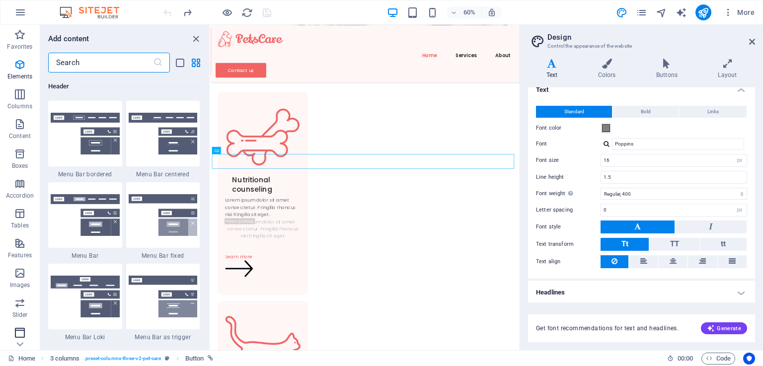
scroll to position [5982, 0]
click at [20, 310] on span "Slider" at bounding box center [20, 309] width 40 height 24
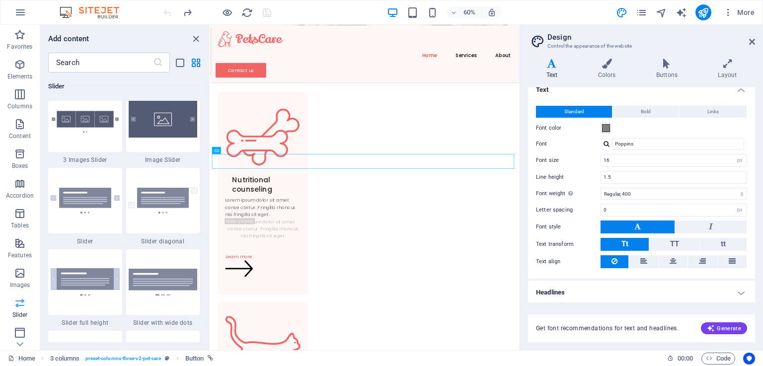
scroll to position [5632, 0]
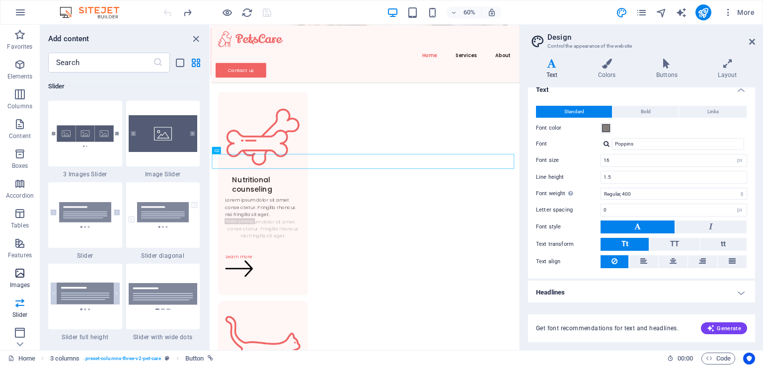
click at [23, 270] on icon "button" at bounding box center [20, 273] width 12 height 12
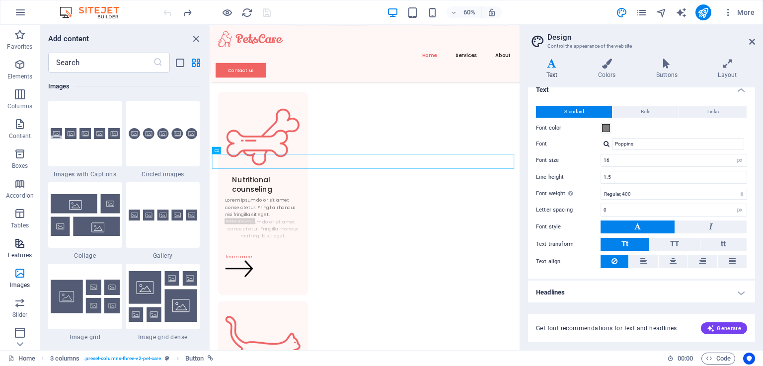
click at [19, 245] on icon "button" at bounding box center [20, 243] width 12 height 12
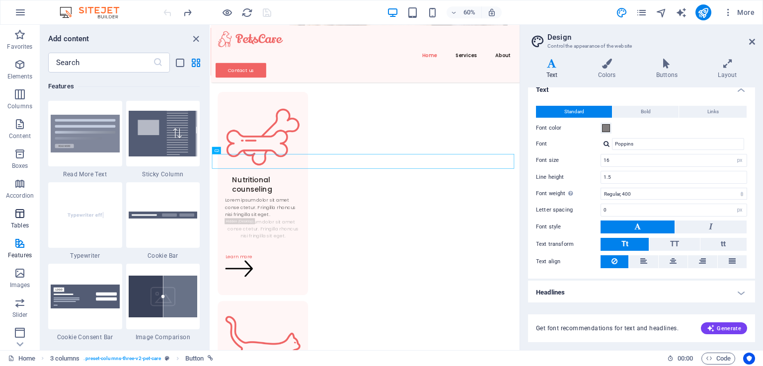
click at [18, 205] on button "Tables" at bounding box center [20, 219] width 40 height 30
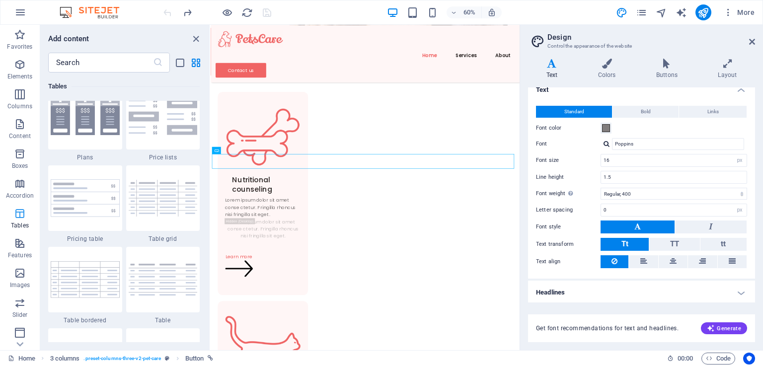
scroll to position [3440, 0]
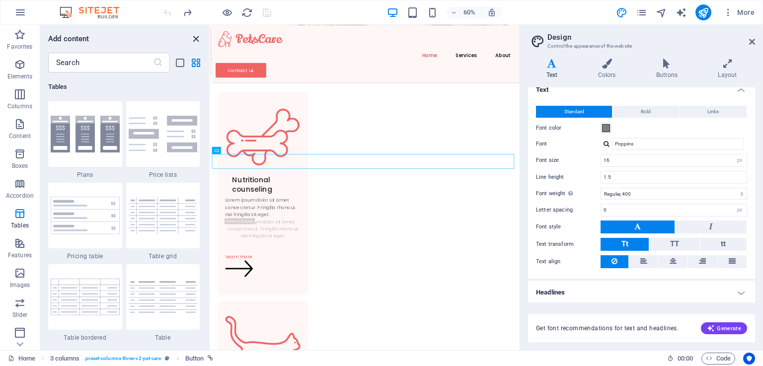
click at [198, 39] on icon "close panel" at bounding box center [195, 38] width 11 height 11
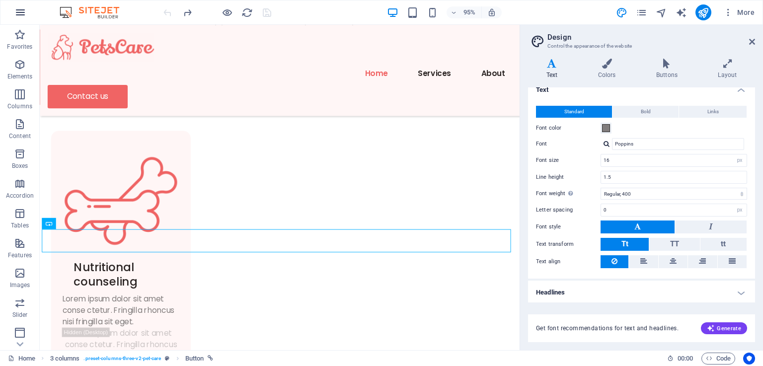
click at [20, 10] on icon "button" at bounding box center [20, 12] width 12 height 12
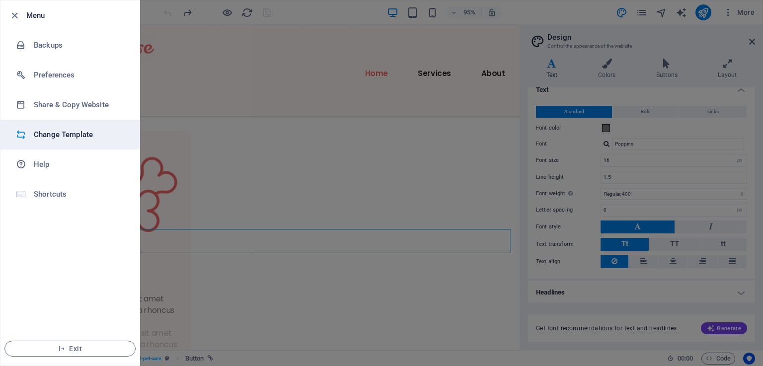
click at [90, 134] on h6 "Change Template" at bounding box center [80, 135] width 92 height 12
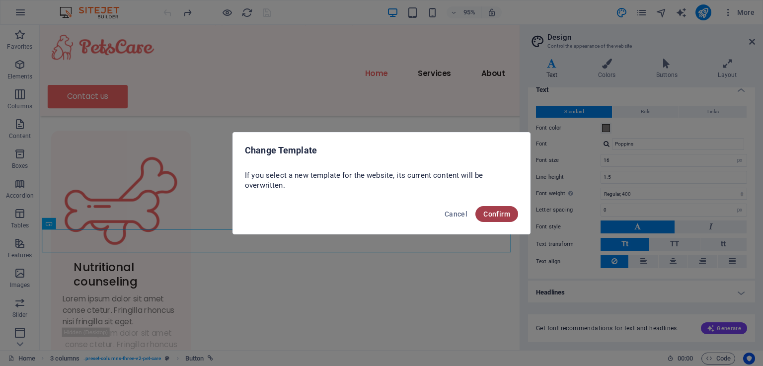
click at [499, 212] on span "Confirm" at bounding box center [496, 214] width 27 height 8
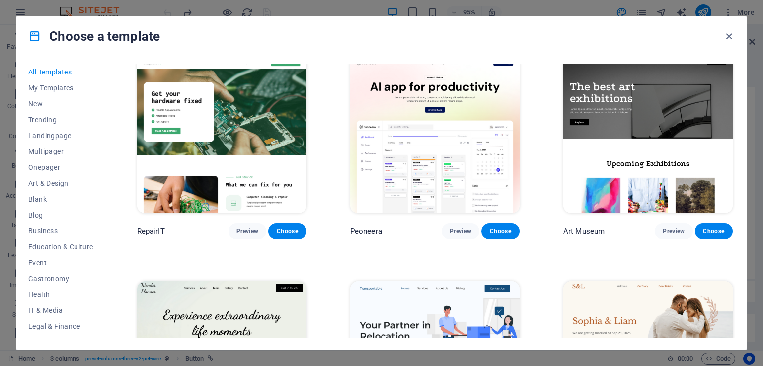
scroll to position [248, 0]
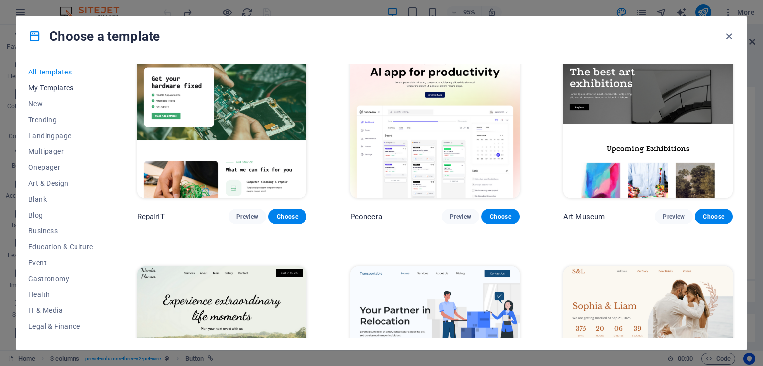
click at [60, 88] on span "My Templates" at bounding box center [60, 88] width 65 height 8
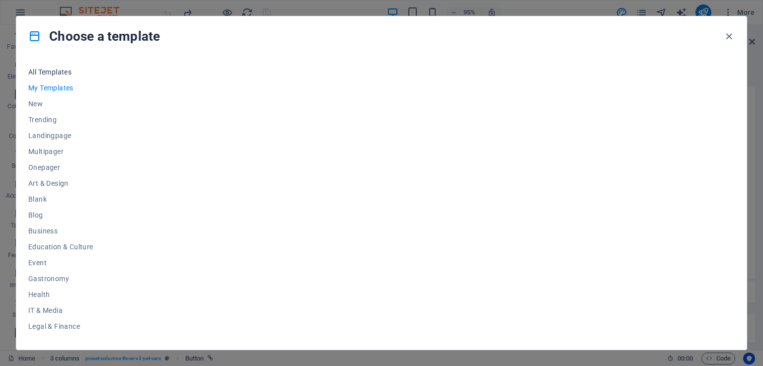
click at [59, 70] on span "All Templates" at bounding box center [60, 72] width 65 height 8
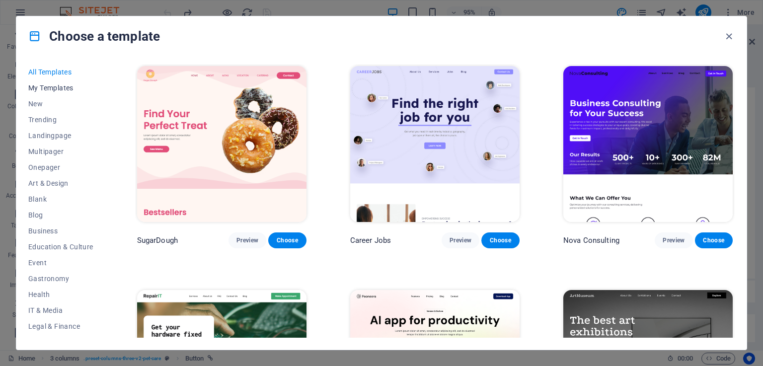
click at [66, 89] on span "My Templates" at bounding box center [60, 88] width 65 height 8
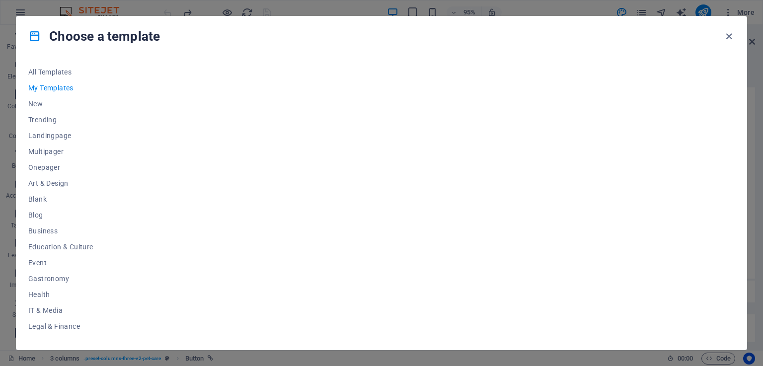
click at [355, 179] on div at bounding box center [435, 201] width 600 height 274
drag, startPoint x: 349, startPoint y: 230, endPoint x: 294, endPoint y: 180, distance: 74.2
click at [294, 180] on div at bounding box center [435, 201] width 600 height 274
click at [63, 164] on span "Onepager" at bounding box center [60, 167] width 65 height 8
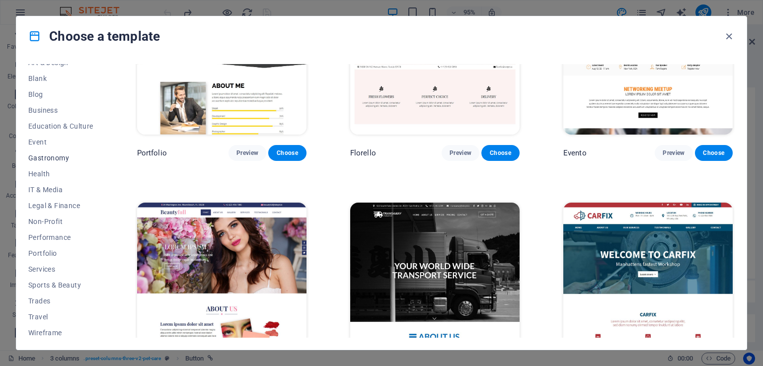
scroll to position [123, 0]
click at [64, 265] on span "Services" at bounding box center [60, 267] width 65 height 8
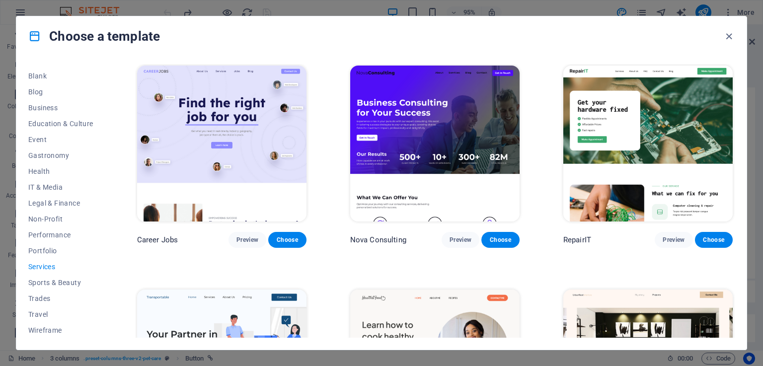
scroll to position [0, 0]
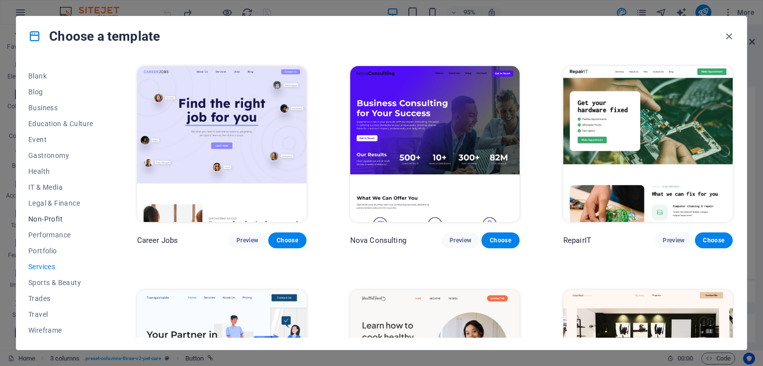
click at [63, 220] on span "Non-Profit" at bounding box center [60, 219] width 65 height 8
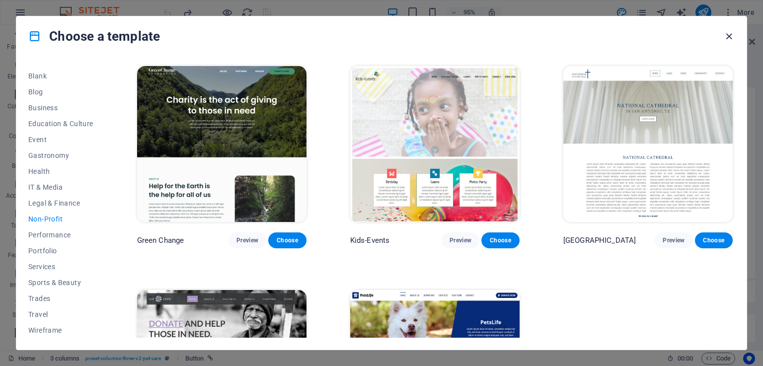
click at [732, 36] on icon "button" at bounding box center [728, 36] width 11 height 11
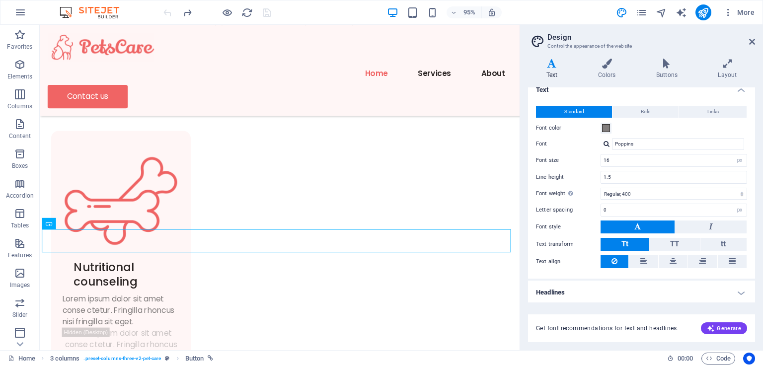
click at [756, 44] on aside "Design Control the appearance of the website Variants Text Colors Buttons Layou…" at bounding box center [641, 187] width 243 height 325
click at [749, 41] on icon at bounding box center [752, 42] width 6 height 8
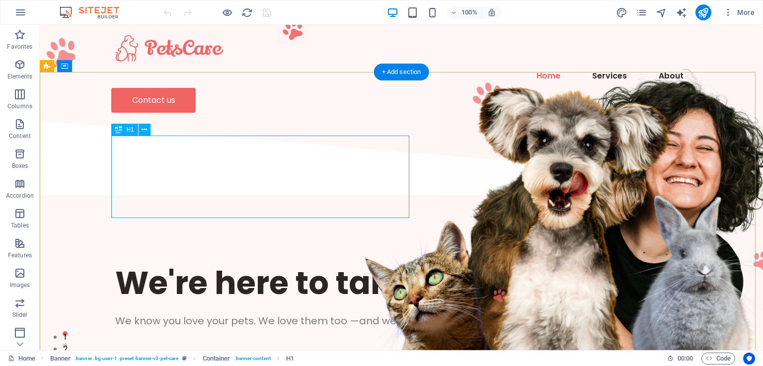
click at [174, 262] on div "We're here to take care of your pet." at bounding box center [401, 282] width 572 height 41
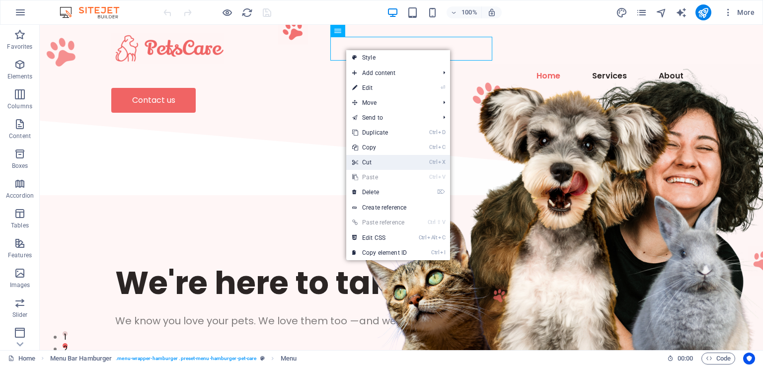
click at [375, 165] on link "Ctrl X Cut" at bounding box center [379, 162] width 67 height 15
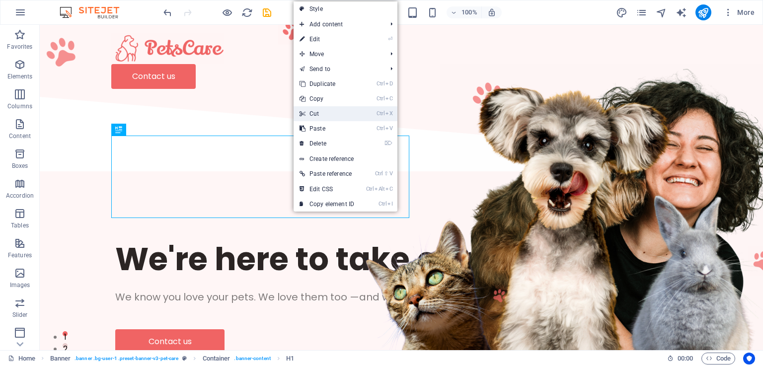
click at [328, 115] on link "Ctrl X Cut" at bounding box center [327, 113] width 67 height 15
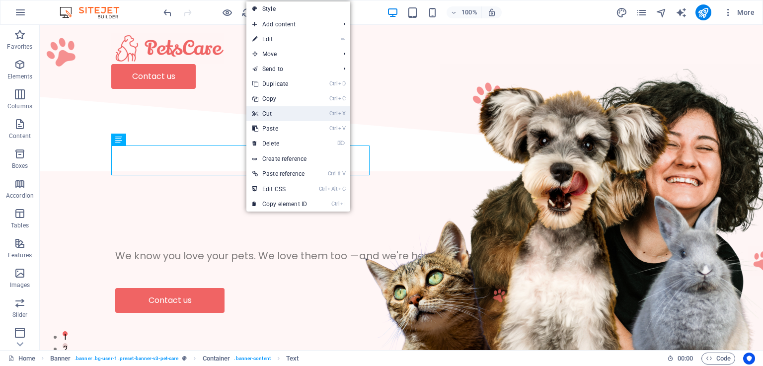
click at [274, 114] on link "Ctrl X Cut" at bounding box center [279, 113] width 67 height 15
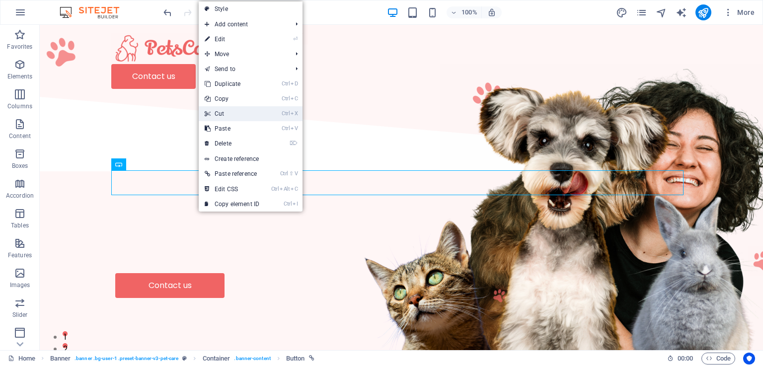
click at [225, 113] on link "Ctrl X Cut" at bounding box center [232, 113] width 67 height 15
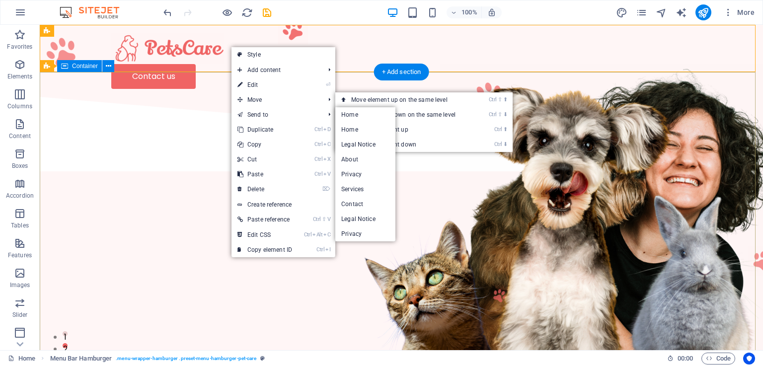
click at [188, 175] on div at bounding box center [401, 256] width 723 height 162
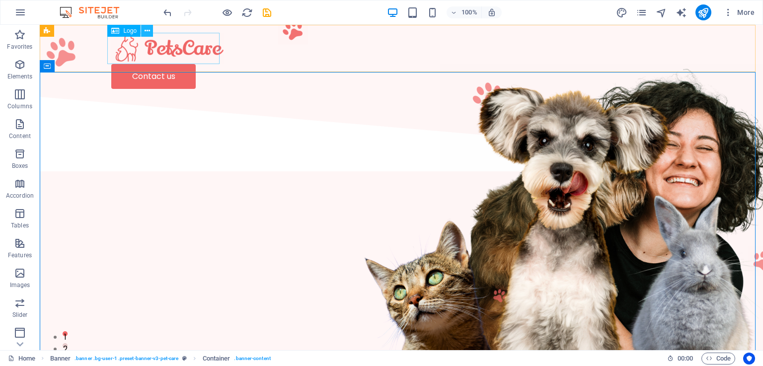
click at [148, 26] on icon at bounding box center [147, 31] width 5 height 10
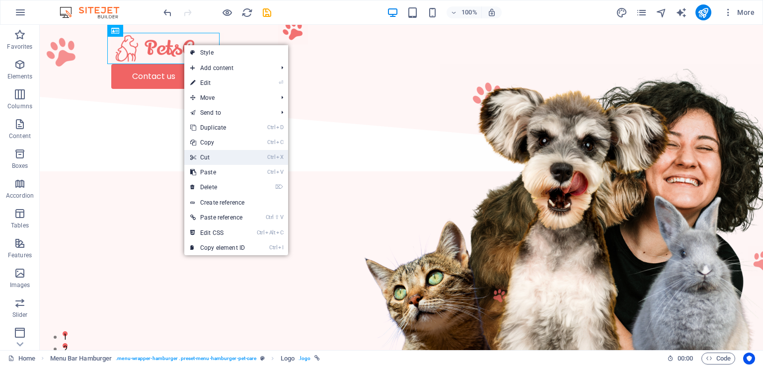
click at [231, 160] on link "Ctrl X Cut" at bounding box center [217, 157] width 67 height 15
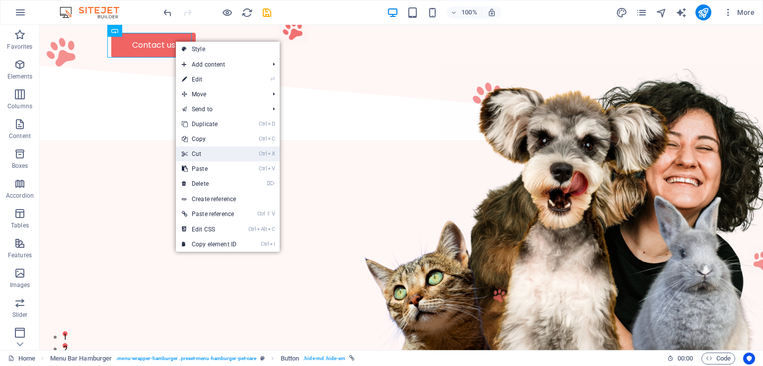
click at [208, 152] on link "Ctrl X Cut" at bounding box center [209, 154] width 67 height 15
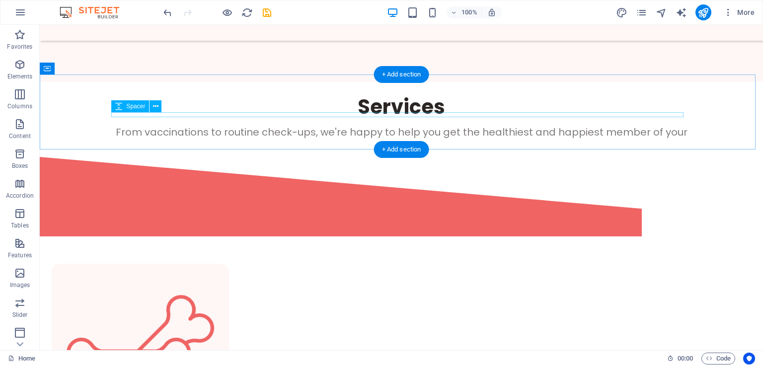
scroll to position [348, 0]
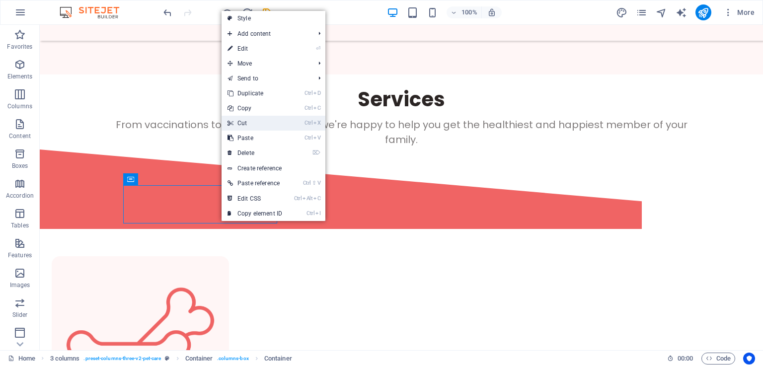
click at [252, 126] on link "Ctrl X Cut" at bounding box center [255, 123] width 67 height 15
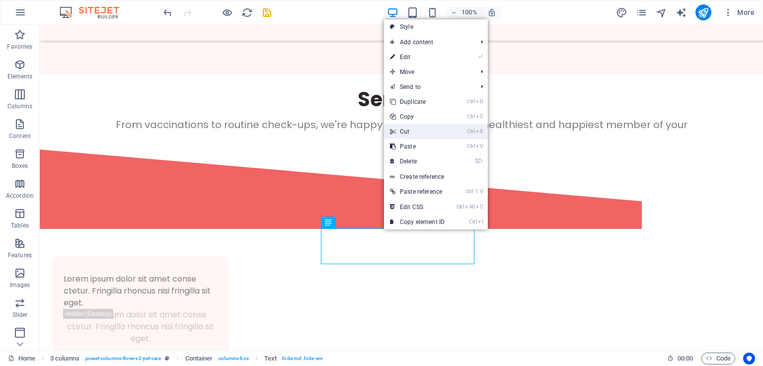
click at [412, 134] on link "Ctrl X Cut" at bounding box center [417, 131] width 67 height 15
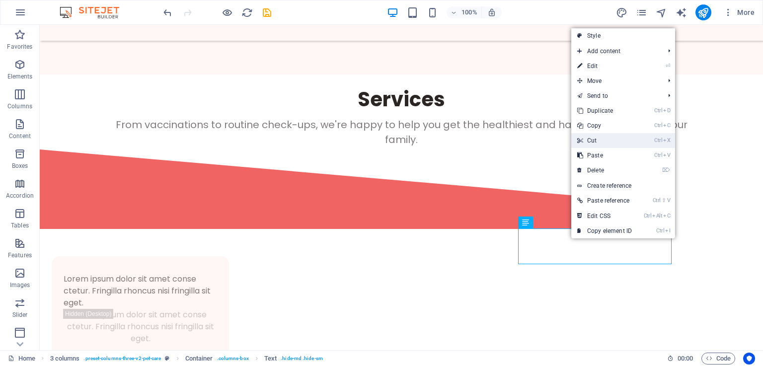
click at [609, 139] on link "Ctrl X Cut" at bounding box center [604, 140] width 67 height 15
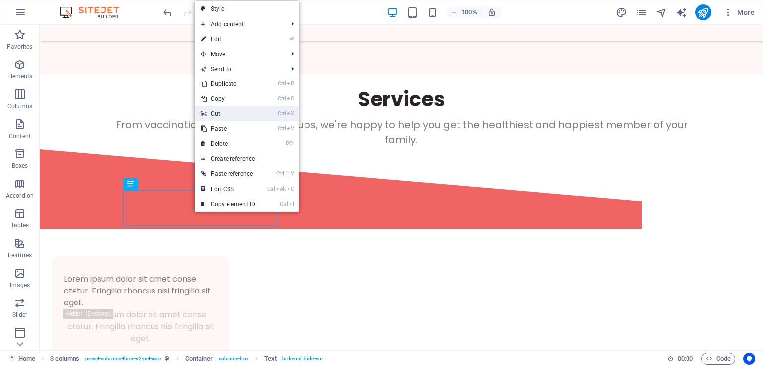
click at [226, 116] on link "Ctrl X Cut" at bounding box center [228, 113] width 67 height 15
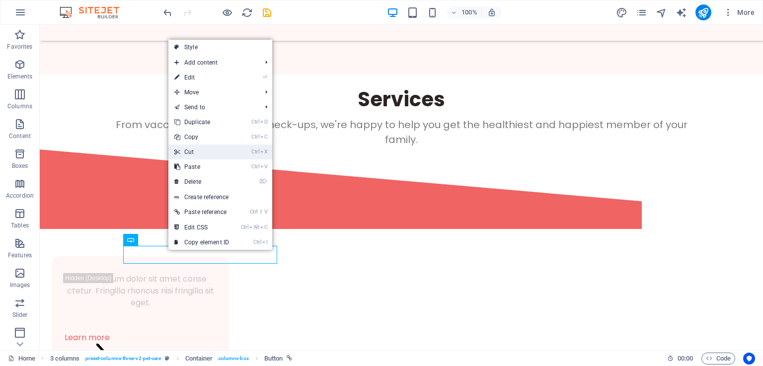
click at [200, 150] on link "Ctrl X Cut" at bounding box center [201, 152] width 67 height 15
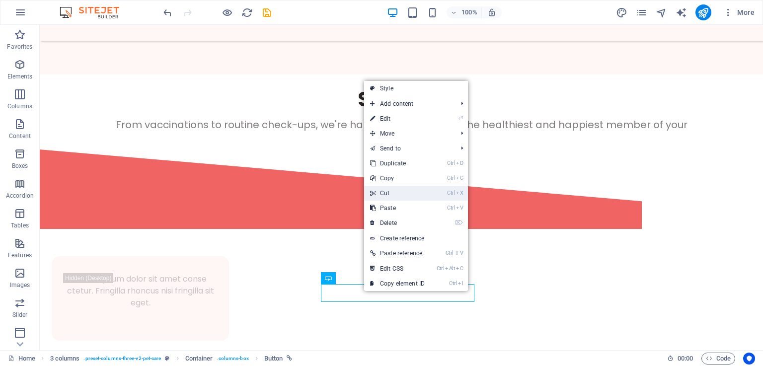
click at [396, 194] on link "Ctrl X Cut" at bounding box center [397, 193] width 67 height 15
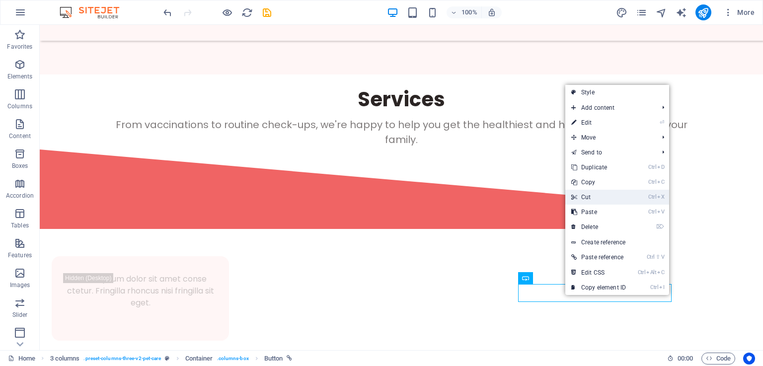
click at [601, 197] on link "Ctrl X Cut" at bounding box center [598, 197] width 67 height 15
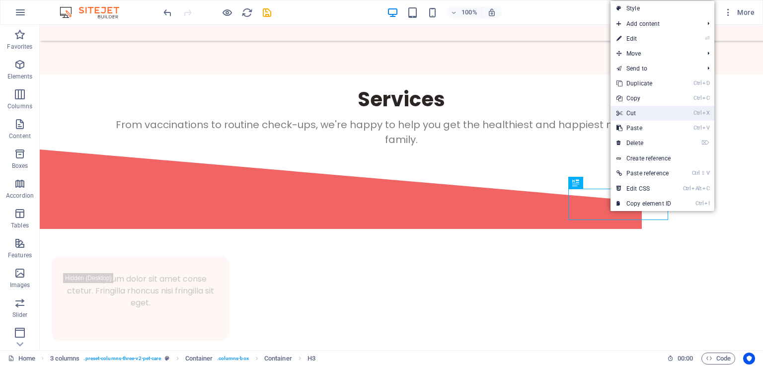
click at [642, 114] on link "Ctrl X Cut" at bounding box center [644, 113] width 67 height 15
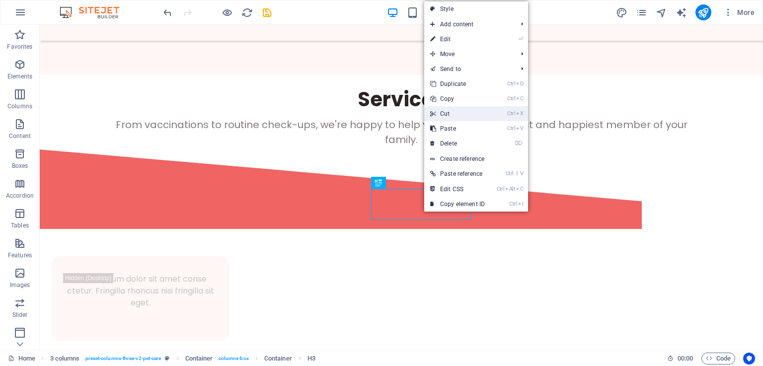
click at [463, 113] on link "Ctrl X Cut" at bounding box center [457, 113] width 67 height 15
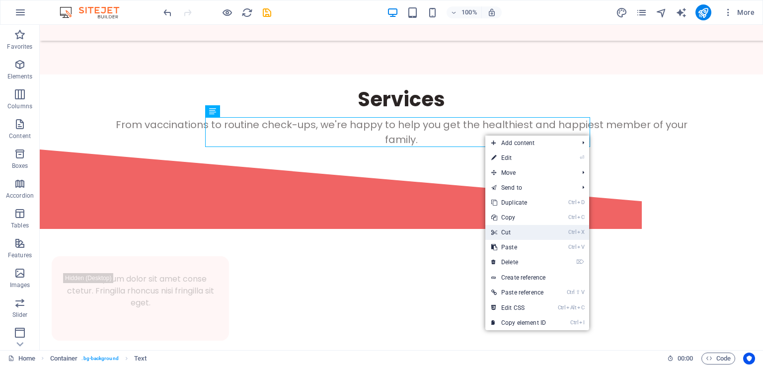
click at [520, 231] on link "Ctrl X Cut" at bounding box center [518, 232] width 67 height 15
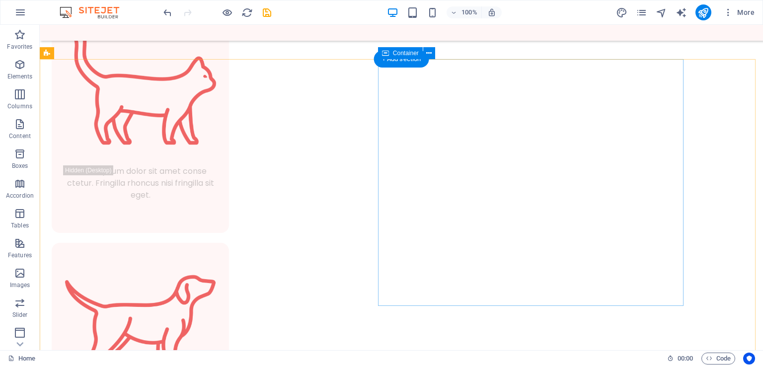
scroll to position [646, 0]
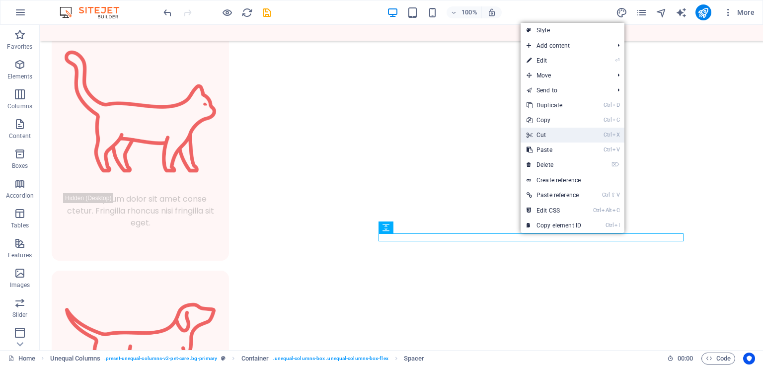
click at [559, 137] on link "Ctrl X Cut" at bounding box center [554, 135] width 67 height 15
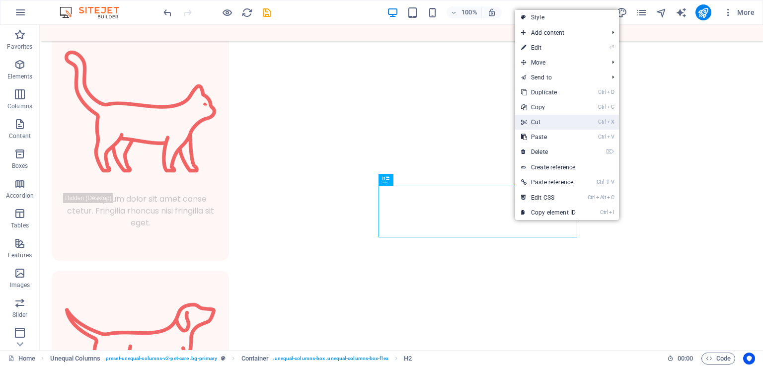
click at [547, 123] on link "Ctrl X Cut" at bounding box center [548, 122] width 67 height 15
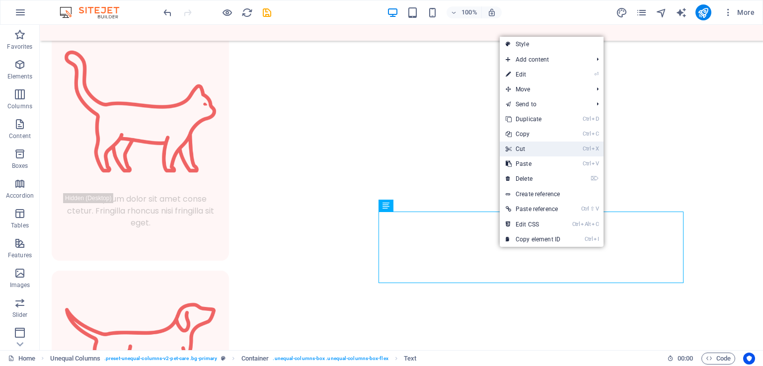
click at [540, 149] on link "Ctrl X Cut" at bounding box center [533, 149] width 67 height 15
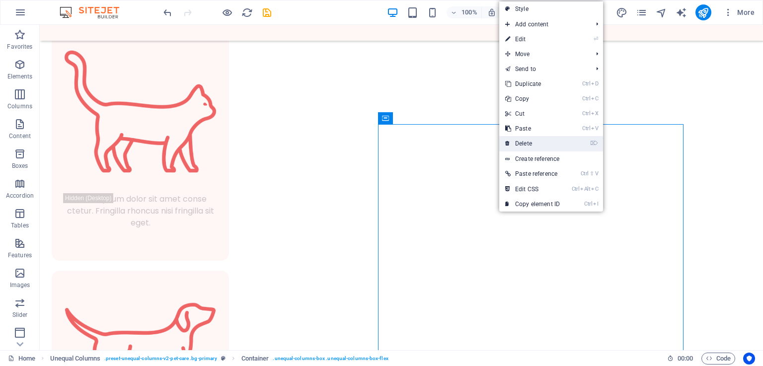
click at [526, 145] on link "⌦ Delete" at bounding box center [532, 143] width 67 height 15
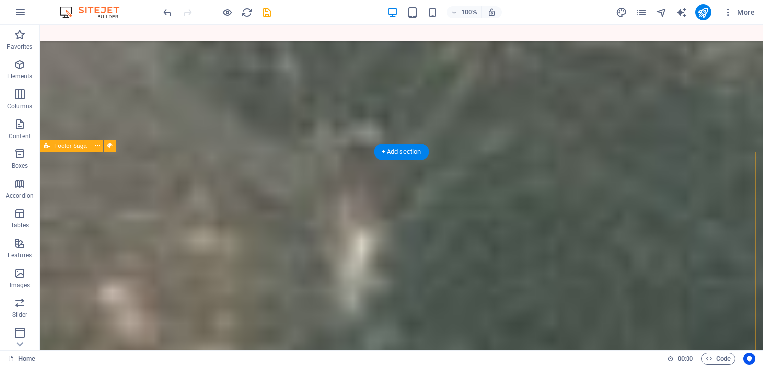
scroll to position [3108, 0]
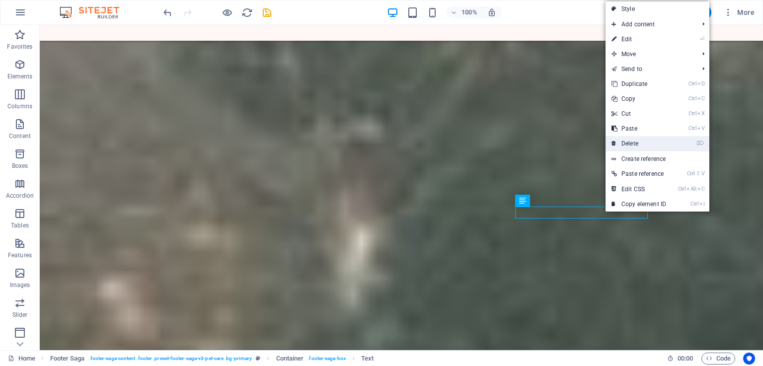
click at [634, 141] on link "⌦ Delete" at bounding box center [639, 143] width 67 height 15
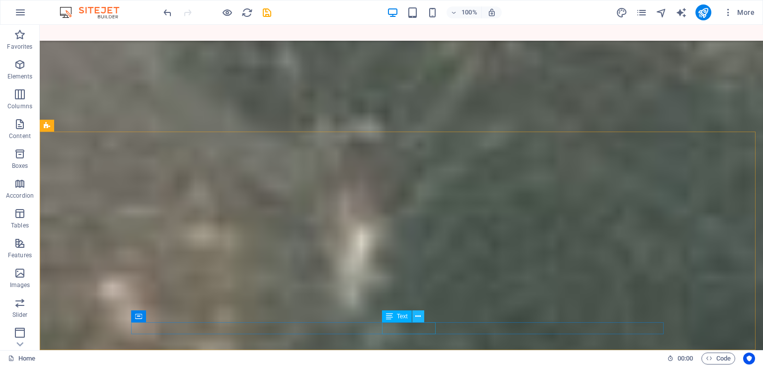
click at [419, 316] on icon at bounding box center [417, 316] width 5 height 10
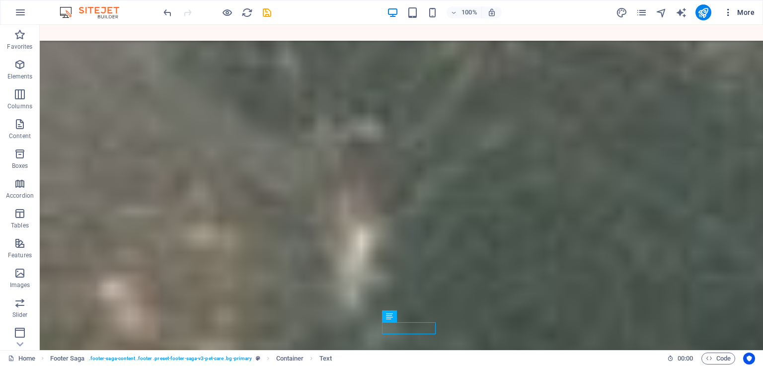
click at [740, 9] on span "More" at bounding box center [738, 12] width 31 height 10
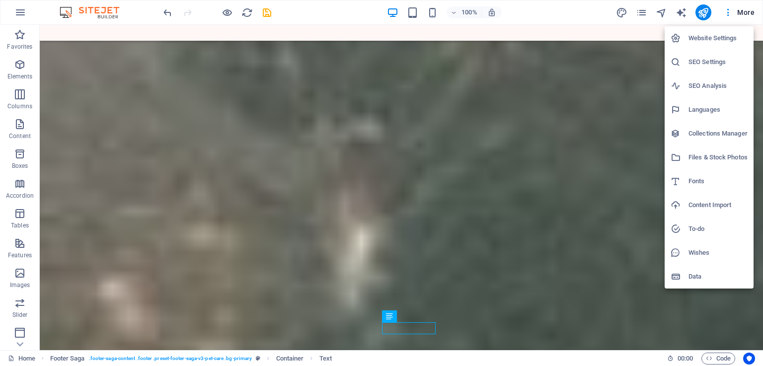
click at [740, 9] on div at bounding box center [381, 183] width 763 height 366
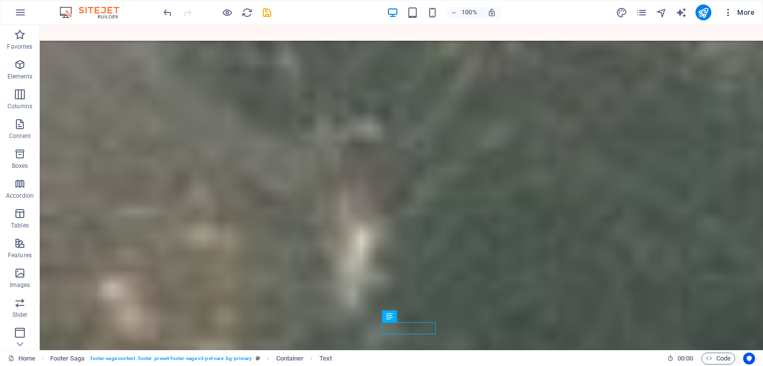
click at [729, 12] on icon "button" at bounding box center [728, 12] width 10 height 10
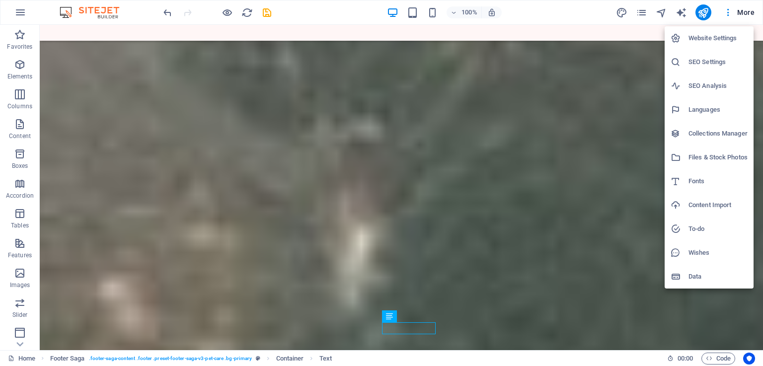
click at [718, 206] on h6 "Content Import" at bounding box center [717, 205] width 59 height 12
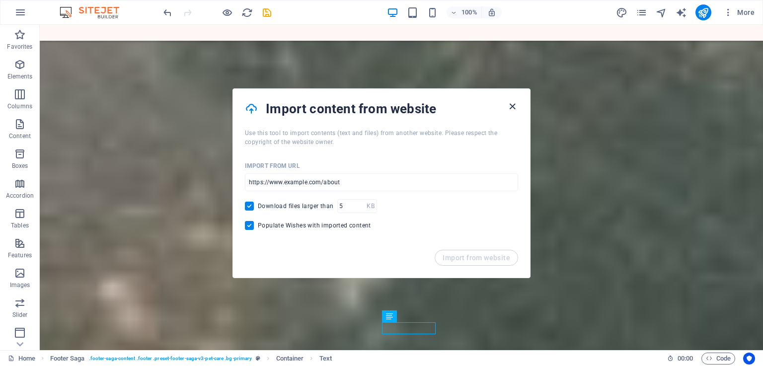
click at [513, 106] on icon "button" at bounding box center [512, 106] width 11 height 11
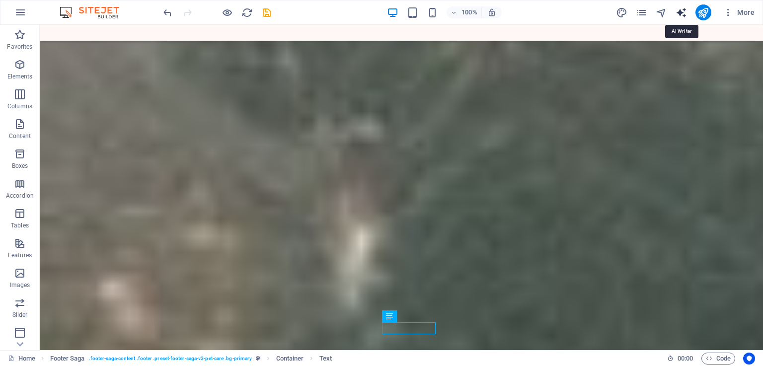
click at [681, 9] on icon "text_generator" at bounding box center [681, 12] width 11 height 11
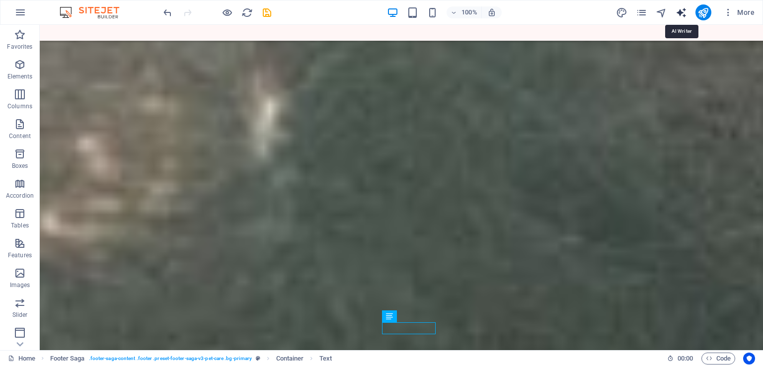
select select "English"
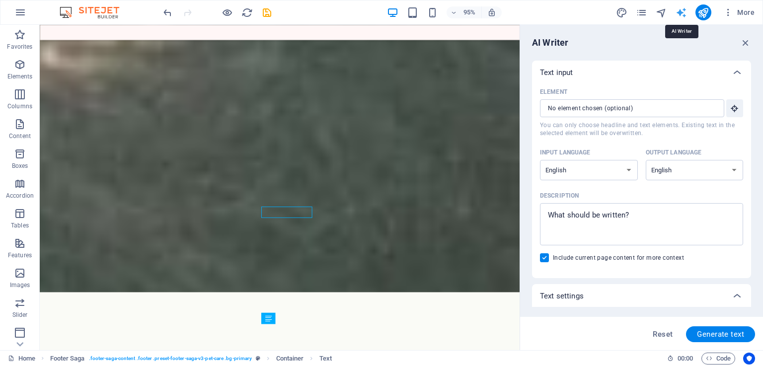
scroll to position [3216, 0]
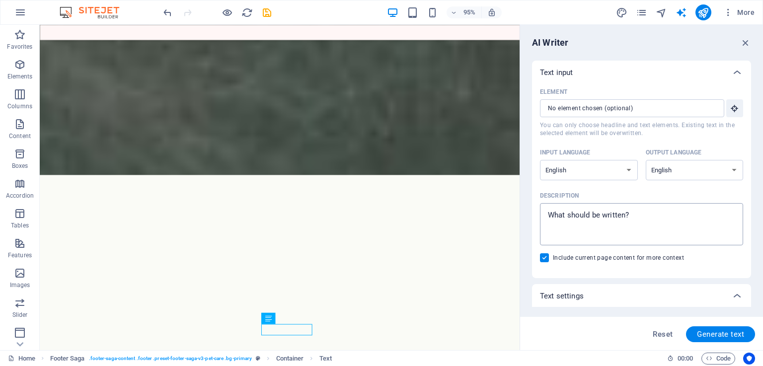
type textarea "x"
drag, startPoint x: 577, startPoint y: 208, endPoint x: 582, endPoint y: 222, distance: 14.6
click at [581, 222] on textarea "Description x ​" at bounding box center [641, 224] width 193 height 32
paste textarea "# Copy to your web server's webapp directory cp emergency-save-my-pet.jsp /path…"
type textarea "# Copy to your web server's webapp directory cp emergency-save-my-pet.jsp /path…"
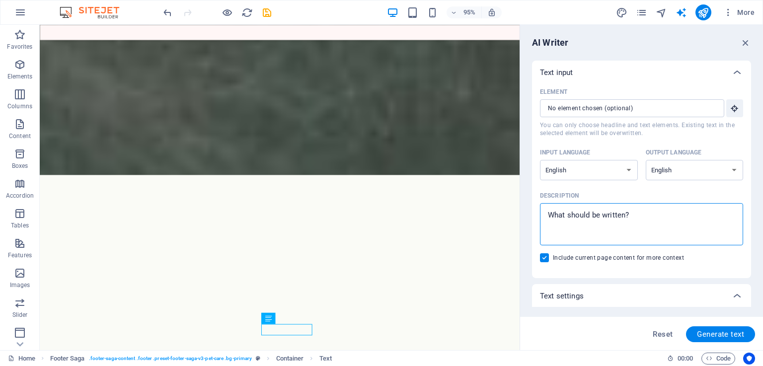
type textarea "x"
type textarea "# Copy to your web server's webapp directory cp emergency-save-my-pet.jsp /path…"
type textarea "x"
type textarea "# Copy to your web server's webapp directory cp emergency-save-my-pet.jsp /path…"
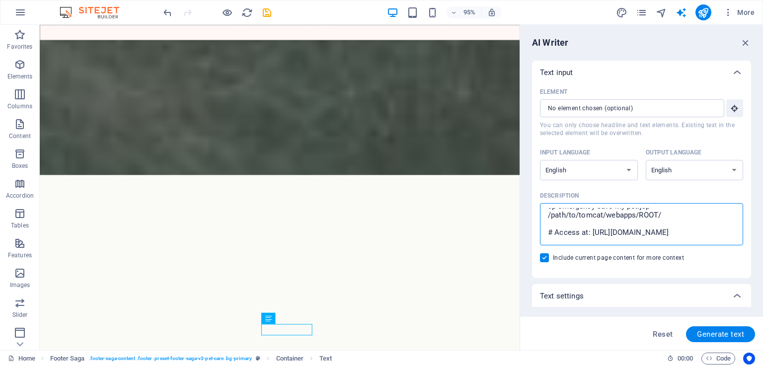
type textarea "x"
type textarea "# Copy to your web server's webapp directory cp emergency-save-my-pet.jsp /path…"
type textarea "x"
type textarea "# Copy to your web server's webapp directory cp emergency-save-my-pet.jsp /path…"
type textarea "x"
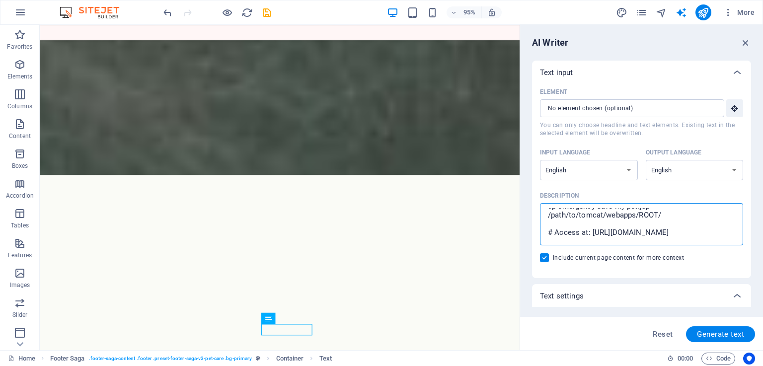
type textarea "# Copy to your web server's webapp directory cp emergency-save-my-pet.jsp /path…"
type textarea "x"
type textarea "# Copy to your web server's webapp directory cp emergency-save-my-pet.jsp /path…"
type textarea "x"
type textarea "# Copy to your web server's webapp directory cp emergency-save-my-pet.jsp /path…"
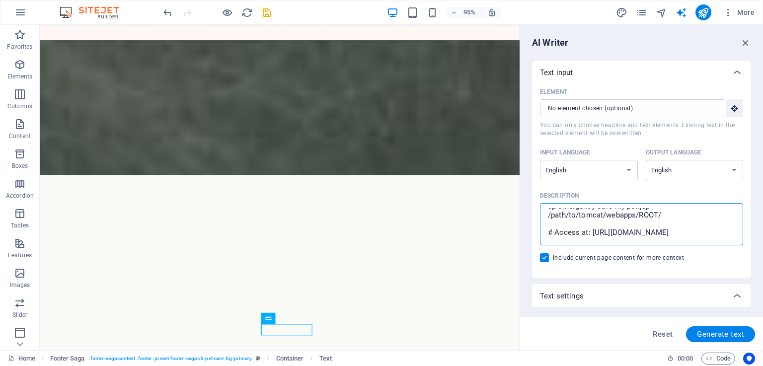
type textarea "x"
type textarea "# Copy to your web server's webapp directory cp emergency-save-my-pet.jsp /path…"
type textarea "x"
type textarea "# Copy to your web server's webapp directory cp emergency-save-my-pet.jsp /path…"
type textarea "x"
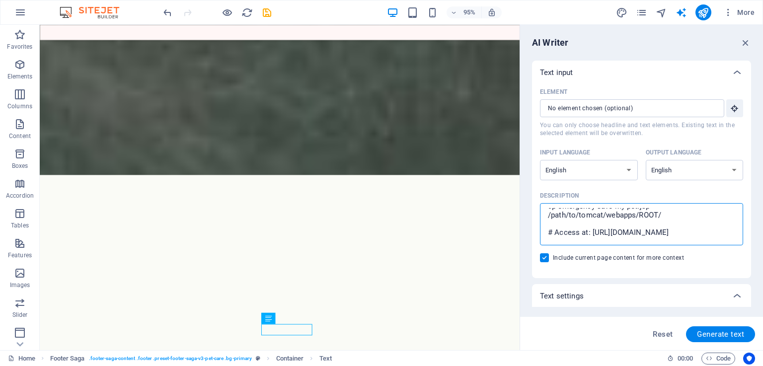
type textarea "# Copy to your web server's webapp directory cp emergency-save-my-pet.jsp /path…"
type textarea "x"
type textarea "# Copy to your web server's webapp directory cp emergency-save-my-pet.jsp /path…"
type textarea "x"
type textarea "# Copy to your web server's webapp directory cp emergency-save-my-pet.jsp /path…"
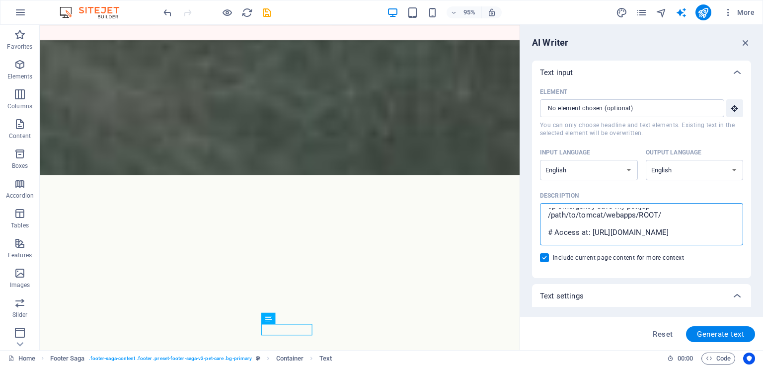
type textarea "x"
type textarea "# Copy to your web server's webapp directory cp emergency-save-my-pet.jsp /path…"
type textarea "x"
type textarea "# Copy to your web server's webapp directory cp emergency-save-my-pet.jsp /path…"
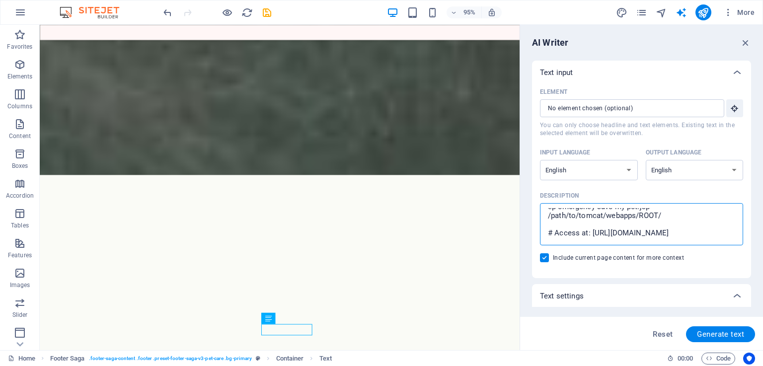
type textarea "x"
type textarea "# Copy to your web server's webapp directory cp emergency-save-my-pet.jsp /path…"
type textarea "x"
type textarea "# Copy to your web server's webapp directory cp emergency-save-my-pet.jsp /path…"
type textarea "x"
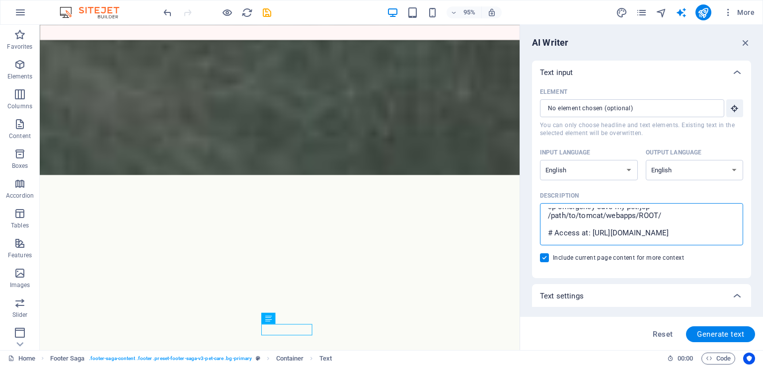
type textarea "# Copy to your web server's webapp directory cp emergency-save-my-pet.jsp /path…"
type textarea "x"
type textarea "# Copy to your web server's webapp directory cp emergency-save-my-pet.jsp /path…"
type textarea "x"
type textarea "# Copy to your web server's webapp directory cp emergency-save-my-pet.jsp /path…"
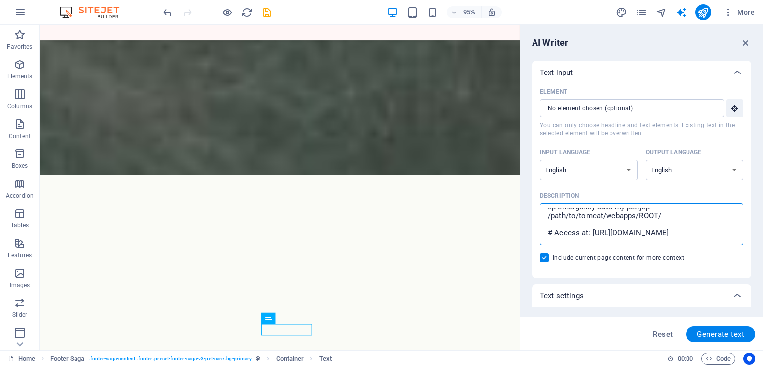
type textarea "x"
type textarea "# Copy to your web server's webapp directory cp emergency-save-my-pet.jsp /path…"
type textarea "x"
type textarea "# Copy to your web server's webapp directory cp emergency-save-my-pet.jsp /path…"
type textarea "x"
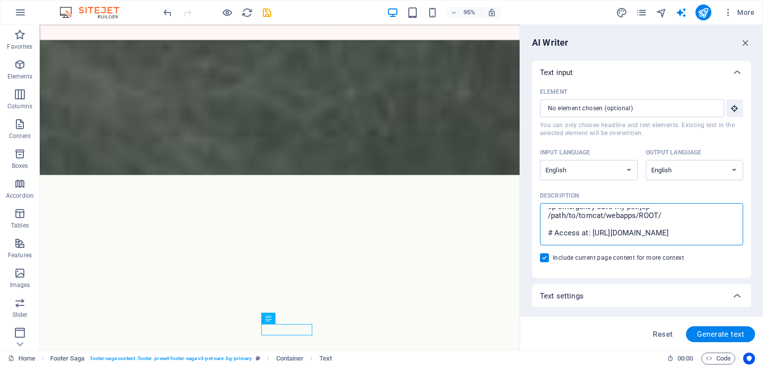
type textarea "# Copy to your web server's webapp directory cp emergency-save-my-pet.jsp /path…"
type textarea "x"
type textarea "# Copy to your web server's webapp directory cp emergency-save-my-pet.jsp /path…"
type textarea "x"
type textarea "# Copy to your web server's webapp directory cp emergency-save-my-pet.jsp /path…"
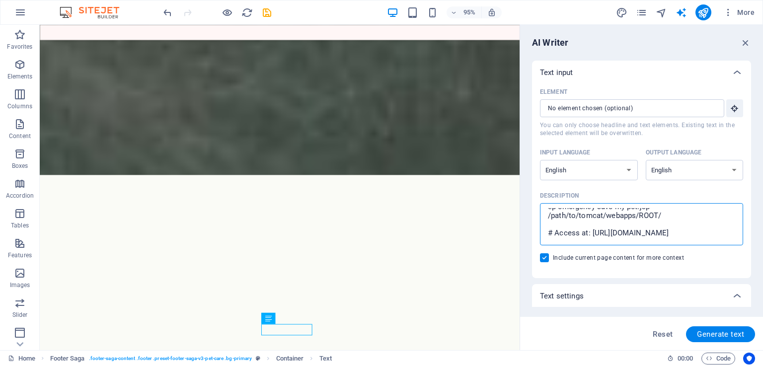
type textarea "x"
type textarea "# Copy to your web server's webapp directory cp emergency-save-my-pet.jsp /path…"
type textarea "x"
type textarea "# Copy to your web server's webapp directory cp emergency-save-my-pet.jsp /path…"
type textarea "x"
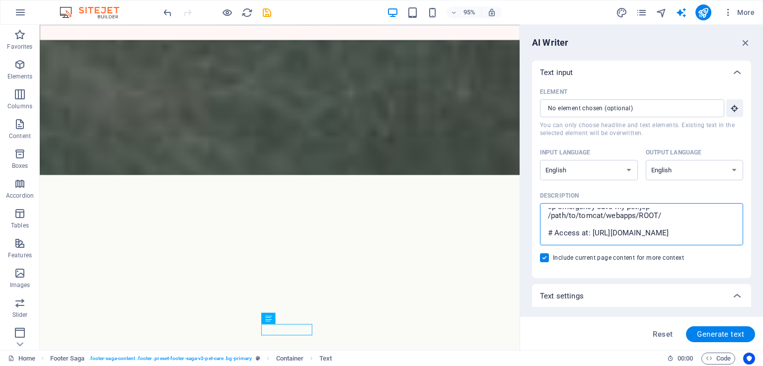
type textarea "# Copy to your web server's webapp directory cp emergency-save-my-pet.jsp /path…"
type textarea "x"
type textarea "# Copy to your web server's webapp directory cp emergency-save-my-pet.jsp /path…"
type textarea "x"
type textarea "# Copy to your web server's webapp directory cp emergency-save-my-pet.jsp /path…"
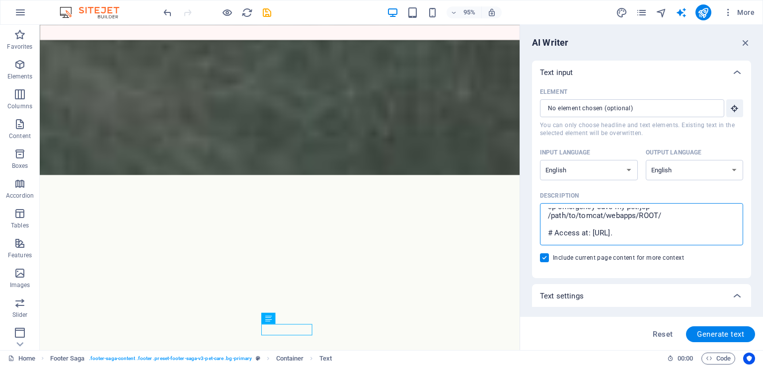
type textarea "x"
type textarea "# Copy to your web server's webapp directory cp emergency-save-my-pet.jsp /path…"
type textarea "x"
type textarea "# Copy to your web server's webapp directory cp emergency-save-my-pet.jsp /path…"
type textarea "x"
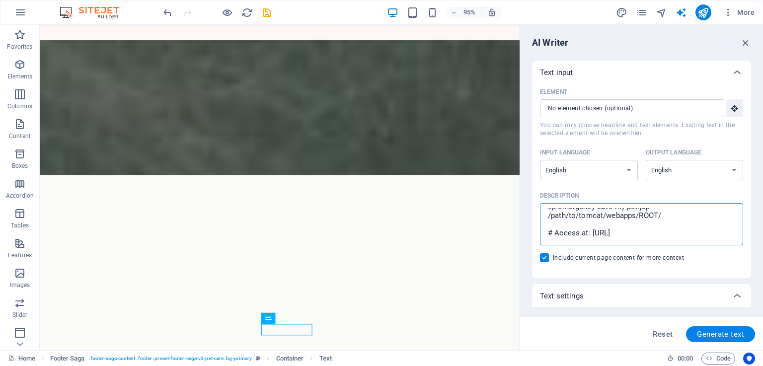
type textarea "# Copy to your web server's webapp directory cp emergency-save-my-pet.jsp /path…"
type textarea "x"
type textarea "# Copy to your web server's webapp directory cp emergency-save-my-pet.jsp /path…"
type textarea "x"
type textarea "# Copy to your web server's webapp directory cp emergency-save-my-pet.jsp /path…"
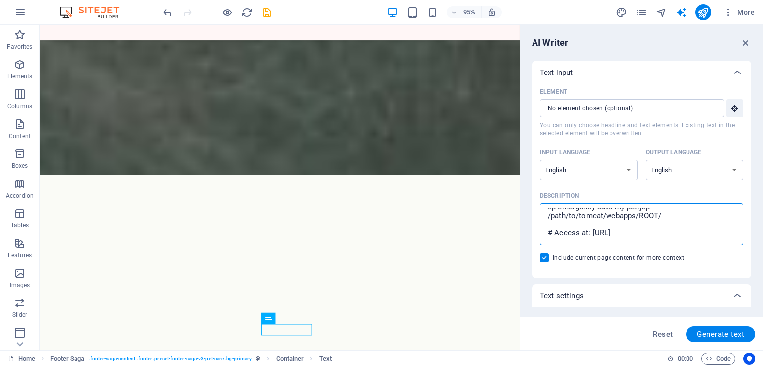
type textarea "x"
type textarea "# Copy to your web server's webapp directory cp emergency-save-my-pet.jsp /path…"
type textarea "x"
type textarea "# Copy to your web server's webapp directory cp emergency-save-my-pet.jsp /path…"
type textarea "x"
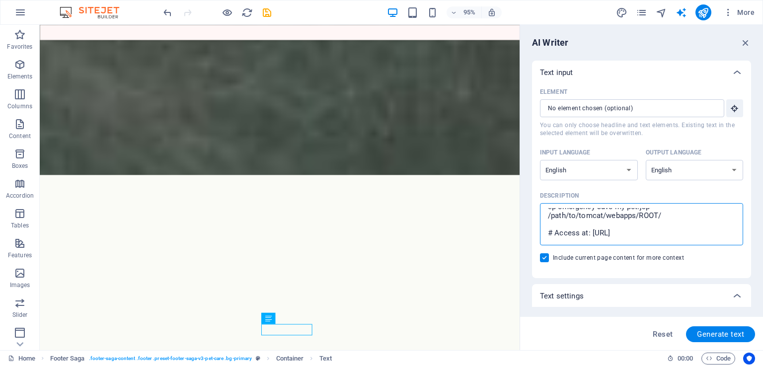
type textarea "# Copy to your web server's webapp directory cp emergency-save-my-pet.jsp /path…"
type textarea "x"
type textarea "# Copy to your web server's webapp directory cp emergency-save-my-pet.jsp /path…"
type textarea "x"
type textarea "# Copy to your web server's webapp directory cp emergency-save-my-pet.jsp /path…"
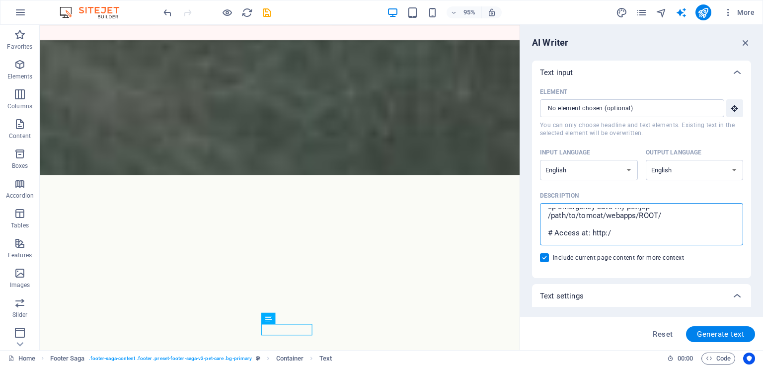
type textarea "x"
type textarea "# Copy to your web server's webapp directory cp emergency-save-my-pet.jsp /path…"
type textarea "x"
type textarea "# Copy to your web server's webapp directory cp emergency-save-my-pet.jsp /path…"
type textarea "x"
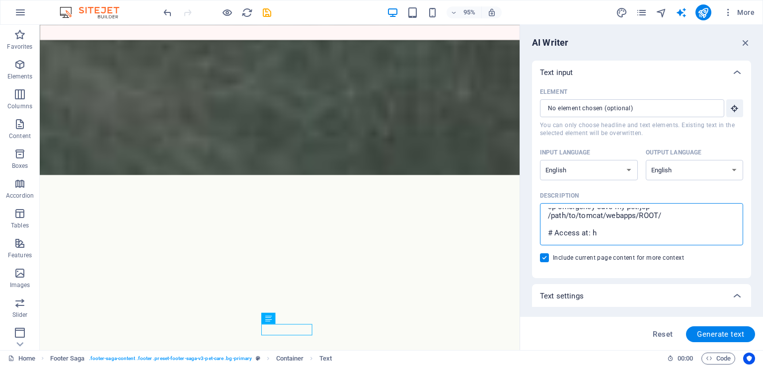
type textarea "# Copy to your web server's webapp directory cp emergency-save-my-pet.jsp /path…"
type textarea "x"
type textarea "# Copy to your web server's webapp directory cp emergency-save-my-pet.jsp /path…"
type textarea "x"
type textarea "# Copy to your web server's webapp directory cp emergency-save-my-pet.jsp /path…"
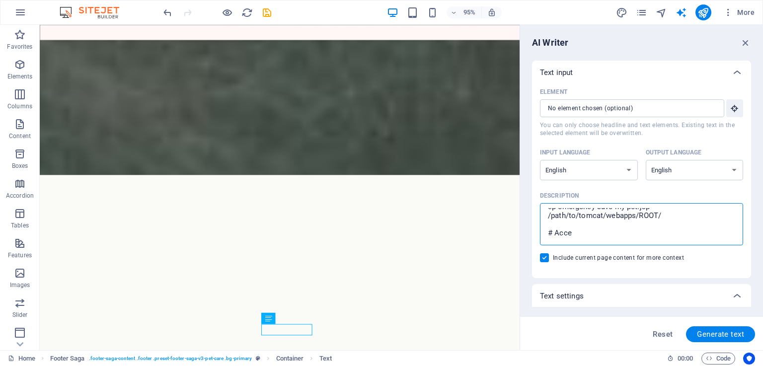
type textarea "x"
type textarea "# Copy to your web server's webapp directory cp emergency-save-my-pet.jsp /path…"
type textarea "x"
type textarea "# Copy to your web server's webapp directory cp emergency-save-my-pet.jsp /path…"
type textarea "x"
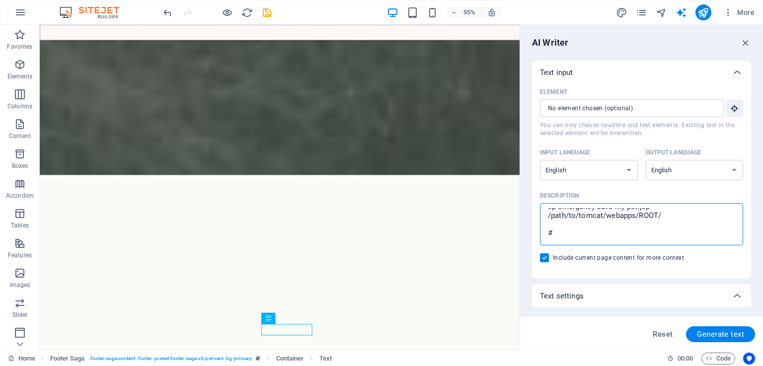
type textarea "# Copy to your web server's webapp directory cp emergency-save-my-pet.jsp /path…"
type textarea "x"
type textarea "# Copy to your web server's webapp directory cp emergency-save-my-pet.jsp /path…"
type textarea "x"
type textarea "# Copy to your web server's webapp directory cp emergency-save-my-pet.jsp /path…"
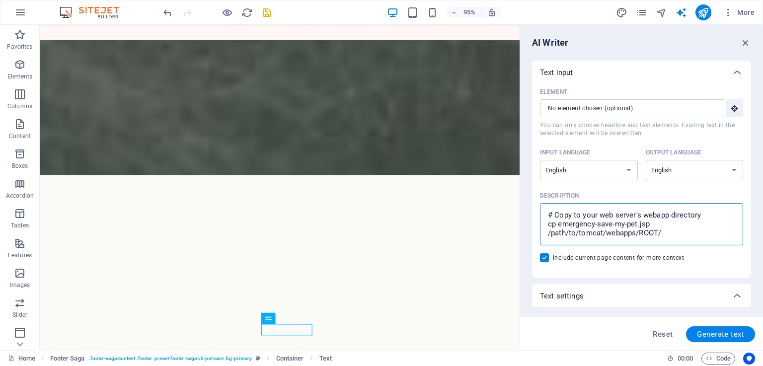
type textarea "x"
type textarea "# Copy to your web server's webapp directory cp emergency-save-my-pet.jsp /path…"
type textarea "x"
type textarea "# Copy to your web server's webapp directory cp emergency-save-my-pet.jsp /path…"
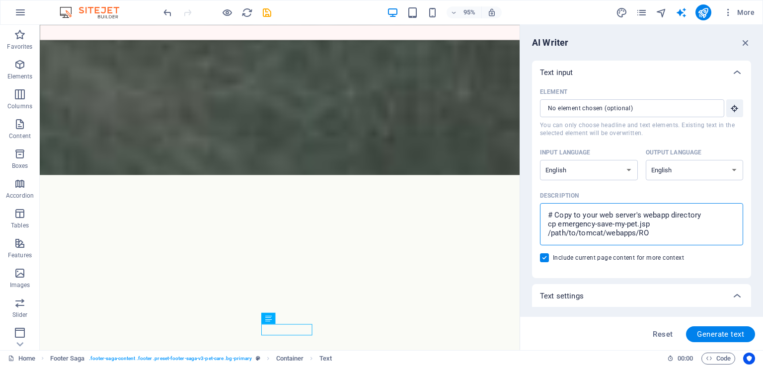
type textarea "x"
type textarea "# Copy to your web server's webapp directory cp emergency-save-my-pet.jsp /path…"
type textarea "x"
type textarea "# Copy to your web server's webapp directory cp emergency-save-my-pet.jsp /path…"
type textarea "x"
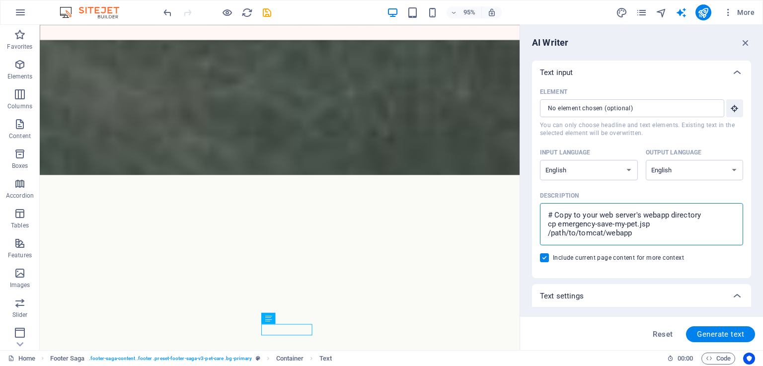
type textarea "# Copy to your web server's webapp directory cp emergency-save-my-pet.jsp /path…"
type textarea "x"
type textarea "# Copy to your web server's webapp directory cp emergency-save-my-pet.jsp /path…"
type textarea "x"
type textarea "# Copy to your web server's webapp directory cp emergency-save-my-pet.jsp /path…"
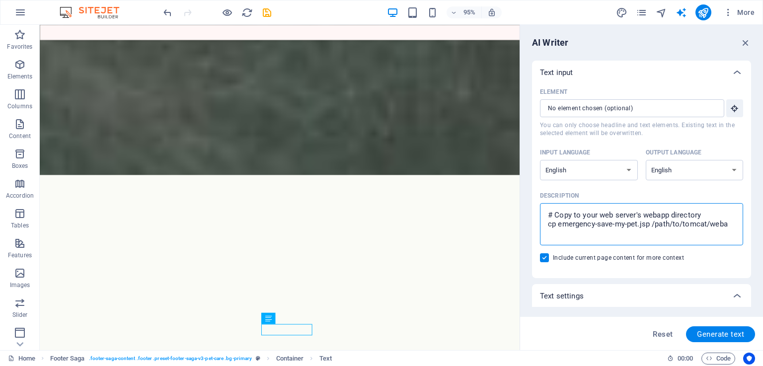
type textarea "x"
type textarea "# Copy to your web server's webapp directory cp emergency-save-my-pet.jsp /path…"
type textarea "x"
type textarea "# Copy to your web server's webapp directory cp emergency-save-my-pet.jsp /path…"
type textarea "x"
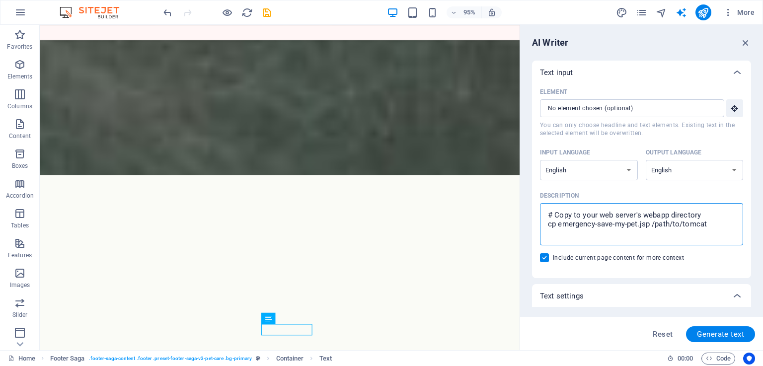
type textarea "# Copy to your web server's webapp directory cp emergency-save-my-pet.jsp /path…"
type textarea "x"
type textarea "# Copy to your web server's webapp directory cp emergency-save-my-pet.jsp /path…"
type textarea "x"
type textarea "# Copy to your web server's webapp directory cp emergency-save-my-pet.jsp /path…"
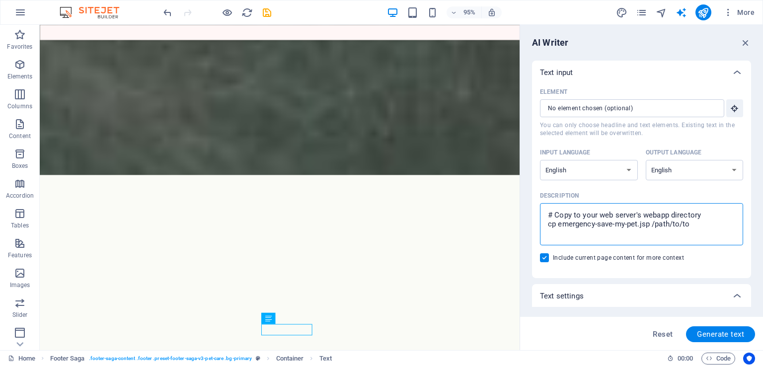
type textarea "x"
type textarea "# Copy to your web server's webapp directory cp emergency-save-my-pet.jsp /path…"
type textarea "x"
type textarea "# Copy to your web server's webapp directory cp emergency-save-my-pet.jsp /path…"
type textarea "x"
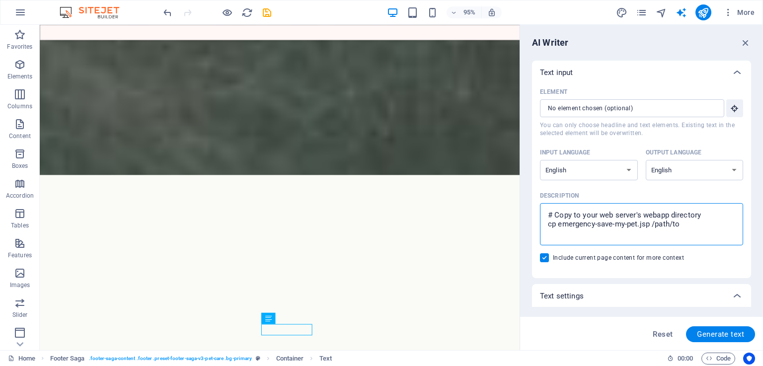
type textarea "# Copy to your web server's webapp directory cp emergency-save-my-pet.jsp /path…"
type textarea "x"
type textarea "# Copy to your web server's webapp directory cp emergency-save-my-pet.jsp /path"
type textarea "x"
type textarea "# Copy to your web server's webapp directory cp emergency-save-my-pet.jsp /pat"
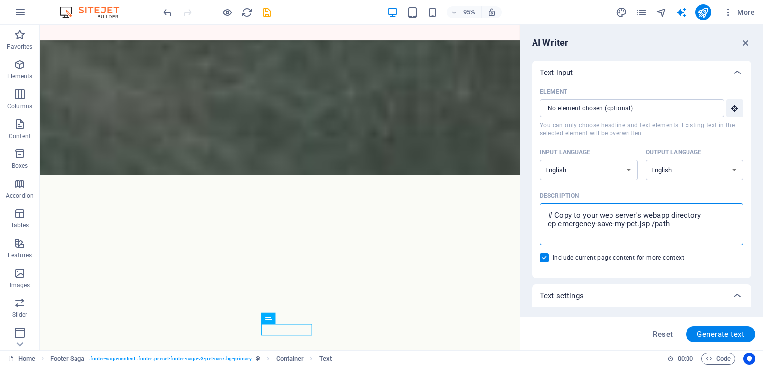
type textarea "x"
type textarea "# Copy to your web server's webapp directory cp emergency-save-my-pet.jsp /pa"
type textarea "x"
type textarea "# Copy to your web server's webapp directory cp emergency-save-my-pet.jsp /p"
type textarea "x"
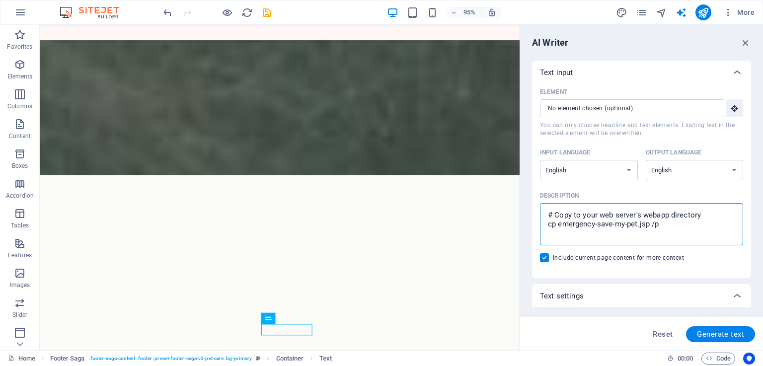
type textarea "# Copy to your web server's webapp directory cp emergency-save-my-pet.jsp /"
type textarea "x"
type textarea "# Copy to your web server's webapp directory cp emergency-save-my-pet.jsp"
type textarea "x"
type textarea "# Copy to your web server's webapp directory cp emergency-save-my-pet.jsp"
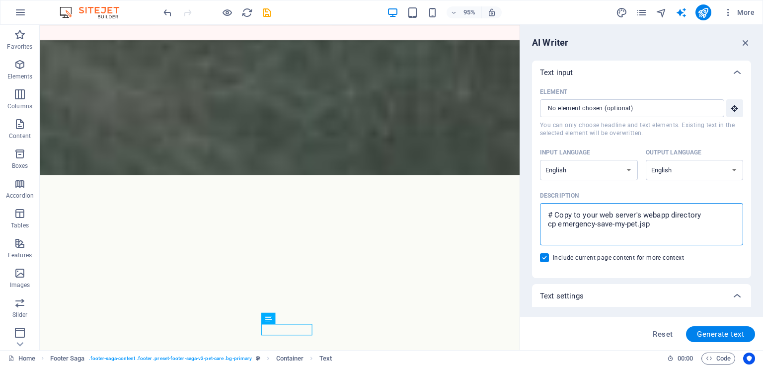
type textarea "x"
type textarea "# Copy to your web server's webapp directory cp emergency-save-my-pet.js"
type textarea "x"
type textarea "# Copy to your web server's webapp directory cp emergency-save-my-pet.j"
type textarea "x"
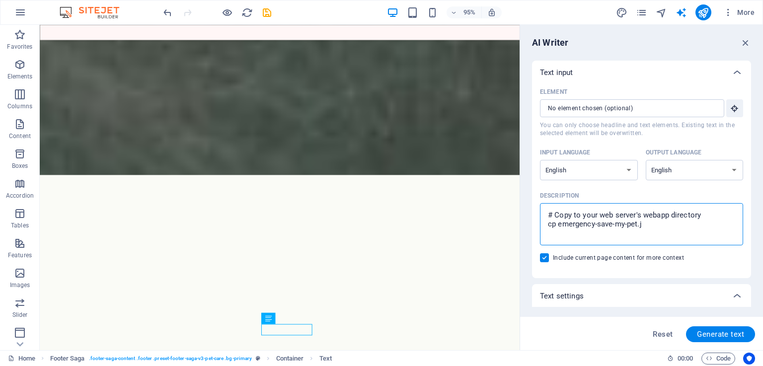
type textarea "# Copy to your web server's webapp directory cp emergency-save-my-pet."
type textarea "x"
type textarea "# Copy to your web server's webapp directory cp emergency-save-my-pet"
type textarea "x"
type textarea "# Copy to your web server's webapp directory cp emergency-save-my-pe"
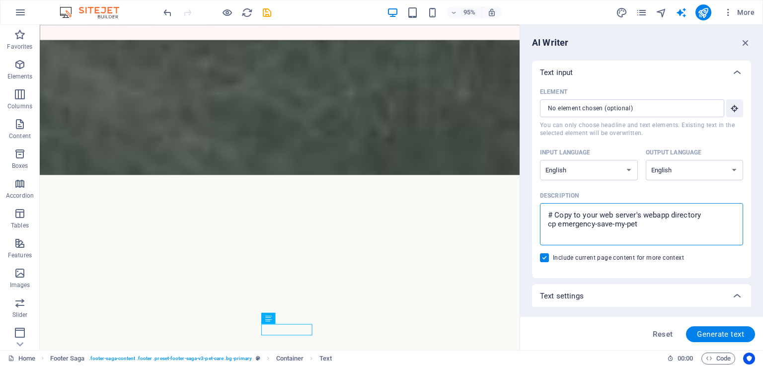
type textarea "x"
type textarea "# Copy to your web server's webapp directory cp emergency-save-my-p"
type textarea "x"
type textarea "# Copy to your web server's webapp directory cp emergency-save-my-"
type textarea "x"
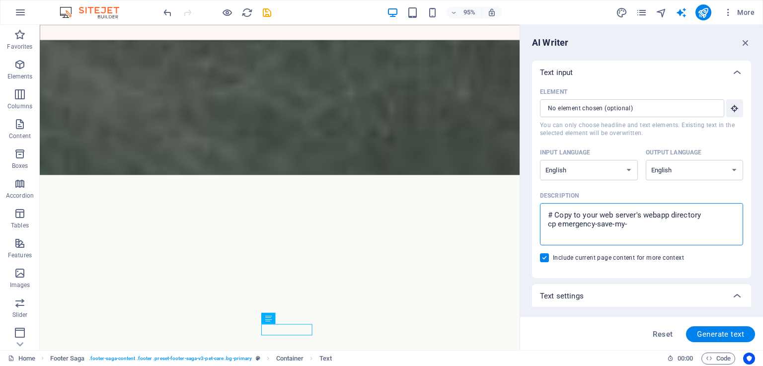
type textarea "# Copy to your web server's webapp directory cp emergency-save-my"
type textarea "x"
type textarea "# Copy to your web server's webapp directory cp emergency-save-m"
type textarea "x"
type textarea "# Copy to your web server's webapp directory cp emergency-save-"
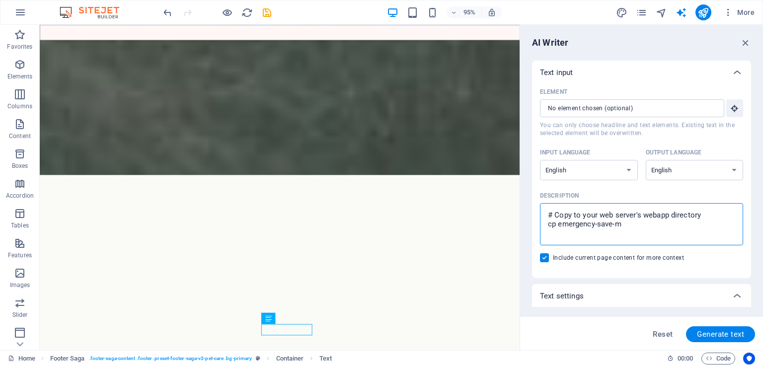
type textarea "x"
type textarea "# Copy to your web server's webapp directory cp emergency-save"
type textarea "x"
type textarea "# Copy to your web server's webapp directory cp emergency-sav"
type textarea "x"
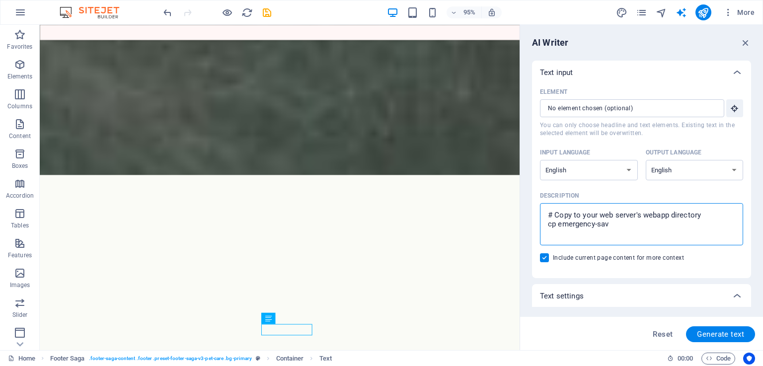
type textarea "# Copy to your web server's webapp directory cp emergency-sa"
type textarea "x"
type textarea "# Copy to your web server's webapp directory cp emergency-s"
type textarea "x"
type textarea "# Copy to your web server's webapp directory cp emergency-"
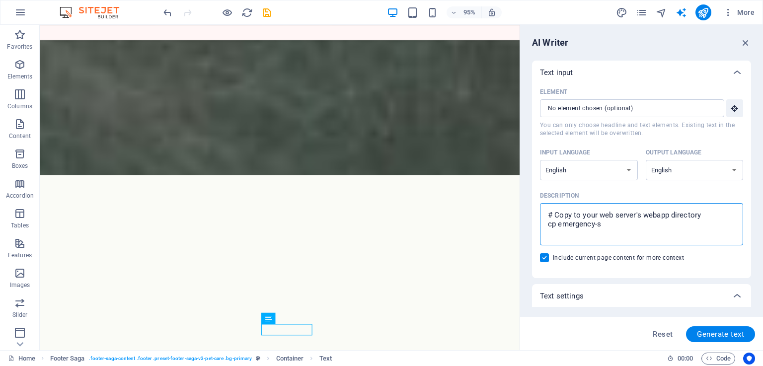
type textarea "x"
type textarea "# Copy to your web server's webapp directory cp emergency"
type textarea "x"
type textarea "# Copy to your web server's webapp directory cp emergenc"
type textarea "x"
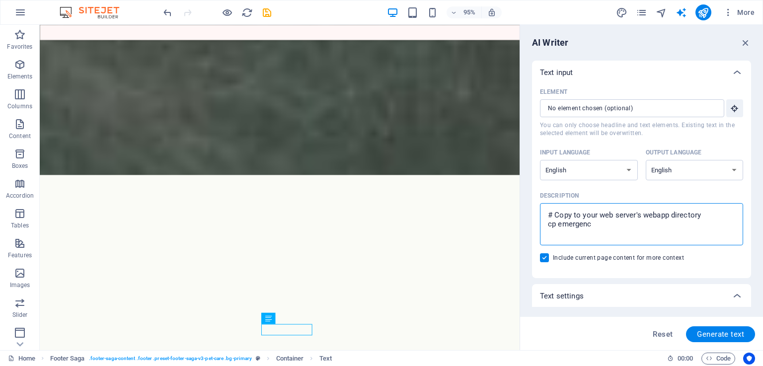
type textarea "# Copy to your web server's webapp directory cp emergen"
type textarea "x"
type textarea "# Copy to your web server's webapp directory cp emerge"
type textarea "x"
type textarea "# Copy to your web server's webapp directory cp emerg"
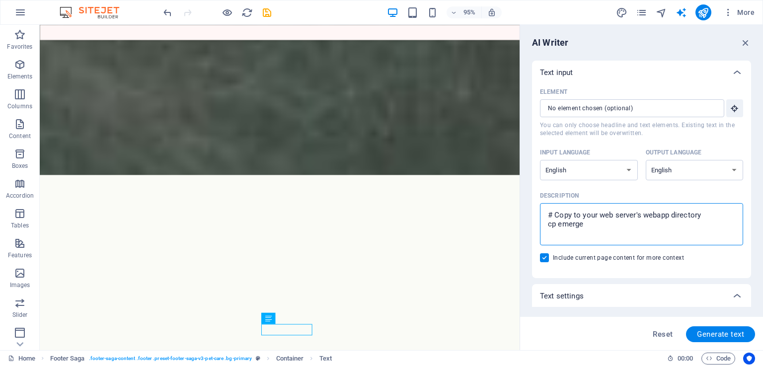
type textarea "x"
type textarea "# Copy to your web server's webapp directory [PERSON_NAME]"
type textarea "x"
type textarea "# Copy to your web server's webapp directory cp eme"
type textarea "x"
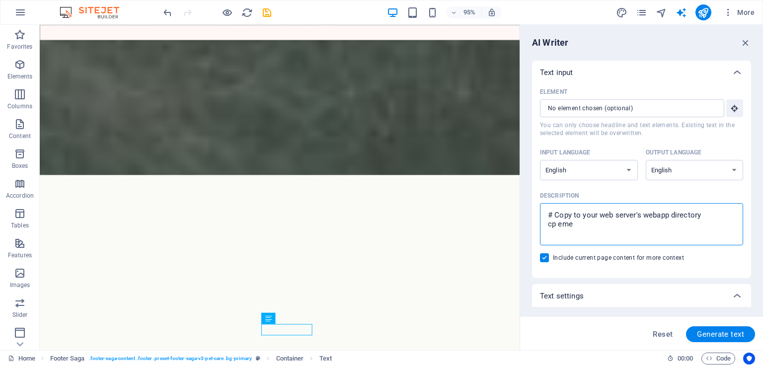
type textarea "# Copy to your web server's webapp directory cp em"
type textarea "x"
type textarea "# Copy to your web server's webapp directory cp e"
type textarea "x"
type textarea "# Copy to your web server's webapp directory cp"
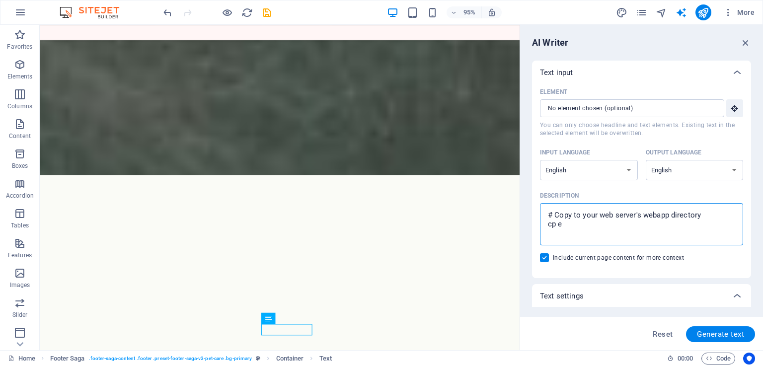
type textarea "x"
type textarea "# Copy to your web server's webapp directory cp"
type textarea "x"
type textarea "# Copy to your web server's webapp directory c"
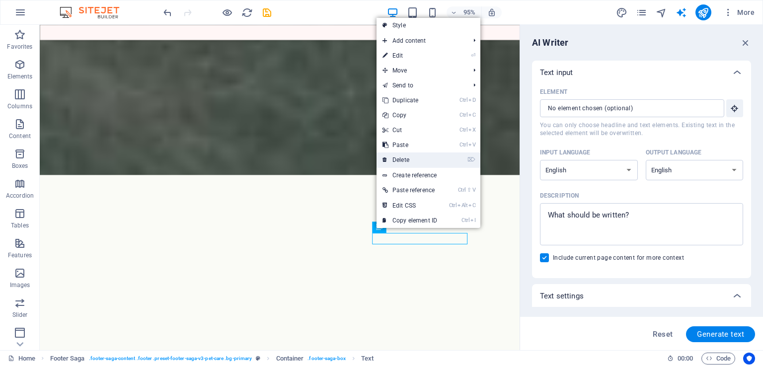
click at [418, 158] on link "⌦ Delete" at bounding box center [410, 160] width 67 height 15
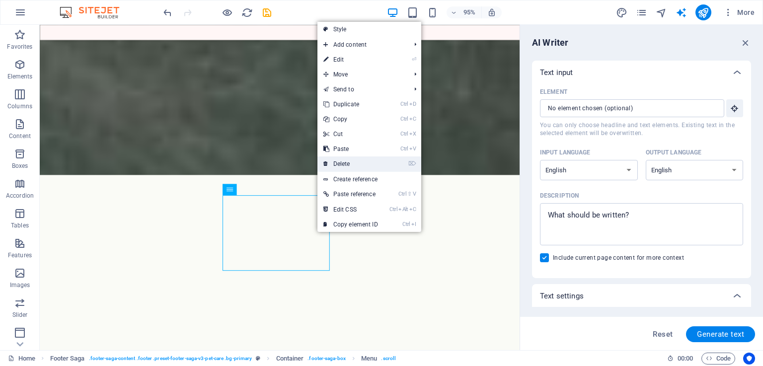
click at [351, 158] on link "⌦ Delete" at bounding box center [350, 163] width 67 height 15
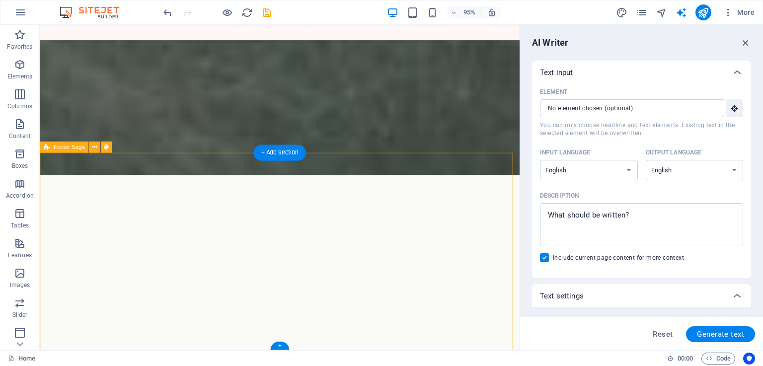
scroll to position [3205, 0]
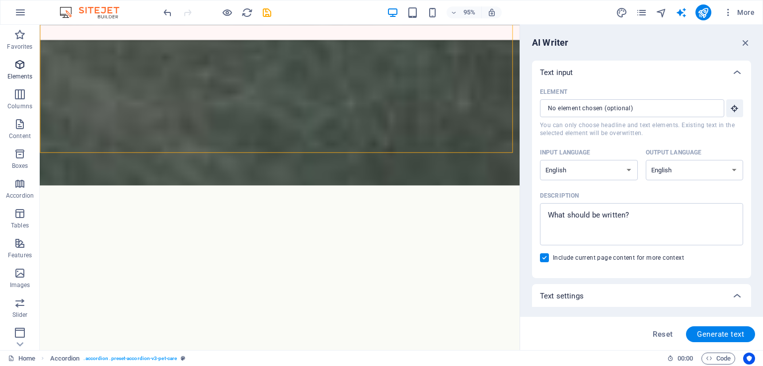
click at [21, 66] on icon "button" at bounding box center [20, 65] width 12 height 12
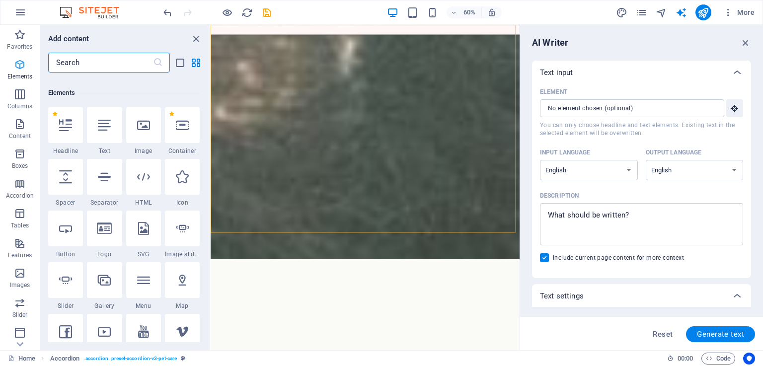
scroll to position [106, 0]
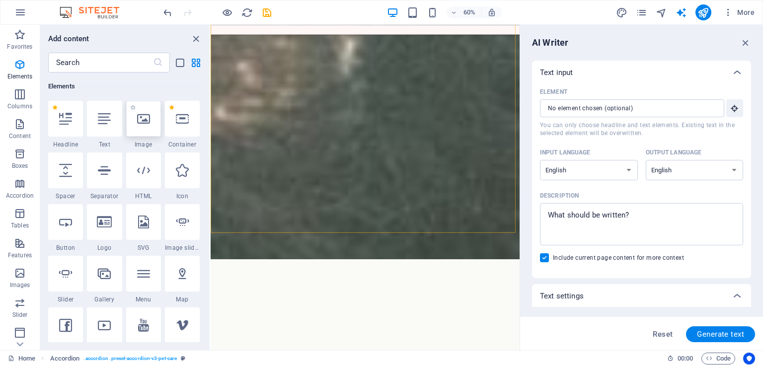
click at [139, 125] on icon at bounding box center [143, 118] width 13 height 13
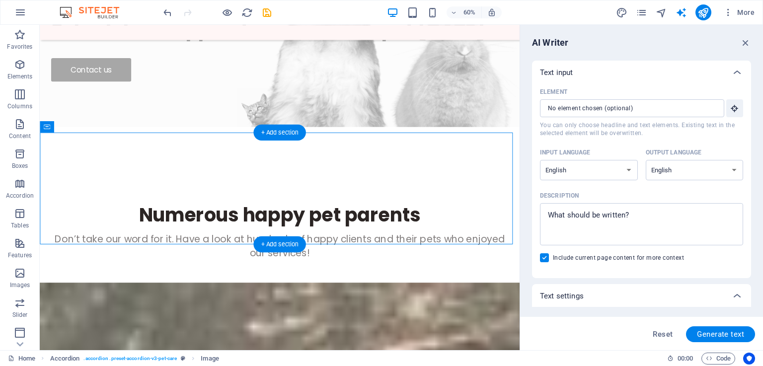
scroll to position [2328, 0]
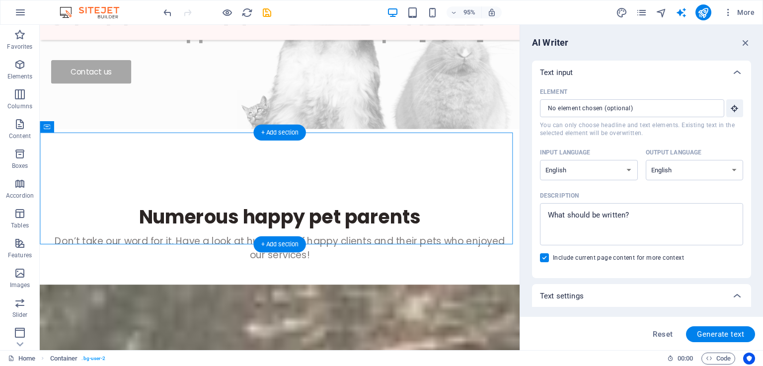
drag, startPoint x: 458, startPoint y: 168, endPoint x: 497, endPoint y: 209, distance: 56.2
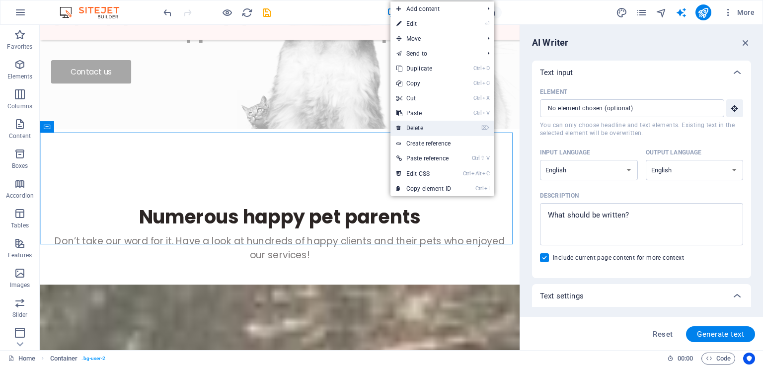
click at [429, 124] on link "⌦ Delete" at bounding box center [423, 128] width 67 height 15
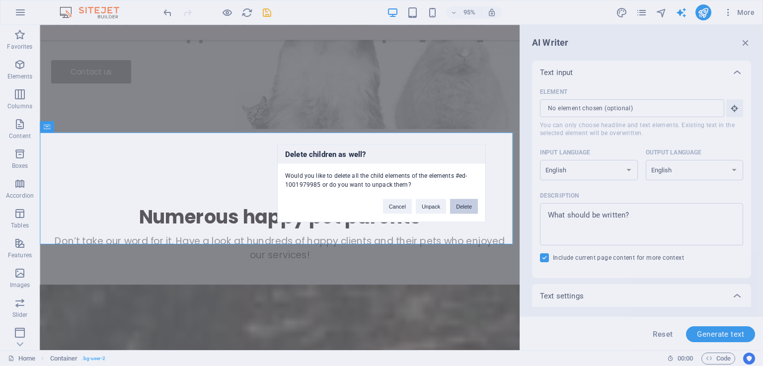
click at [467, 205] on button "Delete" at bounding box center [464, 206] width 28 height 15
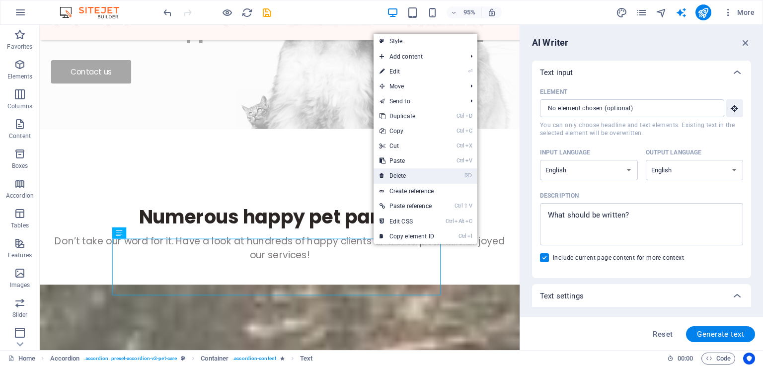
click at [409, 174] on link "⌦ Delete" at bounding box center [407, 175] width 67 height 15
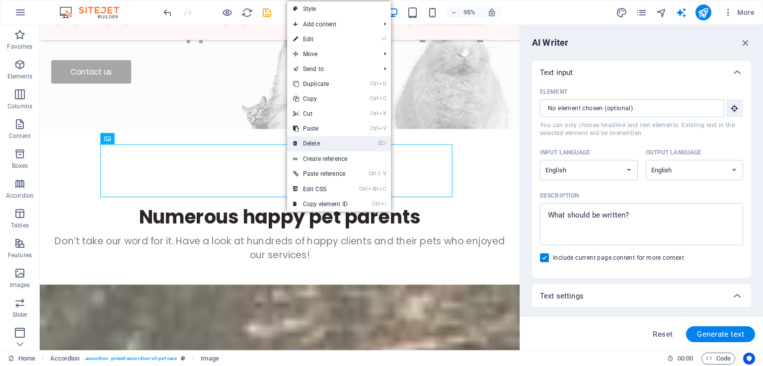
click at [327, 144] on link "⌦ Delete" at bounding box center [320, 143] width 67 height 15
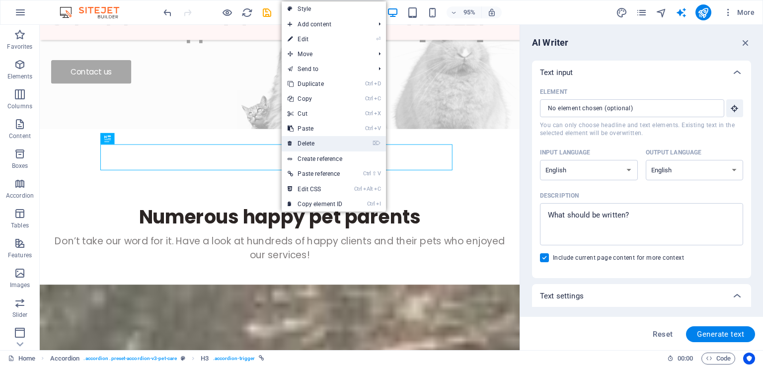
click at [327, 145] on link "⌦ Delete" at bounding box center [315, 143] width 67 height 15
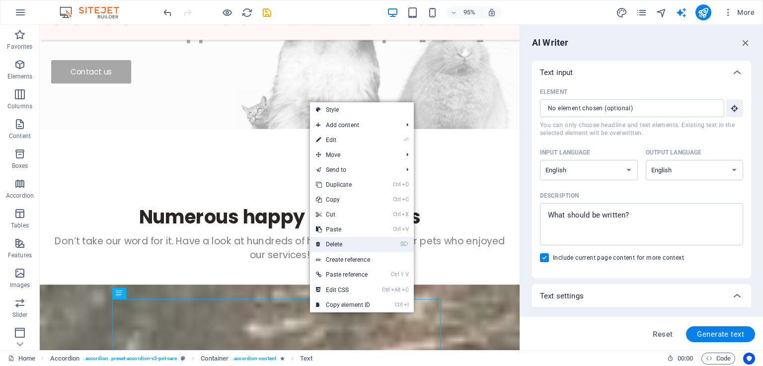
click at [343, 241] on link "⌦ Delete" at bounding box center [343, 244] width 67 height 15
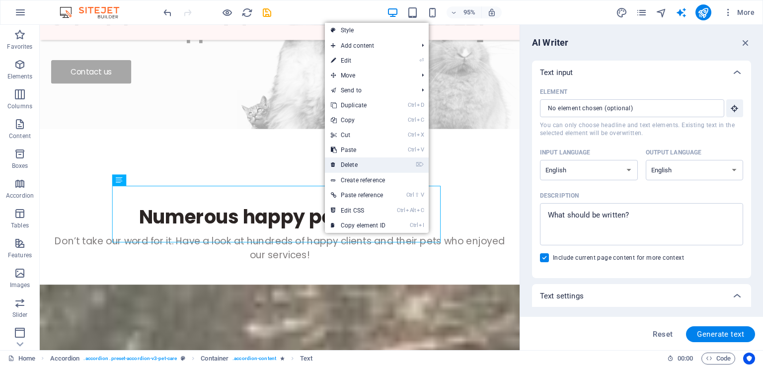
click at [359, 167] on link "⌦ Delete" at bounding box center [358, 164] width 67 height 15
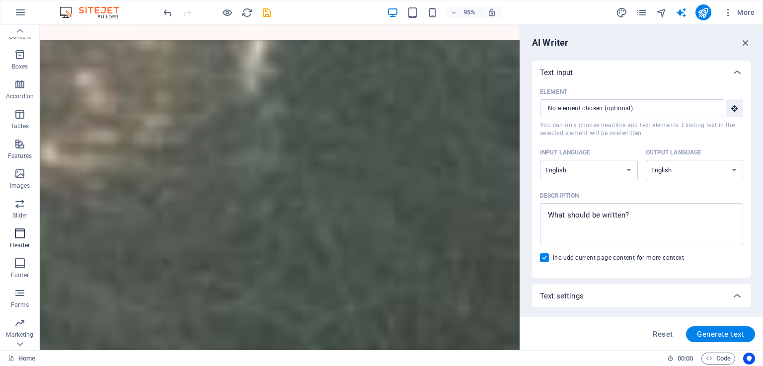
scroll to position [0, 0]
click at [19, 333] on icon "button" at bounding box center [20, 333] width 12 height 12
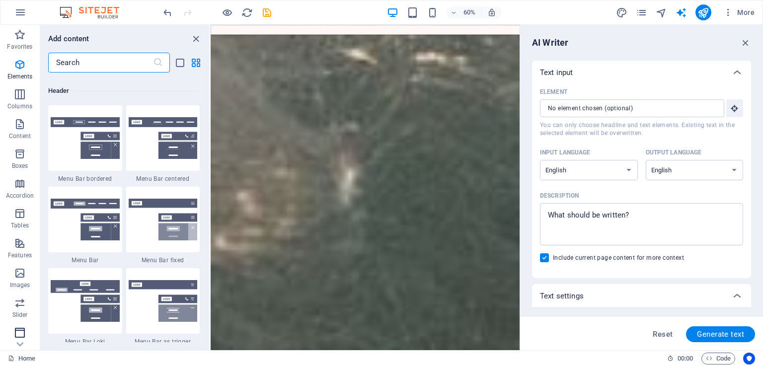
scroll to position [5982, 0]
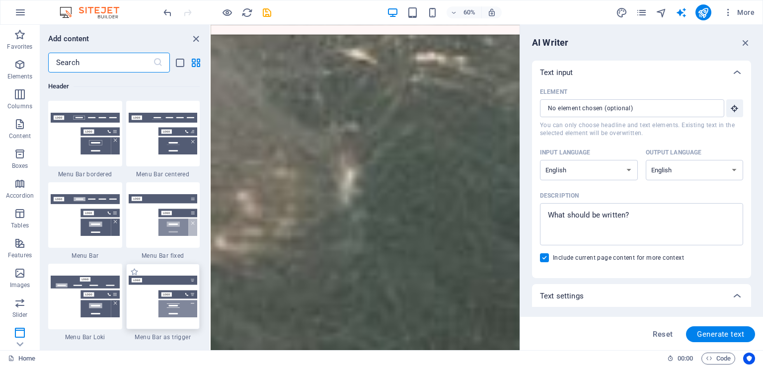
click at [184, 294] on img at bounding box center [163, 297] width 69 height 42
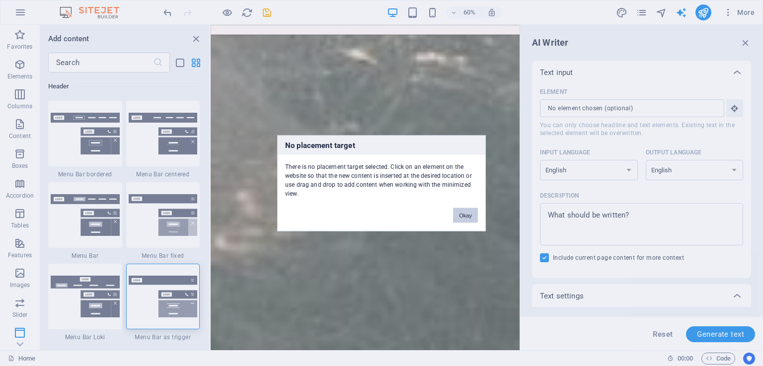
click at [472, 215] on button "Okay" at bounding box center [465, 215] width 25 height 15
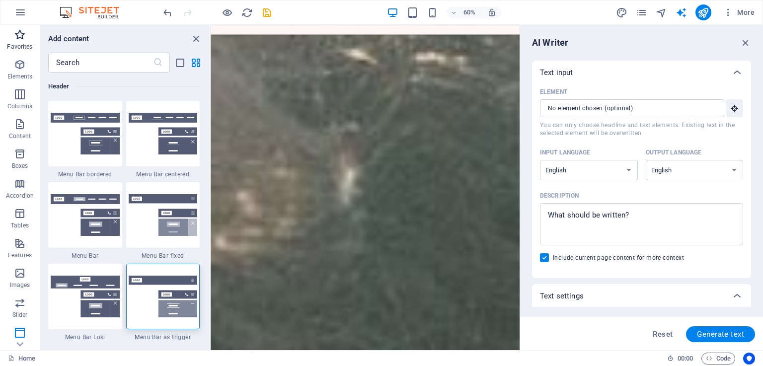
click at [23, 35] on icon "button" at bounding box center [20, 35] width 12 height 12
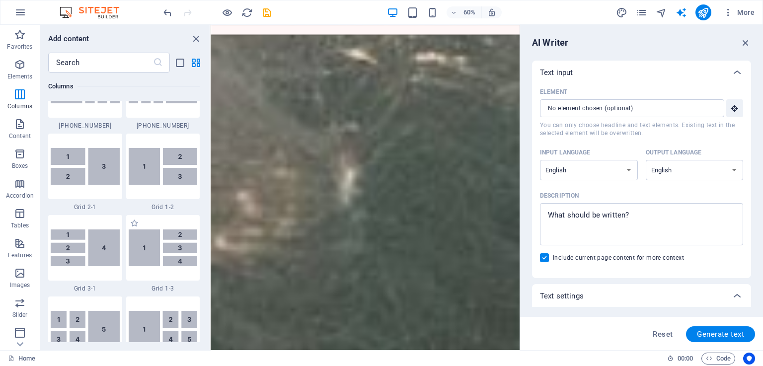
scroll to position [1292, 0]
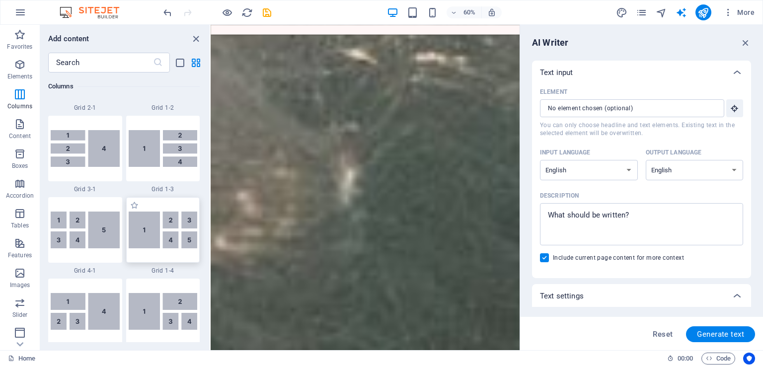
click at [160, 237] on div at bounding box center [163, 230] width 74 height 66
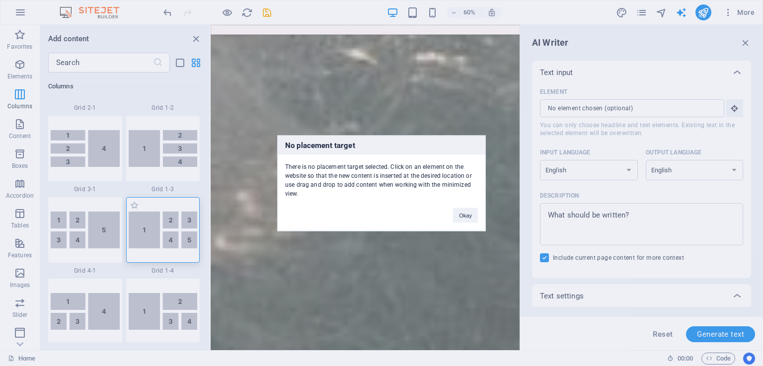
click at [163, 237] on div "No placement target There is no placement target selected. Click on an element …" at bounding box center [381, 183] width 763 height 366
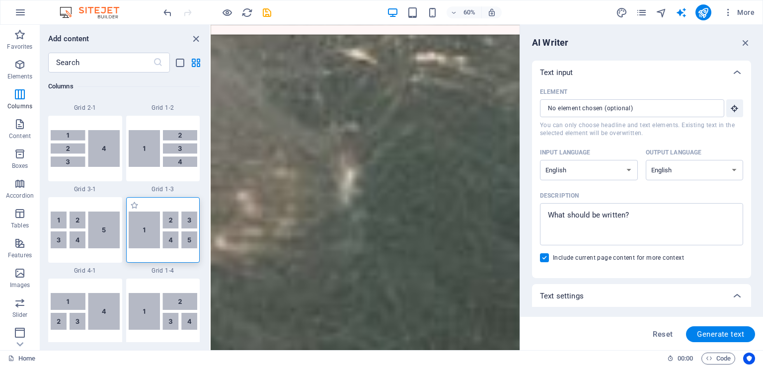
click at [171, 233] on img at bounding box center [163, 230] width 69 height 37
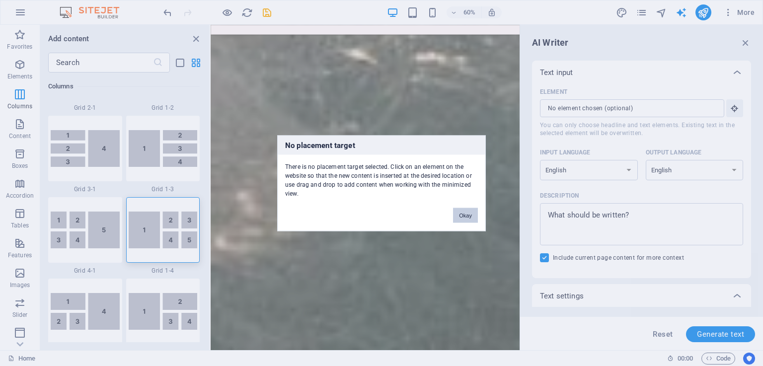
click at [465, 214] on button "Okay" at bounding box center [465, 215] width 25 height 15
